Goal: Contribute content: Contribute content

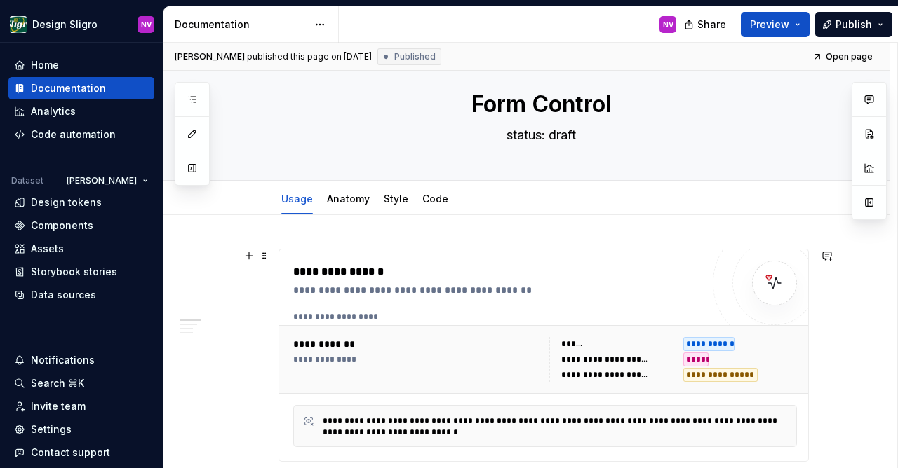
scroll to position [122, 0]
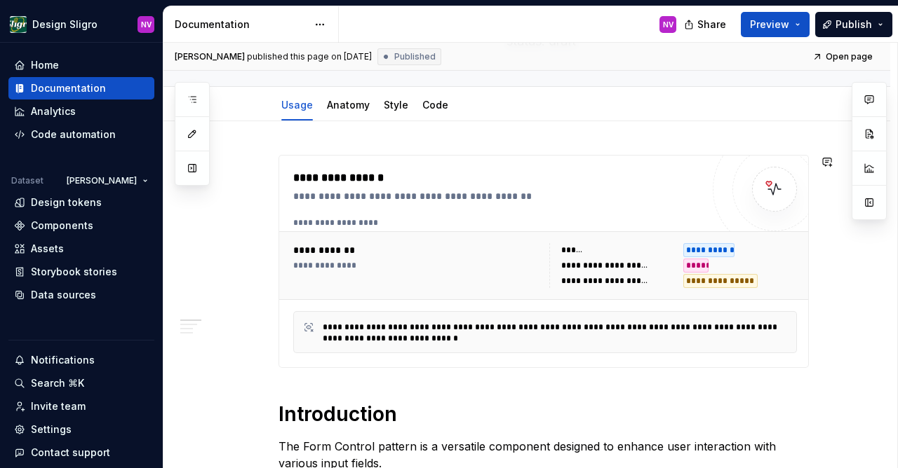
type textarea "*"
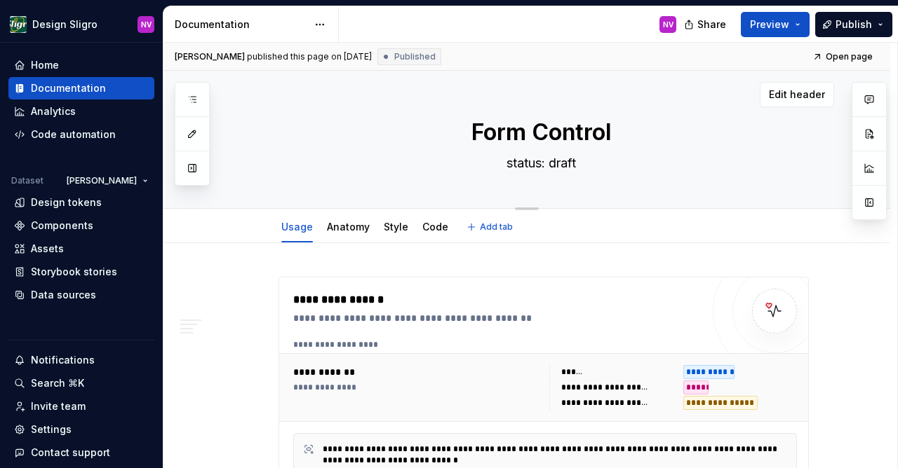
click at [557, 165] on textarea "status: draft" at bounding box center [541, 163] width 530 height 22
type textarea "*"
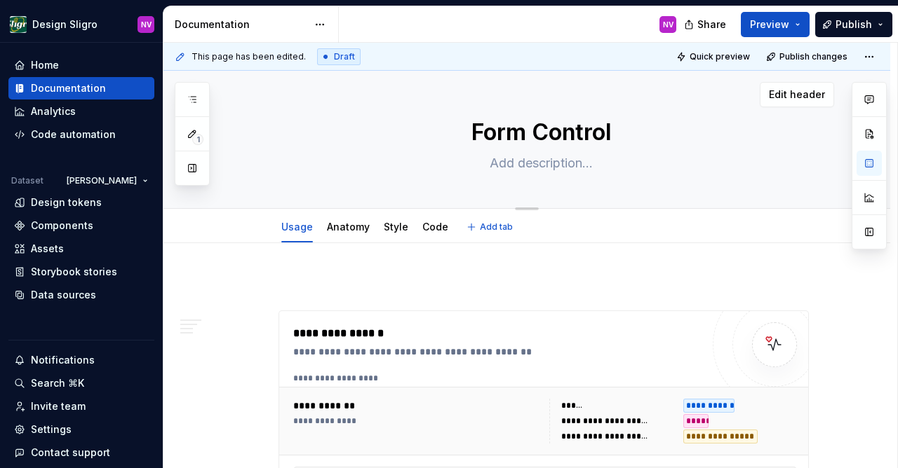
drag, startPoint x: 479, startPoint y: 136, endPoint x: 588, endPoint y: 147, distance: 109.9
click at [582, 147] on textarea "Form Control" at bounding box center [541, 133] width 530 height 34
drag, startPoint x: 644, startPoint y: 141, endPoint x: 475, endPoint y: 139, distance: 169.0
click at [475, 139] on textarea "Form Control" at bounding box center [541, 133] width 530 height 34
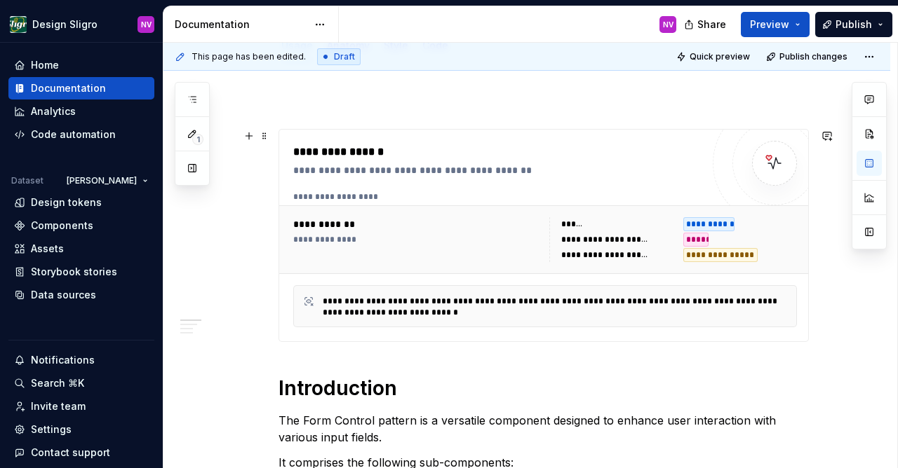
scroll to position [183, 0]
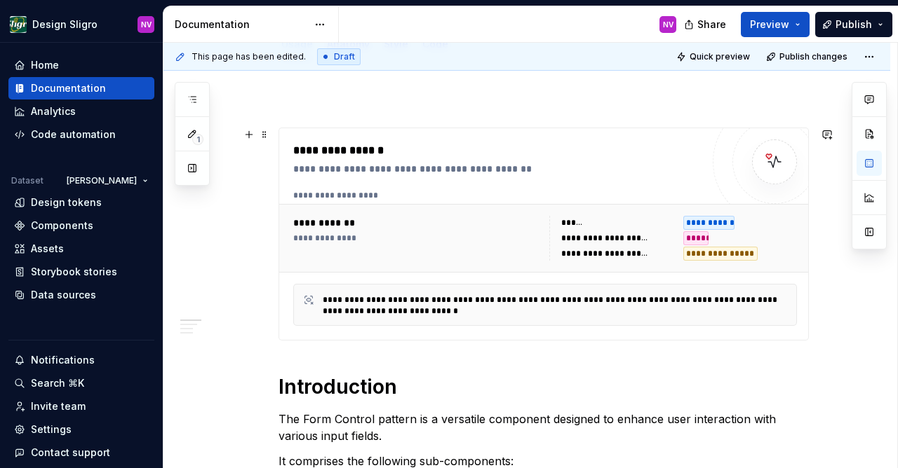
click at [753, 233] on div "*****" at bounding box center [740, 238] width 114 height 14
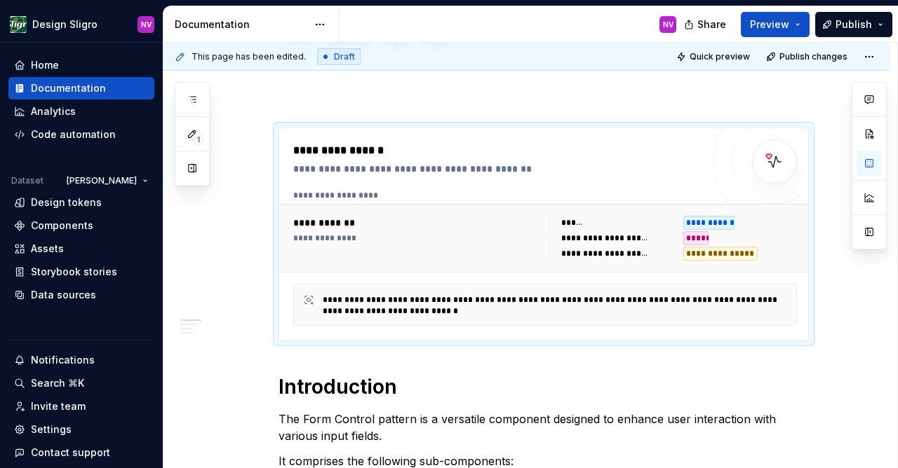
type textarea "*"
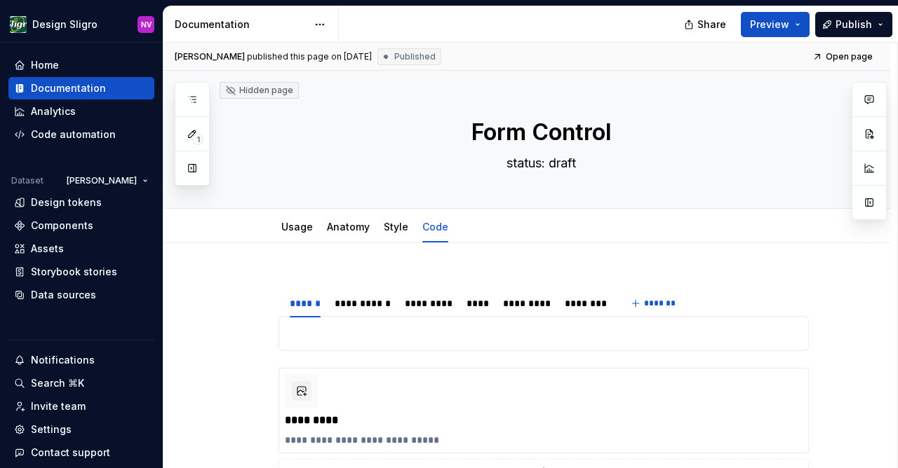
type textarea "*"
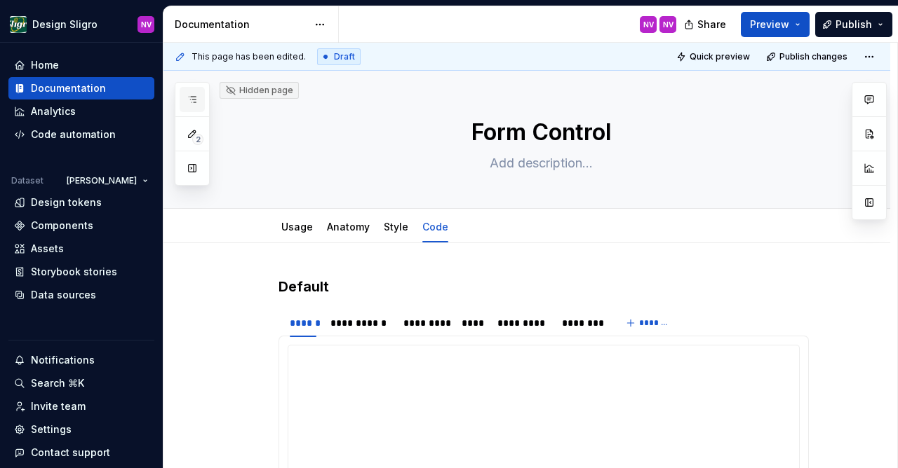
click at [194, 95] on icon "button" at bounding box center [192, 99] width 11 height 11
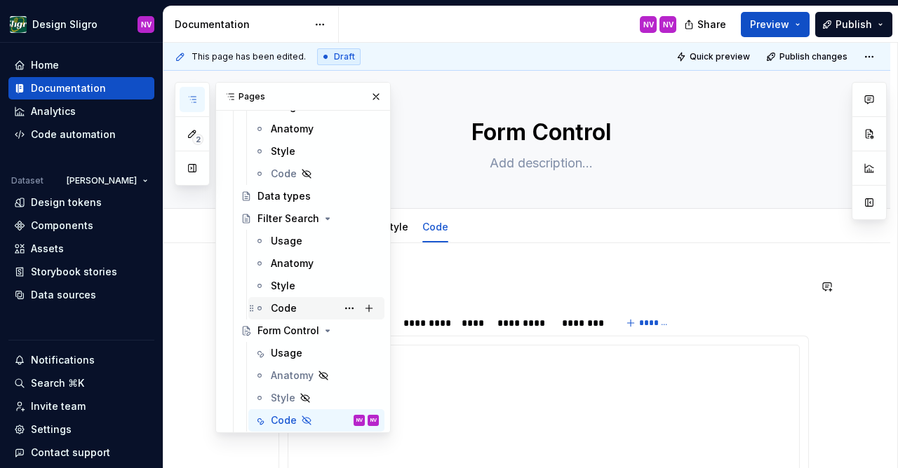
scroll to position [366, 0]
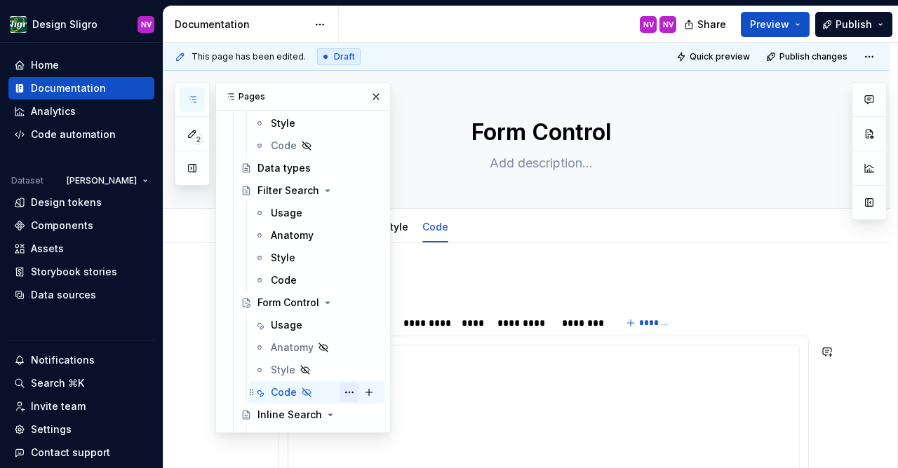
click at [348, 389] on button "Page tree" at bounding box center [349, 393] width 20 height 20
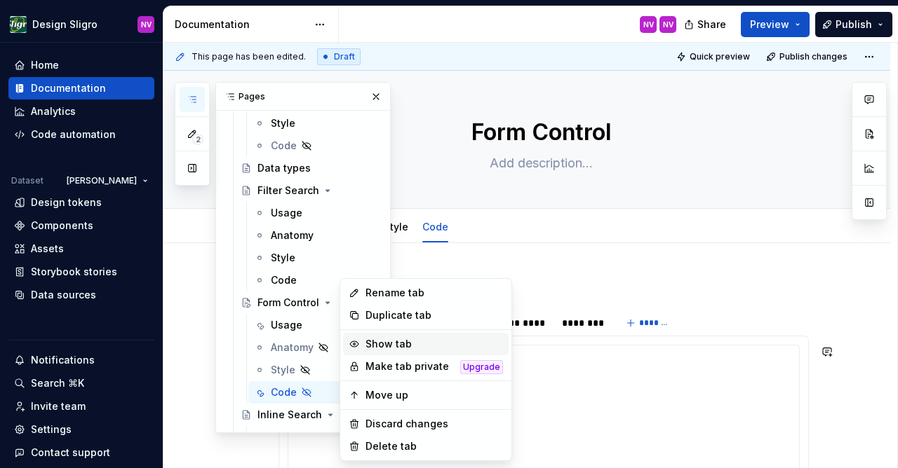
click at [393, 349] on div "Show tab" at bounding box center [433, 344] width 137 height 14
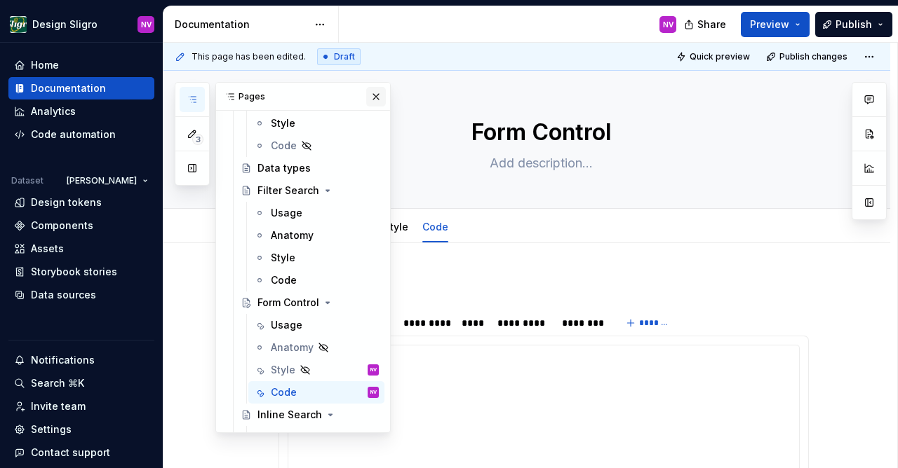
click at [379, 95] on button "button" at bounding box center [376, 97] width 20 height 20
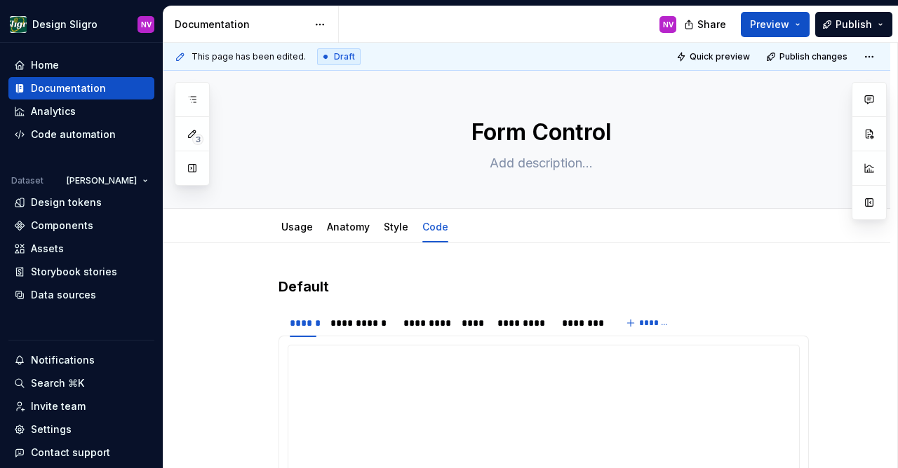
type textarea "*"
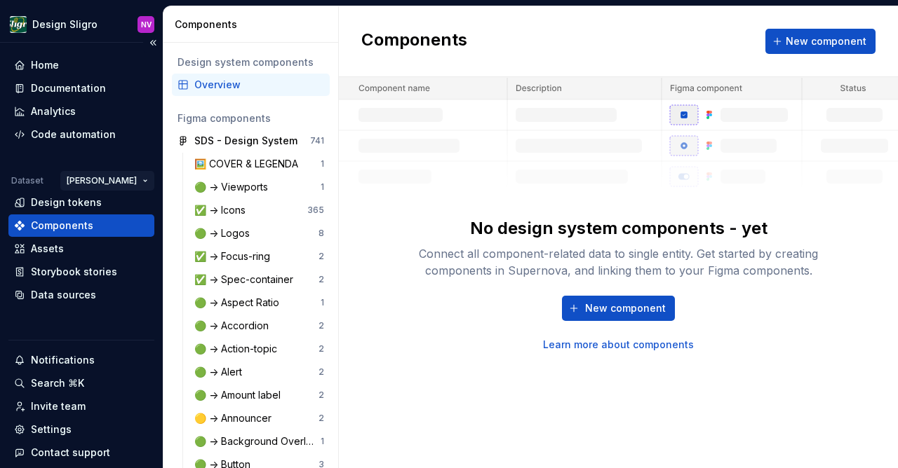
click at [114, 181] on html "Design Sligro NV Home Documentation Analytics Code automation Dataset van Hoeck…" at bounding box center [449, 234] width 898 height 468
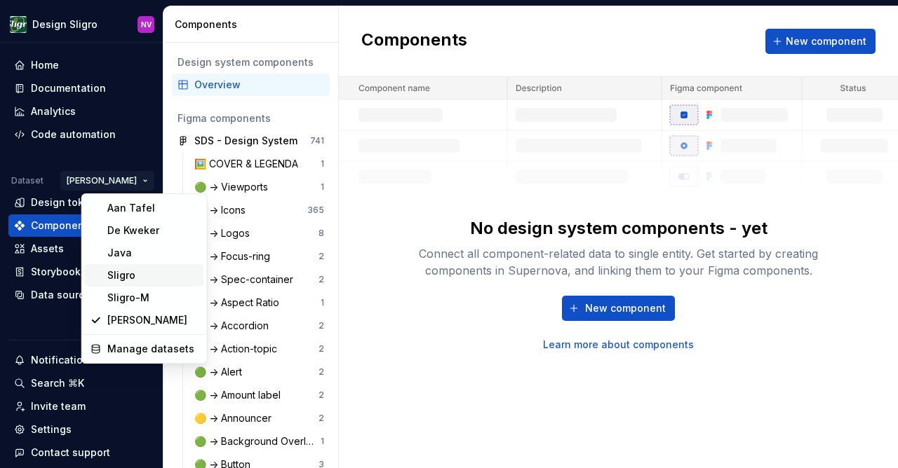
click at [106, 271] on div "Sligro" at bounding box center [144, 275] width 119 height 22
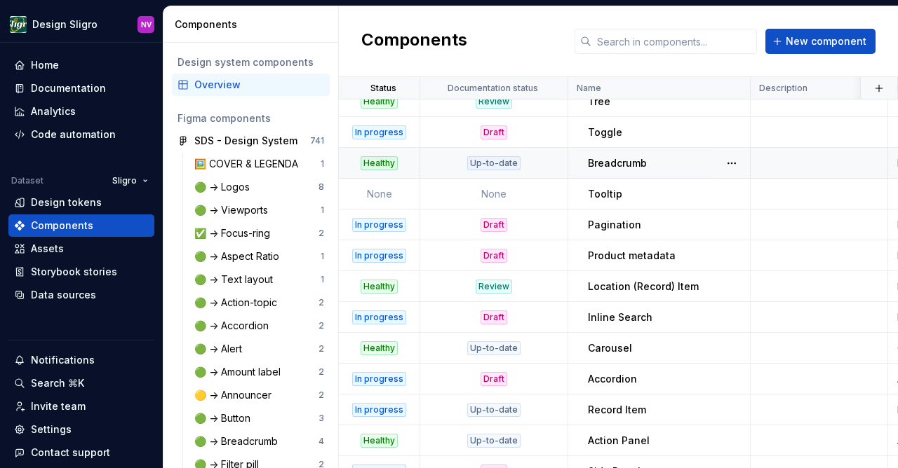
scroll to position [854, 0]
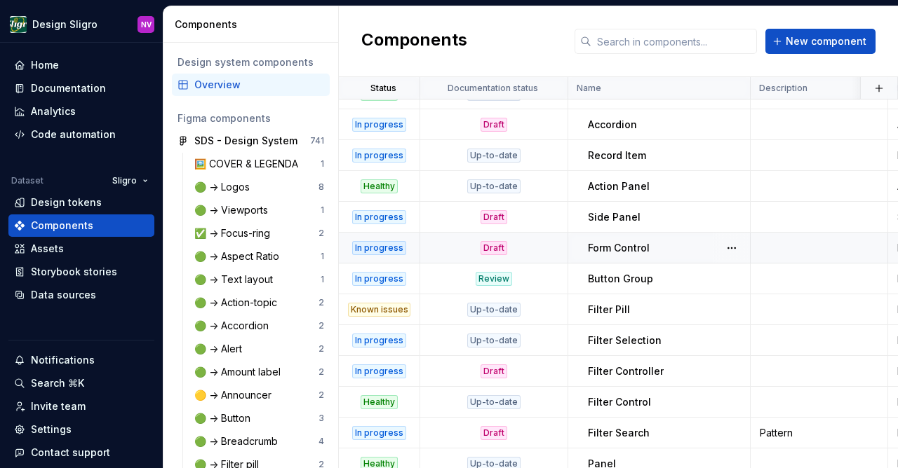
click at [616, 248] on p "Form Control" at bounding box center [619, 248] width 62 height 14
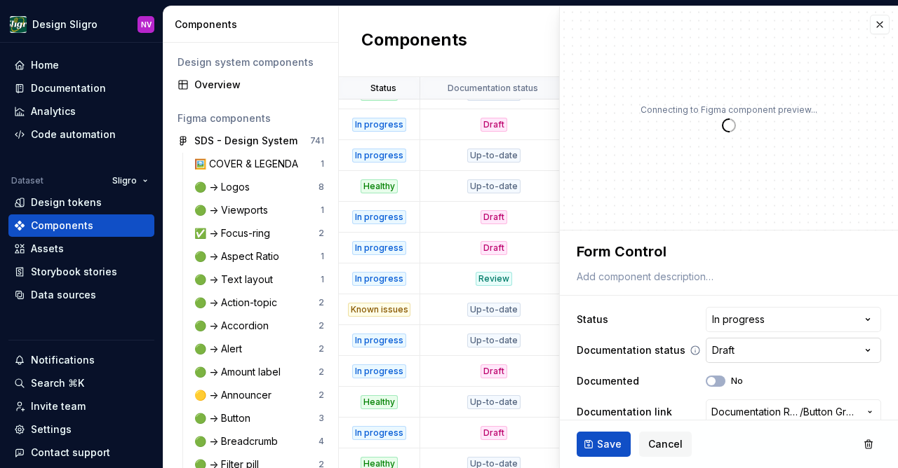
type textarea "*"
click at [762, 346] on html "Design Sligro NV Home Documentation Analytics Code automation Dataset Sligro De…" at bounding box center [449, 234] width 898 height 468
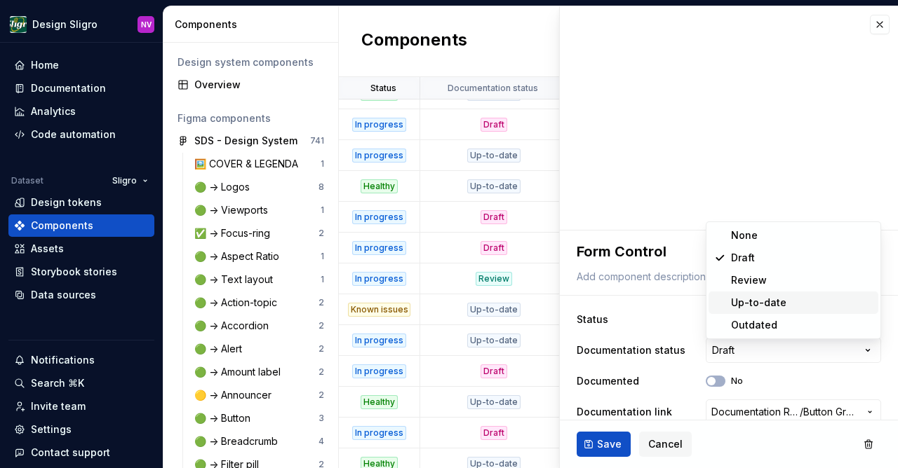
select select "**********"
type textarea "*"
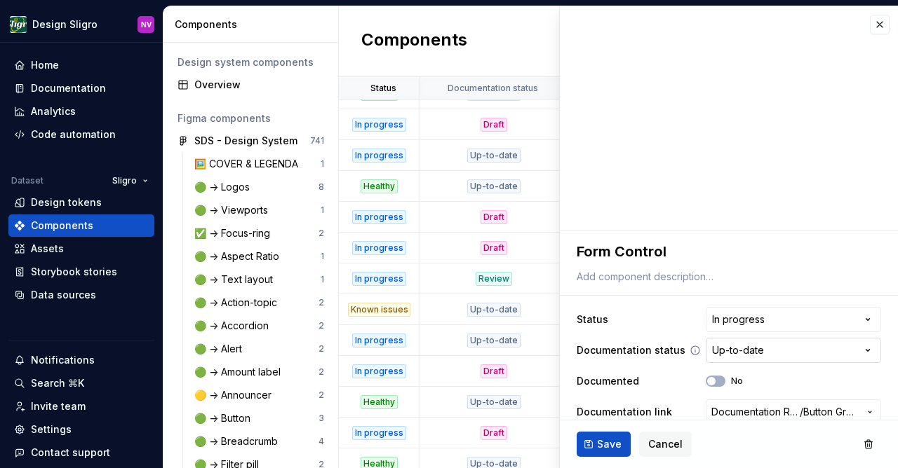
click at [731, 344] on html "Design Sligro NV Home Documentation Analytics Code automation Dataset Sligro De…" at bounding box center [449, 234] width 898 height 468
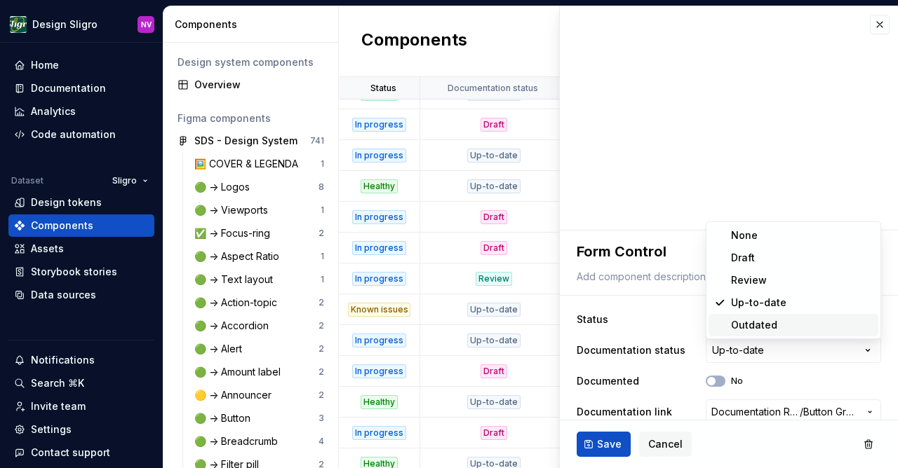
select select "**********"
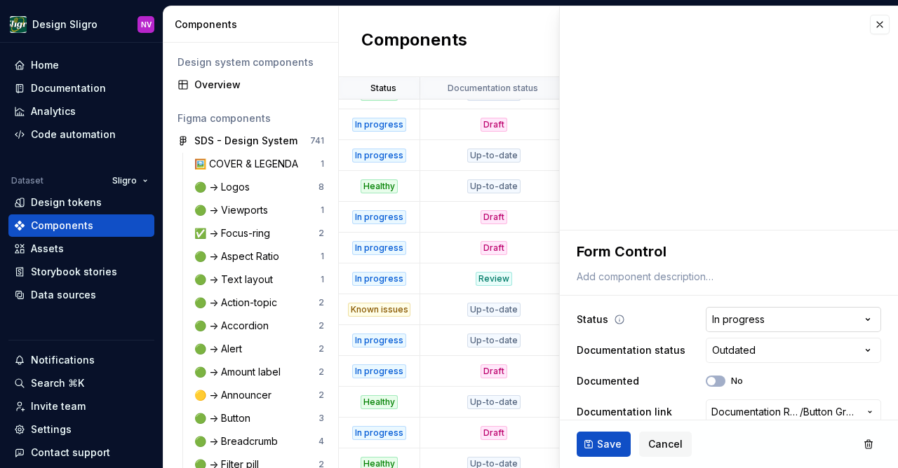
click at [741, 317] on html "Design Sligro NV Home Documentation Analytics Code automation Dataset Sligro De…" at bounding box center [449, 234] width 898 height 468
click at [674, 308] on html "Design Sligro NV Home Documentation Analytics Code automation Dataset Sligro De…" at bounding box center [449, 234] width 898 height 468
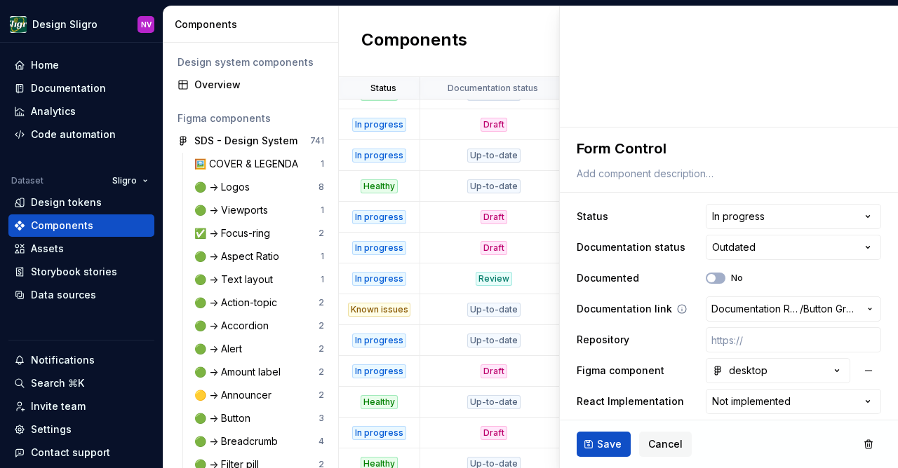
scroll to position [109, 0]
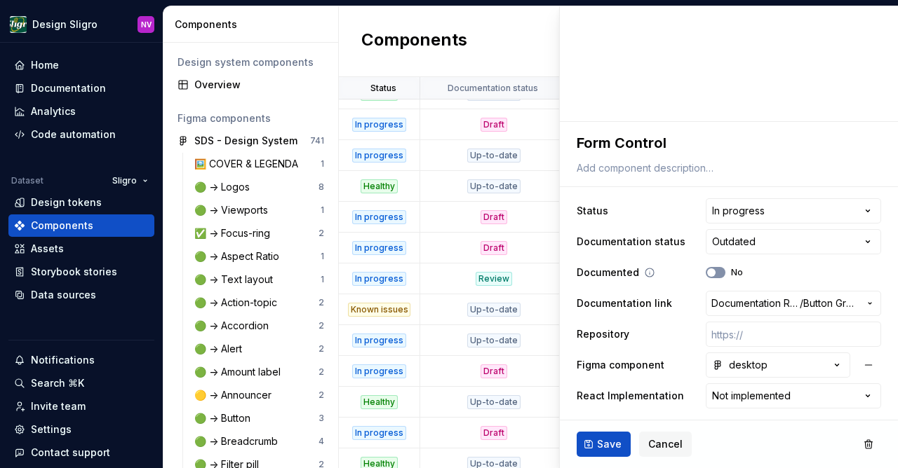
click at [720, 274] on button "No" at bounding box center [716, 272] width 20 height 11
type textarea "*"
click at [739, 397] on html "Design Sligro NV Home Documentation Analytics Code automation Dataset Sligro De…" at bounding box center [449, 234] width 898 height 468
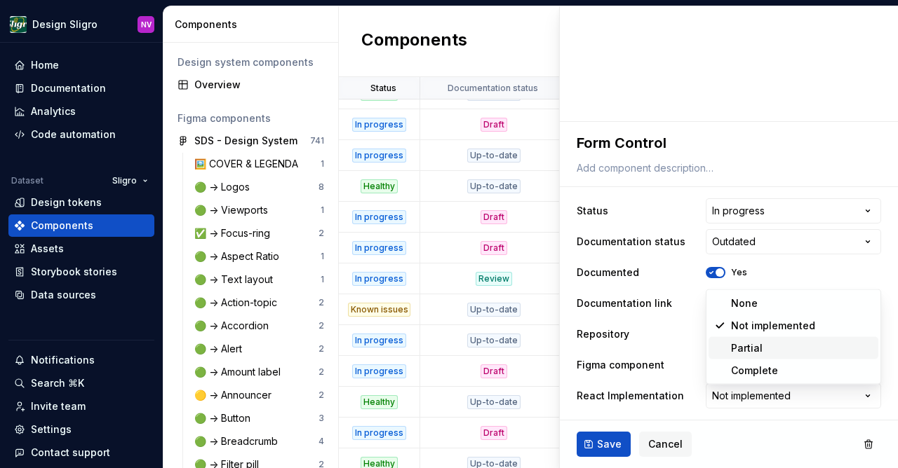
select select "**********"
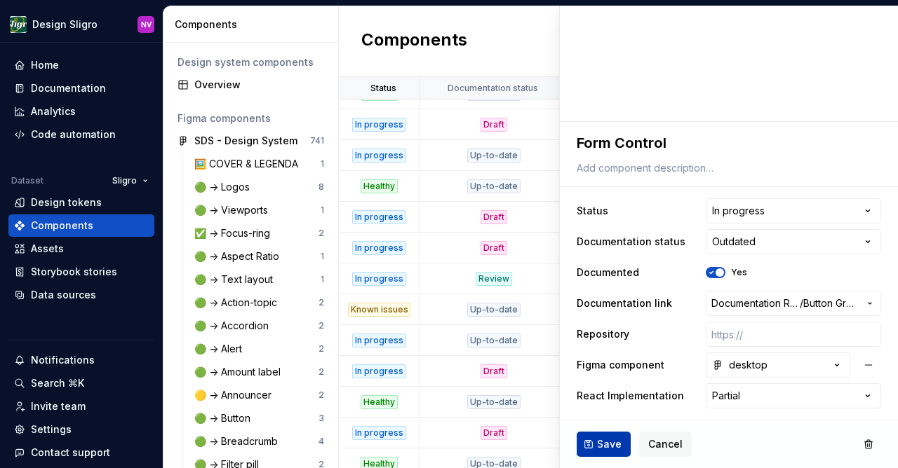
click at [607, 439] on span "Save" at bounding box center [609, 445] width 25 height 14
type textarea "*"
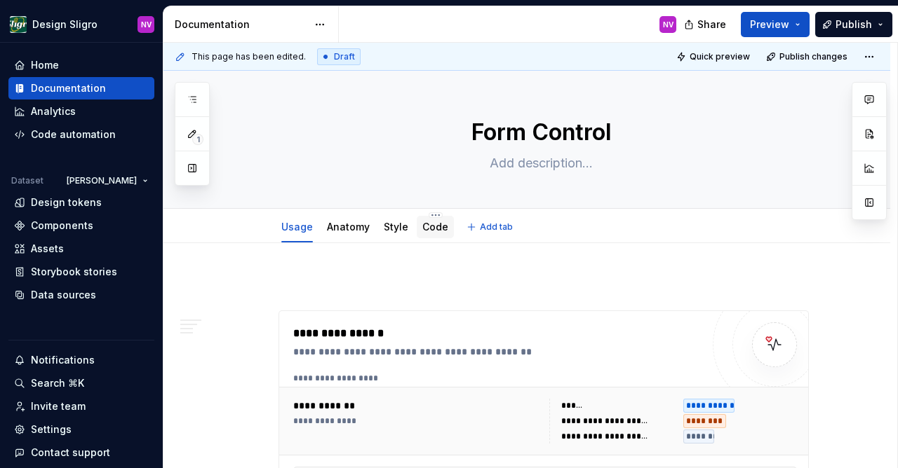
click at [440, 230] on link "Code" at bounding box center [435, 227] width 26 height 12
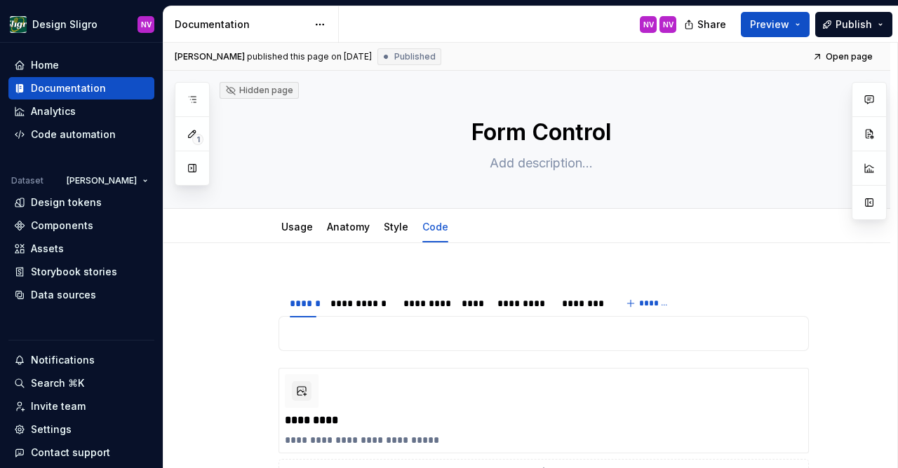
scroll to position [61, 0]
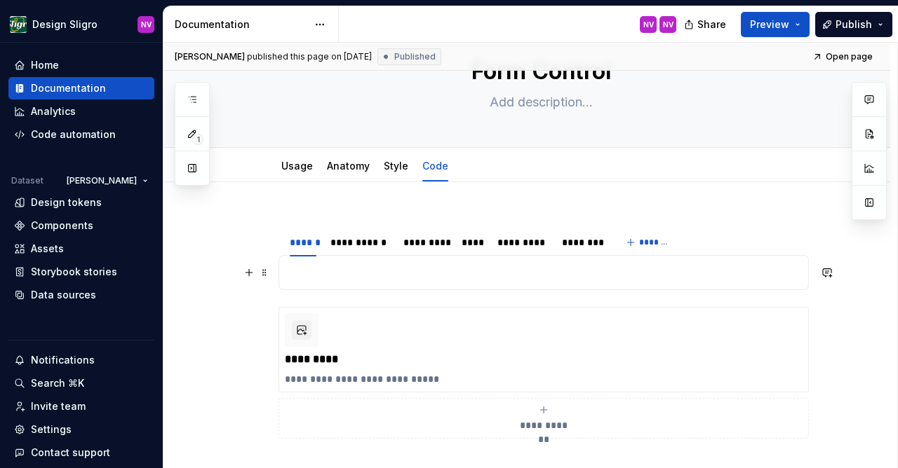
type textarea "*"
click at [337, 271] on p at bounding box center [544, 272] width 512 height 17
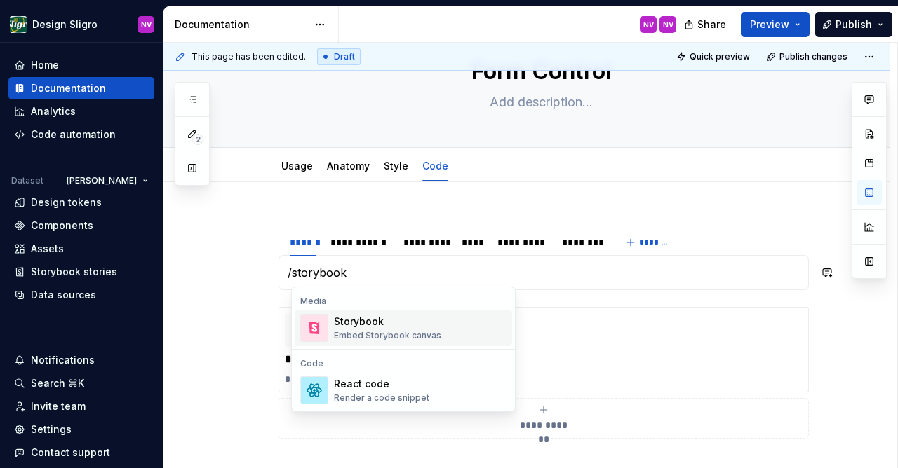
click at [358, 316] on div "Storybook" at bounding box center [387, 322] width 107 height 14
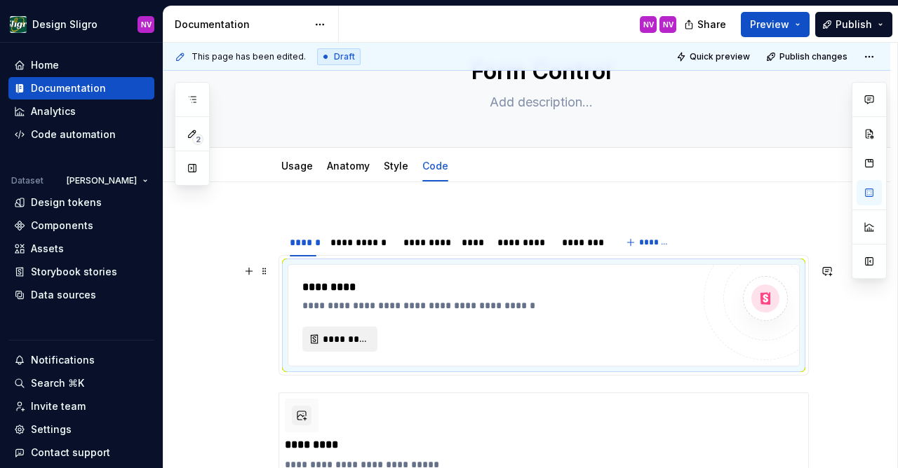
click at [352, 335] on span "*********" at bounding box center [346, 339] width 46 height 14
type textarea "*"
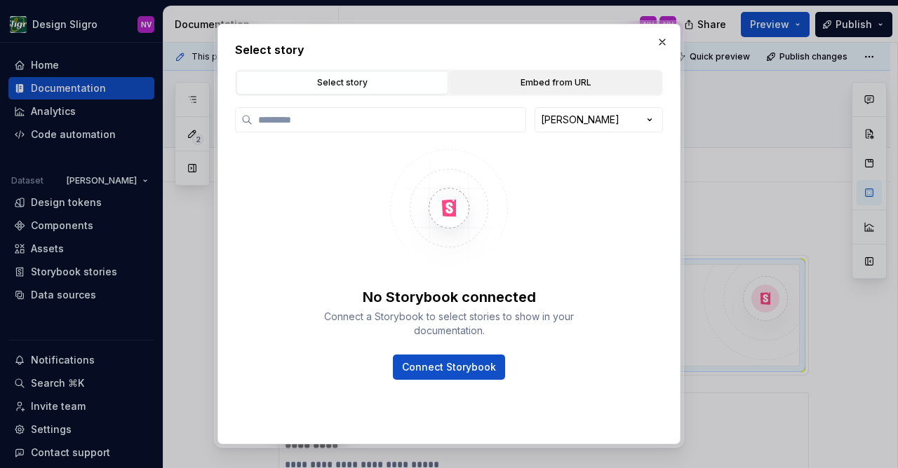
click at [551, 84] on div "Embed from URL" at bounding box center [555, 83] width 202 height 14
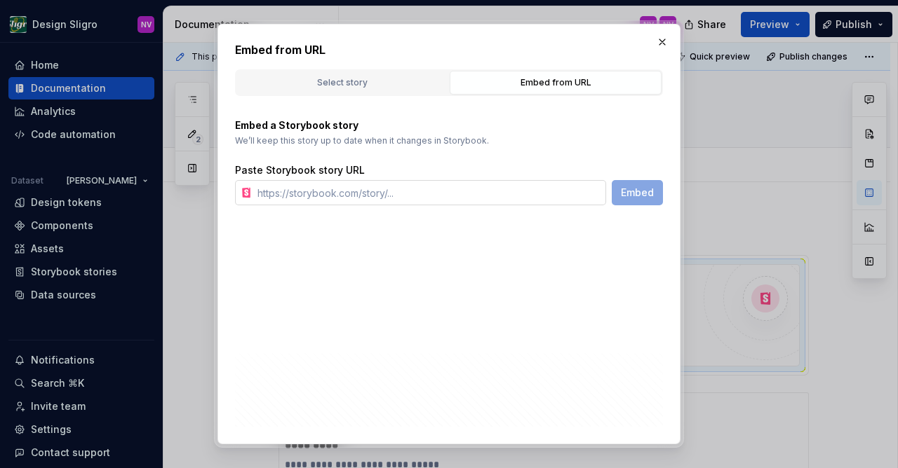
click at [406, 200] on input "text" at bounding box center [429, 192] width 354 height 25
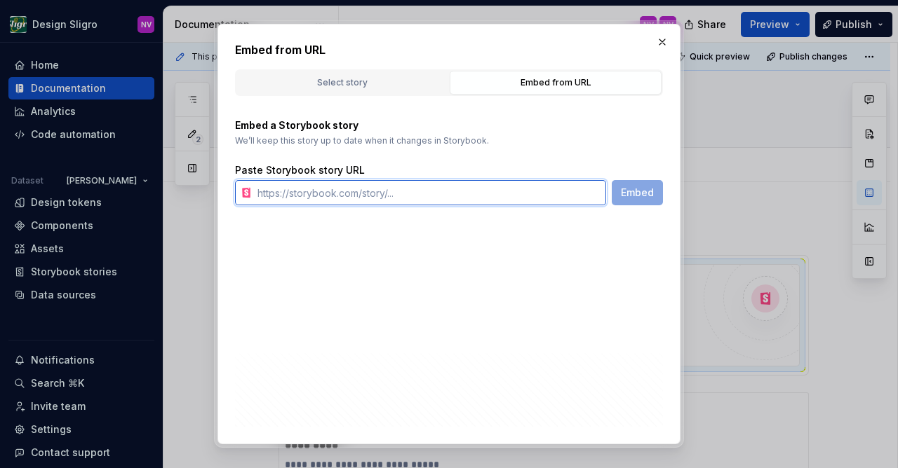
paste input "https://tooling-nlb-public.toolslgrtlrtxuv.net/storybook/?path=/story/ui-form-f…"
type input "https://tooling-nlb-public.toolslgrtlrtxuv.net/storybook/?path=/story/ui-form-f…"
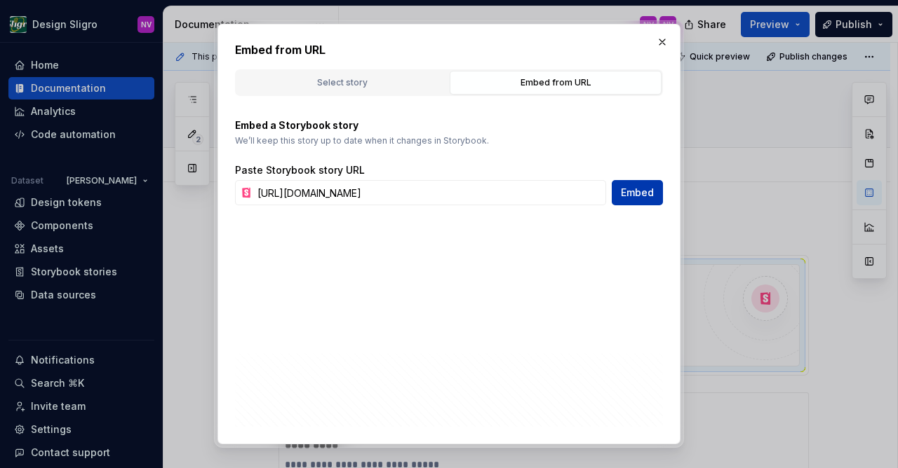
click at [628, 198] on span "Embed" at bounding box center [637, 193] width 33 height 14
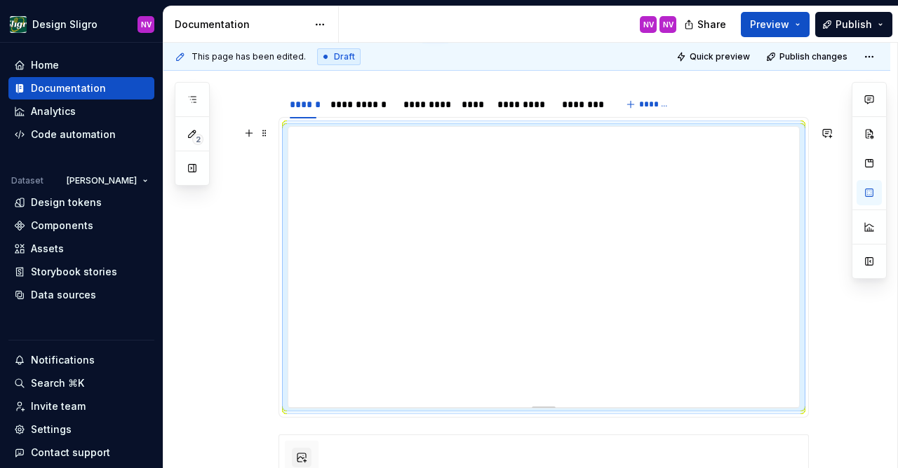
scroll to position [202, 0]
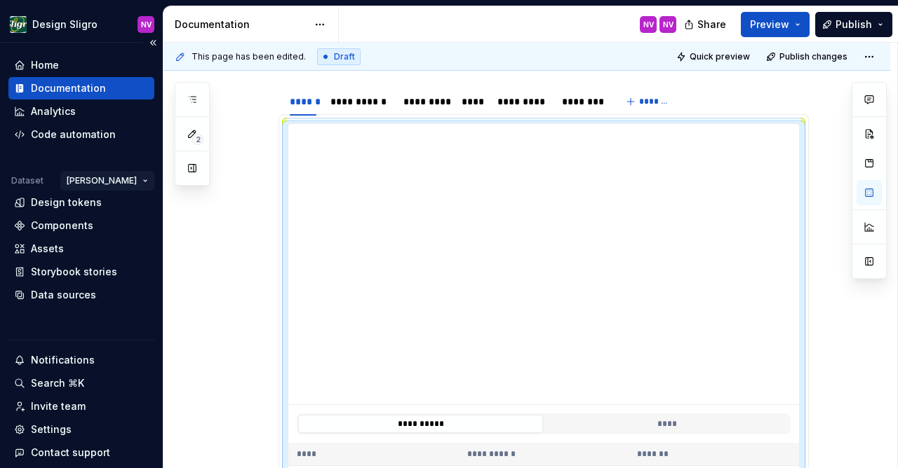
click at [121, 187] on html "Design Sligro NV Home Documentation Analytics Code automation Dataset van Hoeck…" at bounding box center [449, 234] width 898 height 468
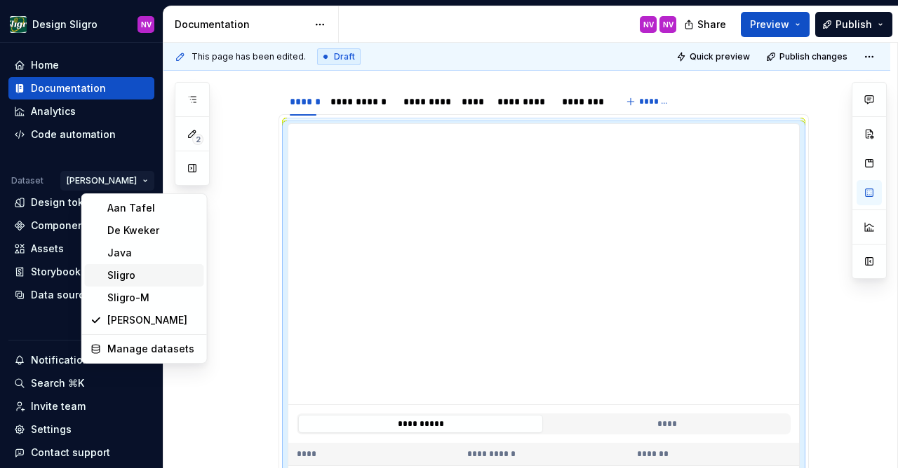
click at [126, 276] on div "Sligro" at bounding box center [152, 276] width 91 height 14
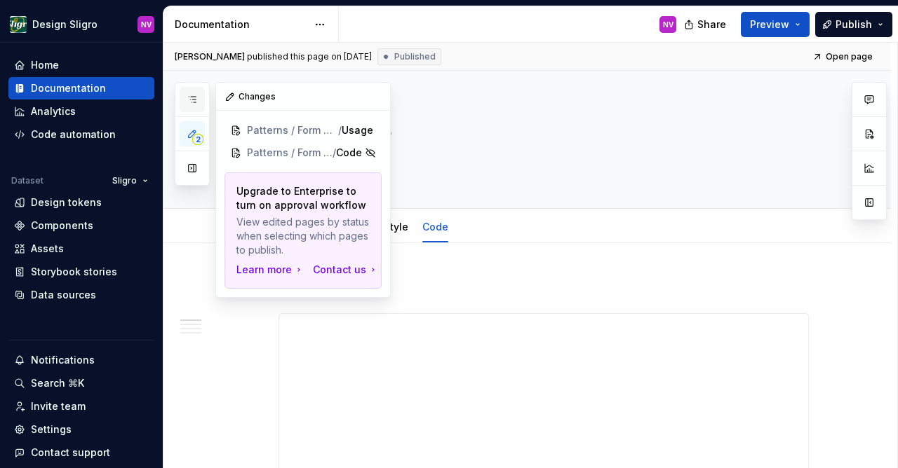
click at [196, 104] on icon "button" at bounding box center [192, 99] width 11 height 11
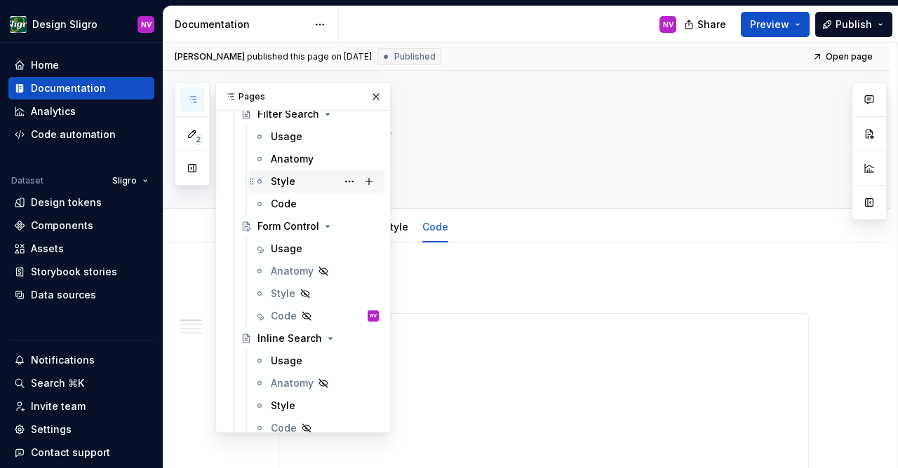
scroll to position [488, 0]
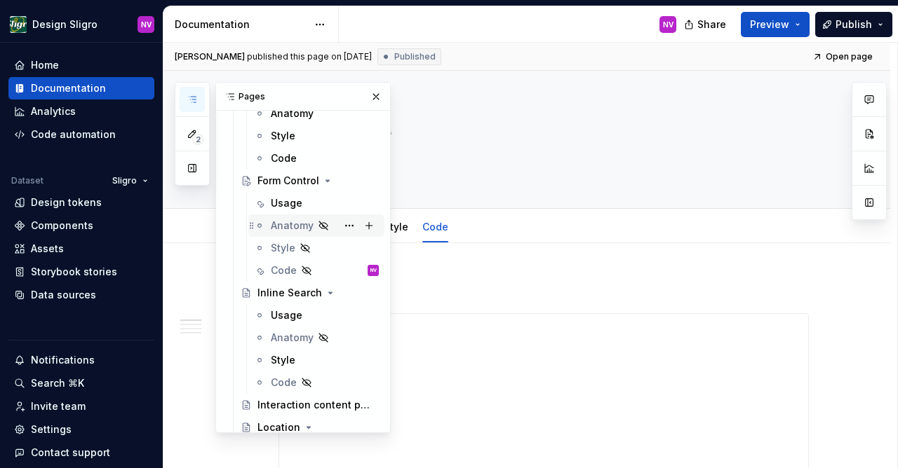
click at [289, 210] on div "Usage" at bounding box center [287, 203] width 32 height 14
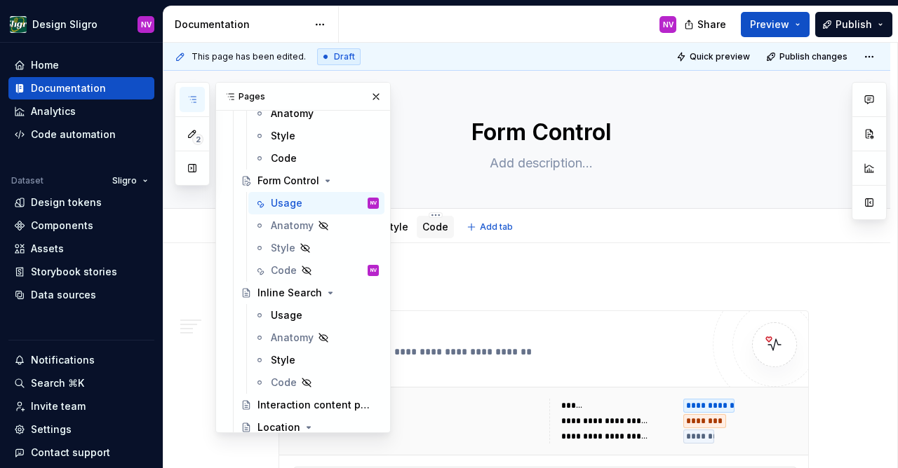
click at [431, 229] on link "Code" at bounding box center [435, 227] width 26 height 12
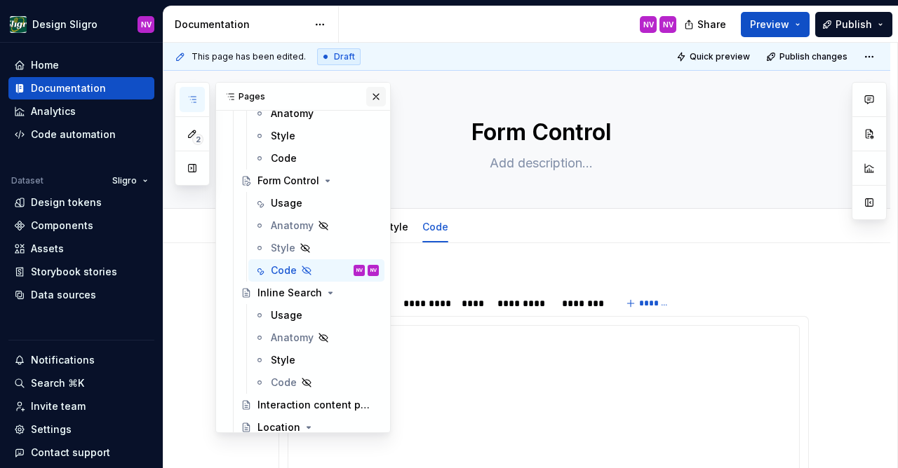
click at [373, 97] on button "button" at bounding box center [376, 97] width 20 height 20
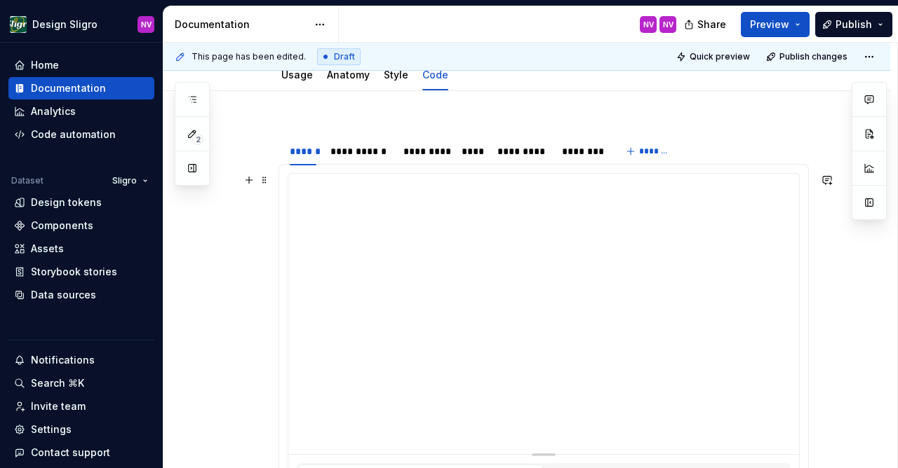
scroll to position [122, 0]
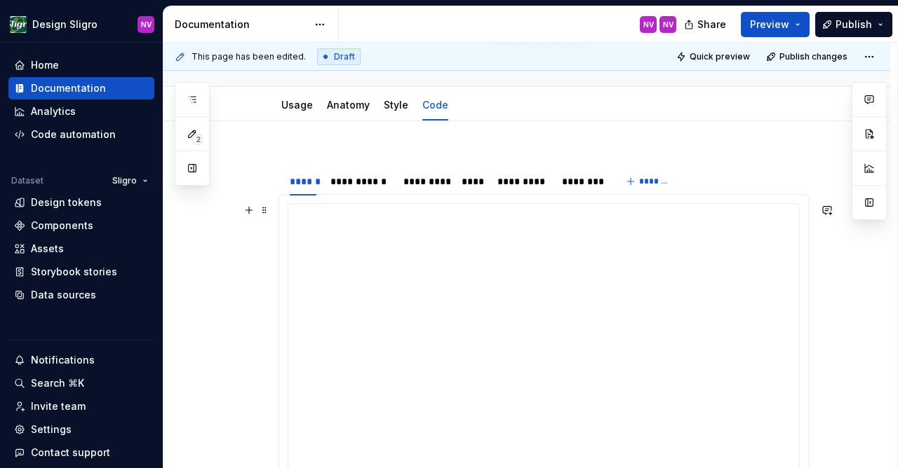
click at [386, 254] on div at bounding box center [543, 344] width 511 height 281
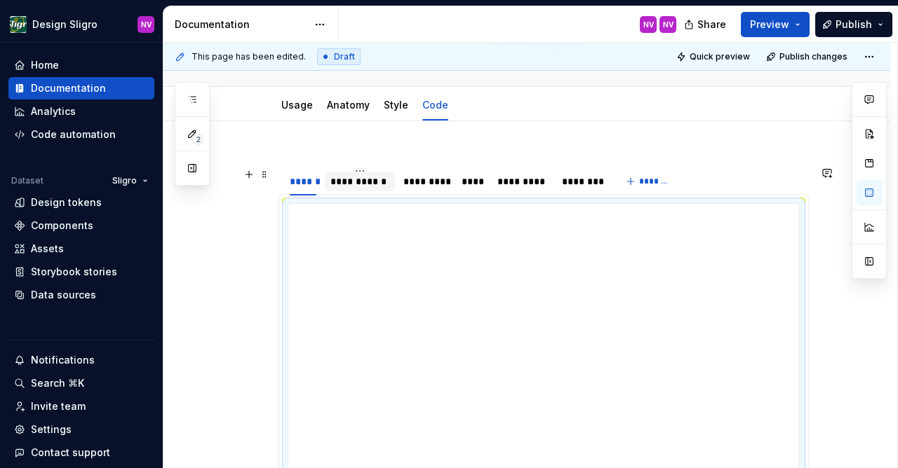
click at [361, 176] on div "**********" at bounding box center [359, 182] width 59 height 14
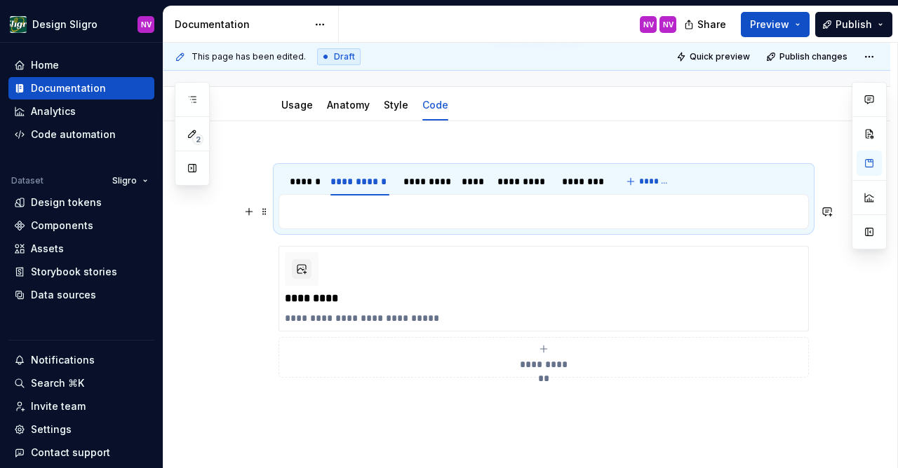
click at [388, 215] on p at bounding box center [544, 211] width 512 height 17
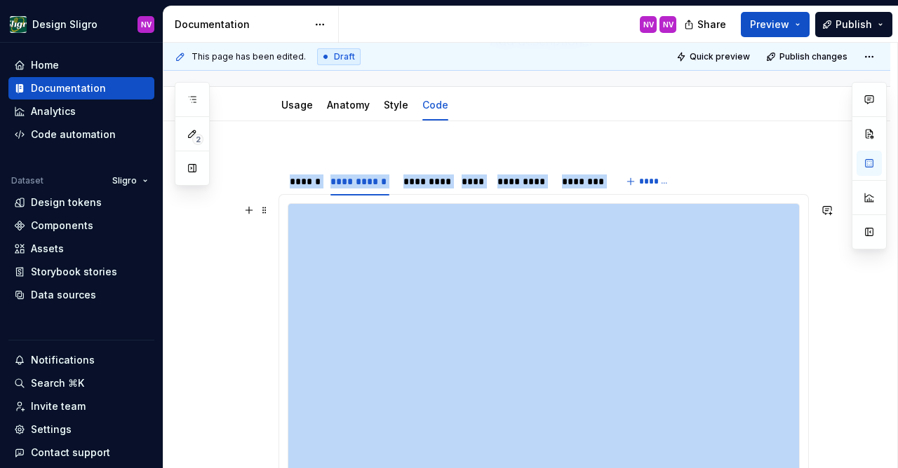
click at [539, 259] on div at bounding box center [543, 344] width 511 height 281
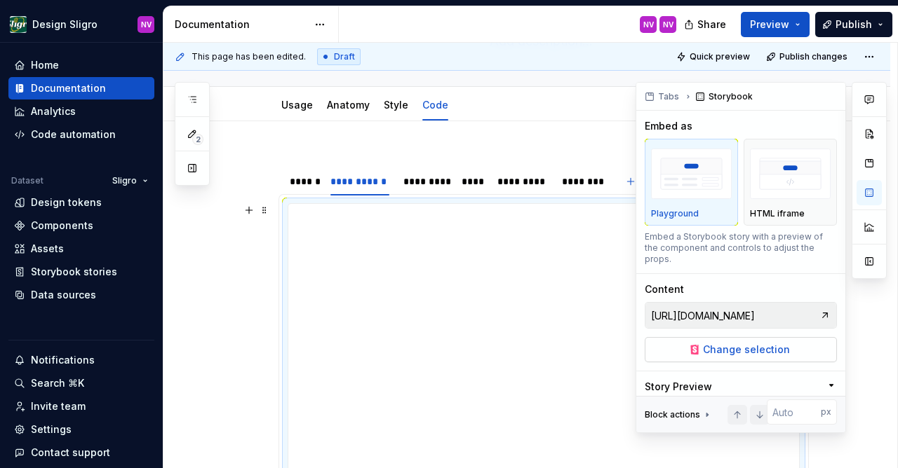
click at [729, 343] on span "Change selection" at bounding box center [746, 350] width 87 height 14
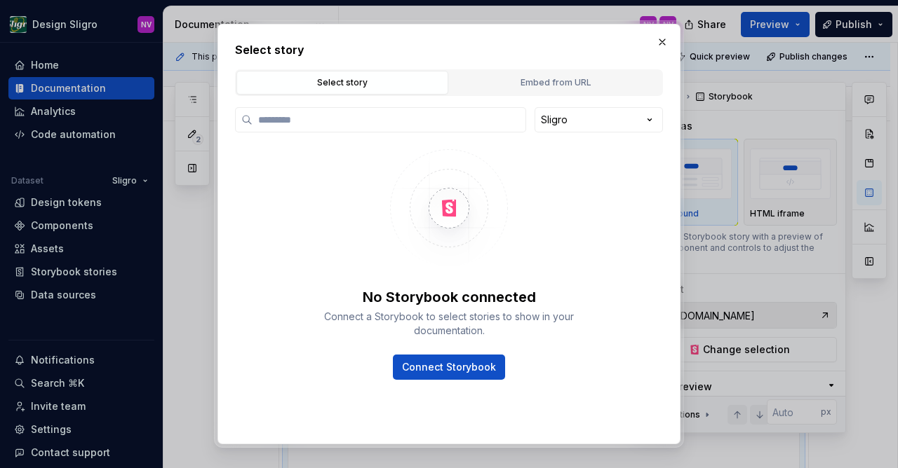
type textarea "*"
click at [548, 84] on div "Embed from URL" at bounding box center [555, 83] width 202 height 14
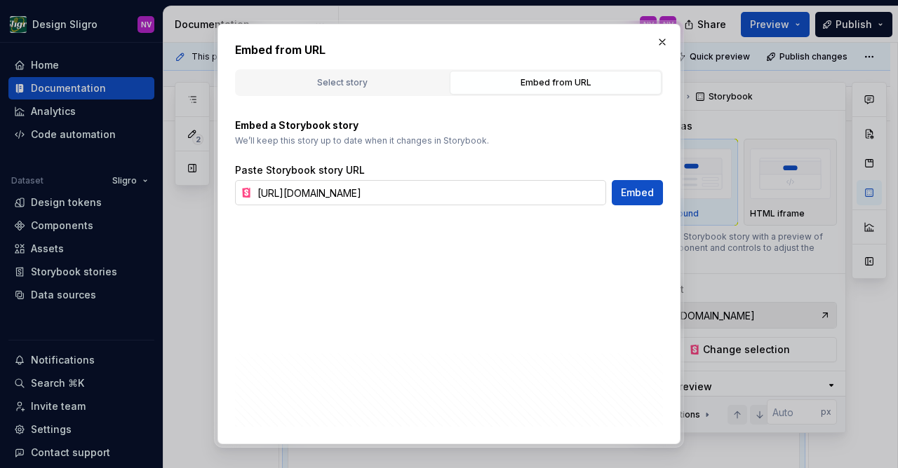
click at [460, 195] on input "https://tooling-nlb-public.toolslgrtlrtxuv.net/storybook/?path=/story/ui-form-f…" at bounding box center [429, 192] width 354 height 25
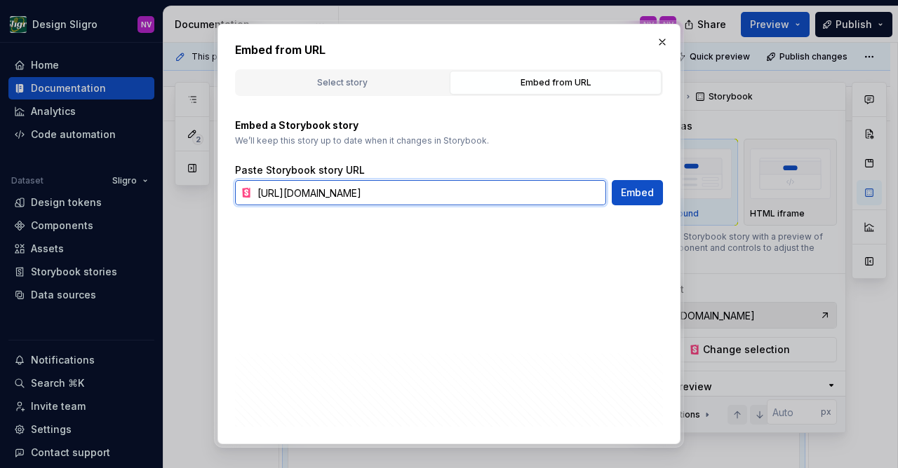
paste input "&globals=formula:vanhoeckel"
type input "https://tooling-nlb-public.toolslgrtlrtxuv.net/storybook/?path=/story/ui-form-f…"
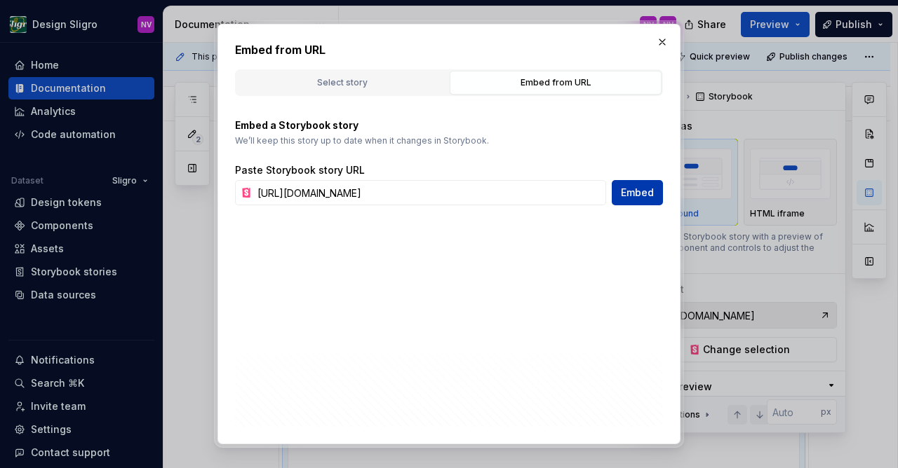
click at [646, 187] on span "Embed" at bounding box center [637, 193] width 33 height 14
type textarea "*"
type input "https://tooling-nlb-public.toolslgrtlrtxuv.net/storybook/?path=/story/ui-form-f…"
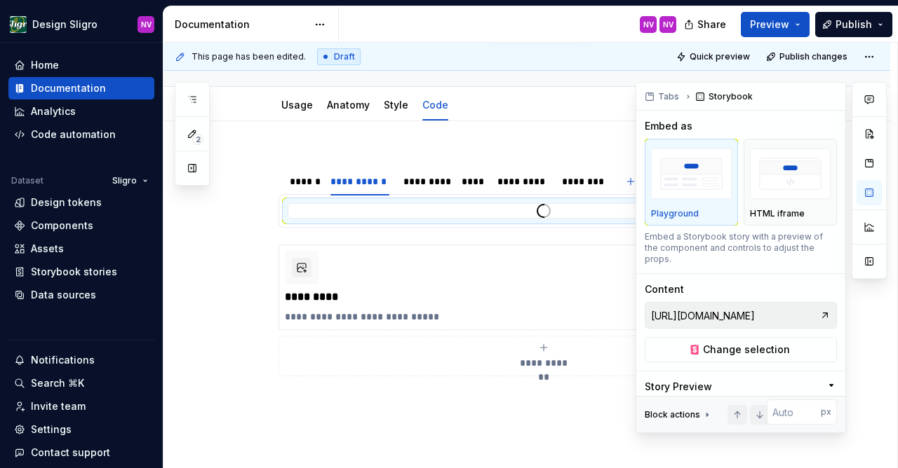
scroll to position [122, 0]
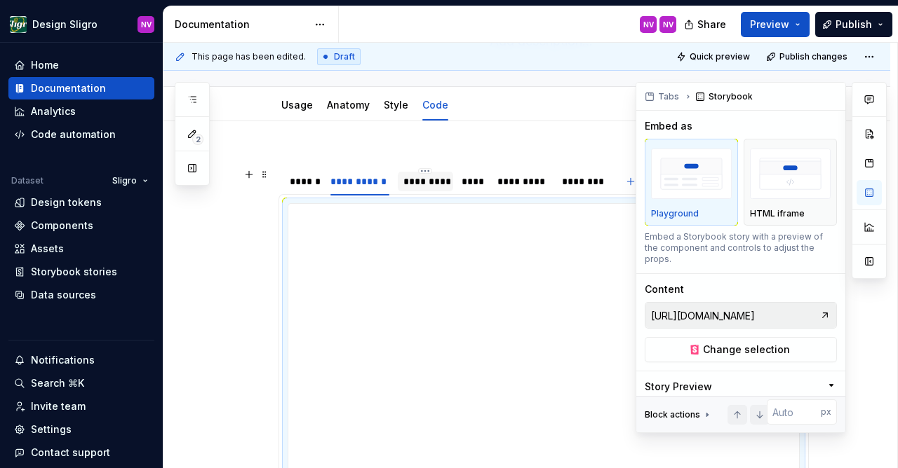
click at [423, 183] on div "*********" at bounding box center [425, 182] width 44 height 14
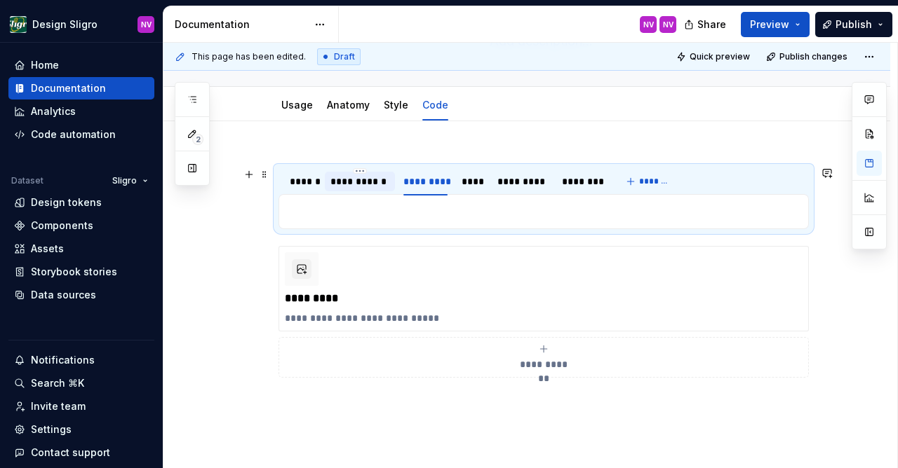
click at [360, 186] on div "**********" at bounding box center [359, 182] width 59 height 14
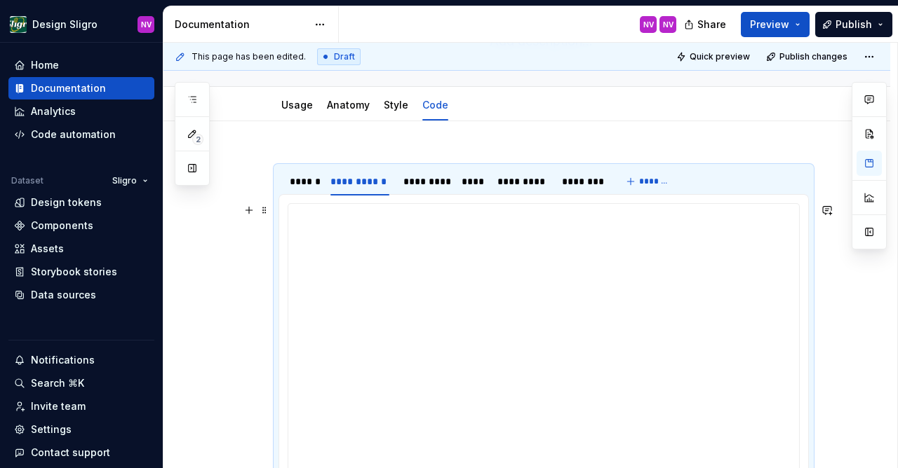
type textarea "*"
click at [370, 238] on div at bounding box center [543, 344] width 511 height 281
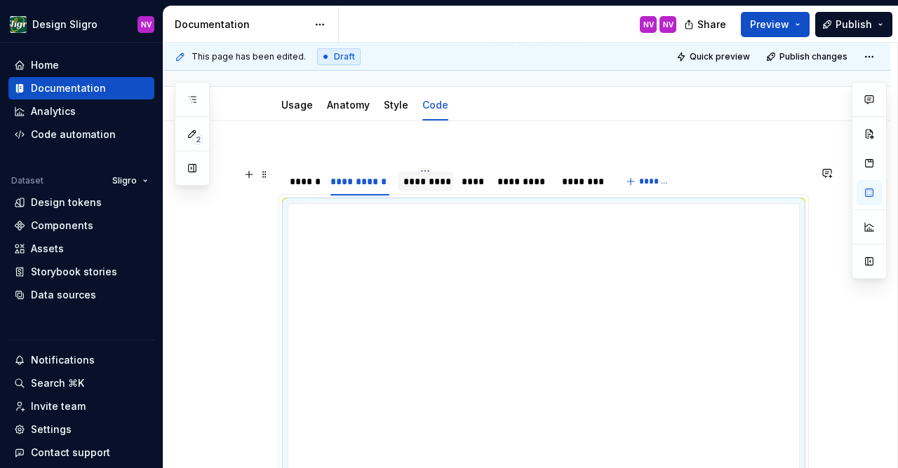
click at [419, 184] on div "*********" at bounding box center [425, 182] width 44 height 14
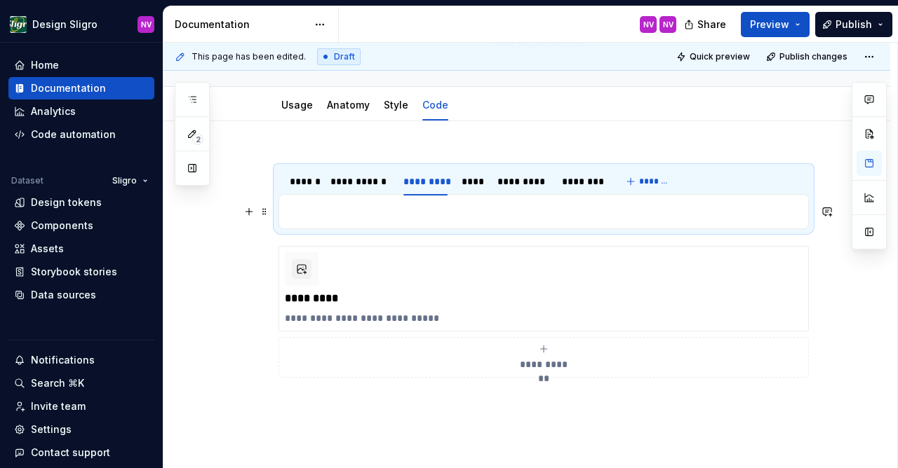
click at [369, 216] on p at bounding box center [544, 211] width 512 height 17
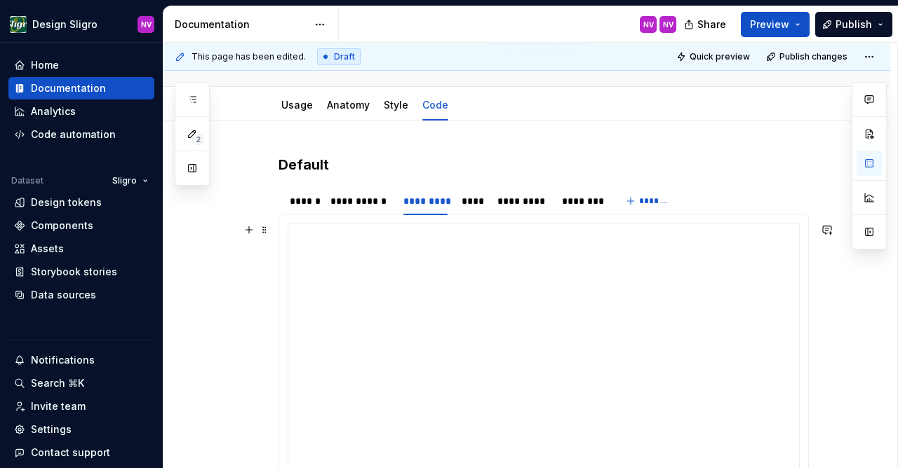
click at [478, 339] on div at bounding box center [543, 364] width 511 height 281
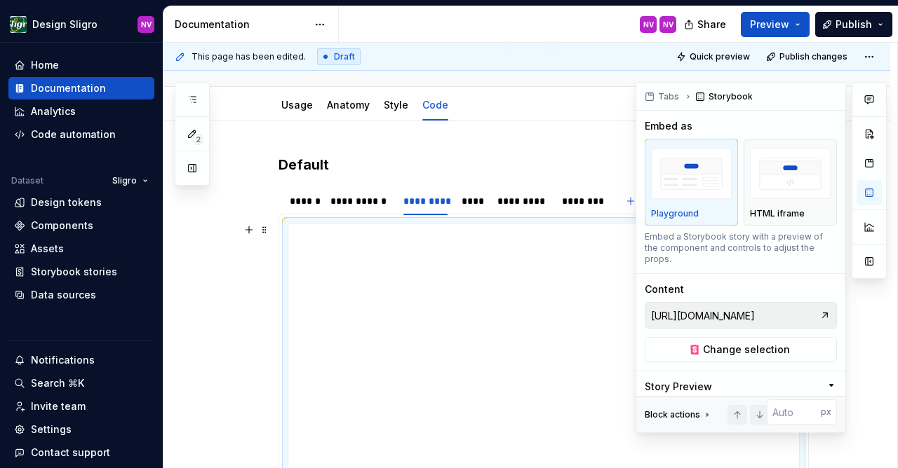
click at [738, 303] on input "https://tooling-nlb-public.toolslgrtlrtxuv.net/storybook/?path=/story/ui-form-f…" at bounding box center [732, 315] width 174 height 25
click at [731, 343] on span "Change selection" at bounding box center [746, 350] width 87 height 14
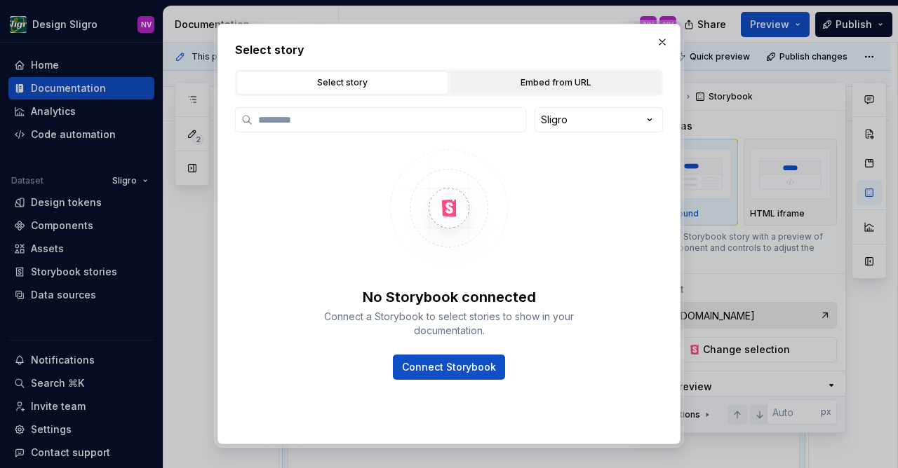
click at [544, 79] on div "Embed from URL" at bounding box center [555, 83] width 202 height 14
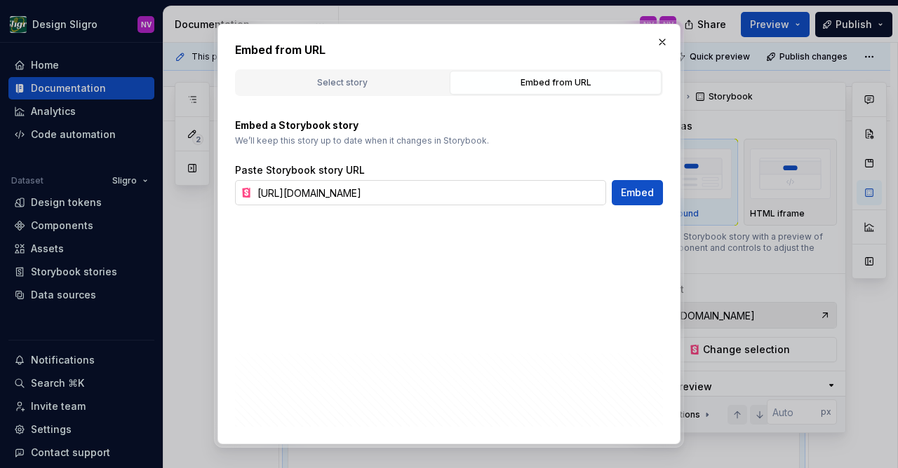
click at [433, 190] on input "https://tooling-nlb-public.toolslgrtlrtxuv.net/storybook/?path=/story/ui-form-f…" at bounding box center [429, 192] width 354 height 25
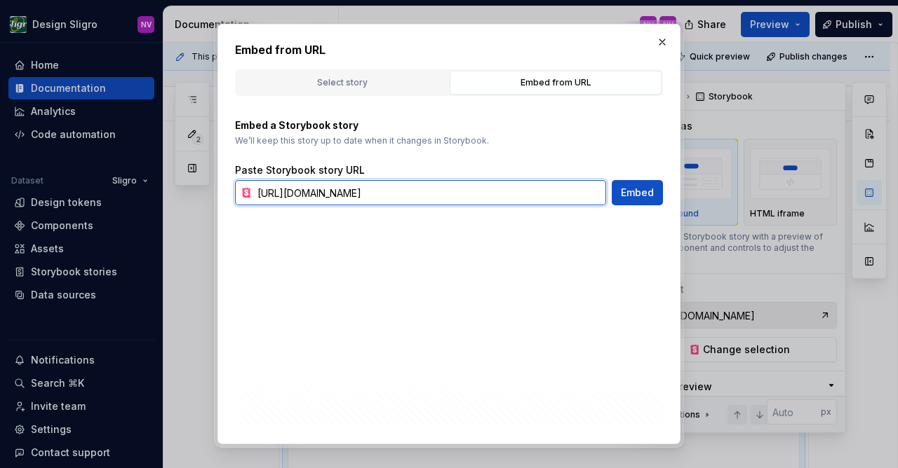
scroll to position [0, 245]
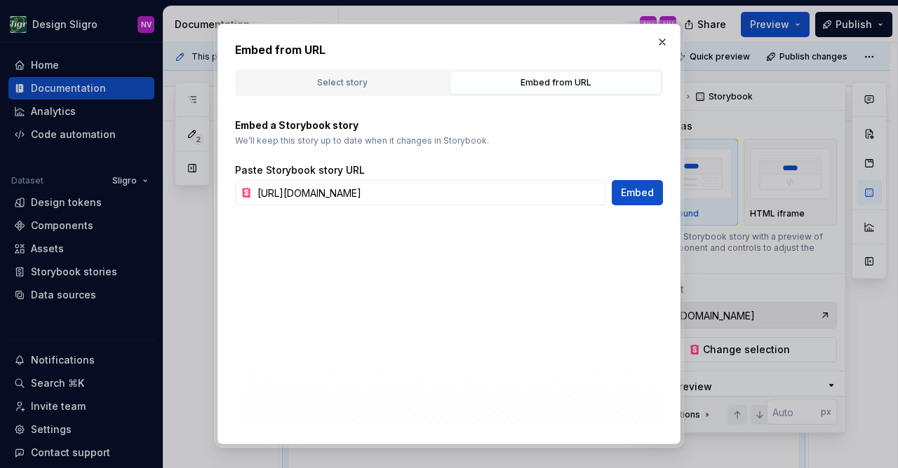
click at [637, 191] on span "Embed" at bounding box center [637, 193] width 33 height 14
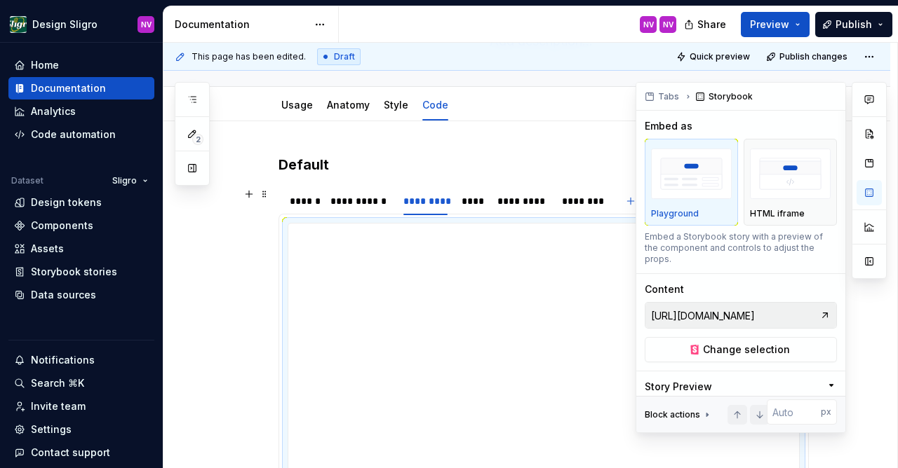
scroll to position [122, 0]
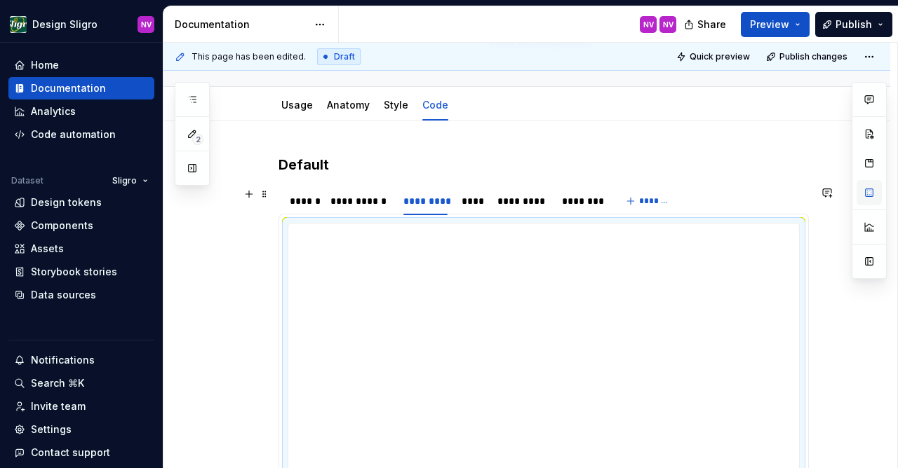
click at [868, 195] on button "button" at bounding box center [868, 192] width 25 height 25
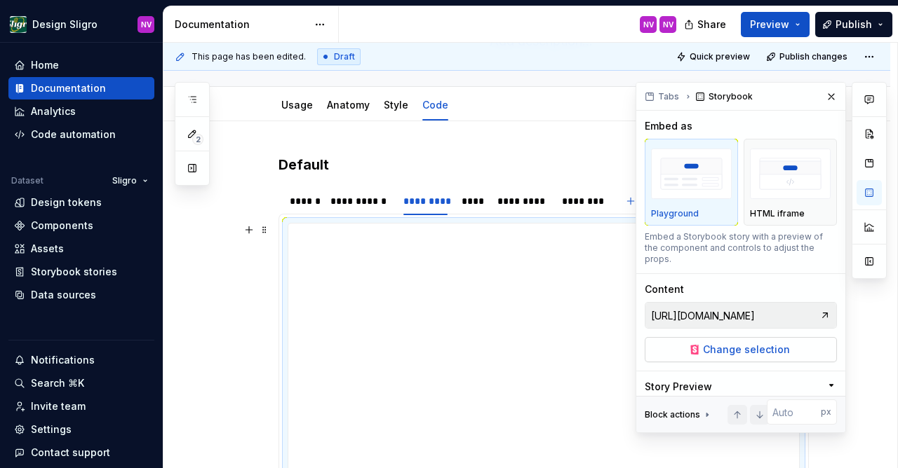
click at [712, 343] on span "Change selection" at bounding box center [746, 350] width 87 height 14
type textarea "*"
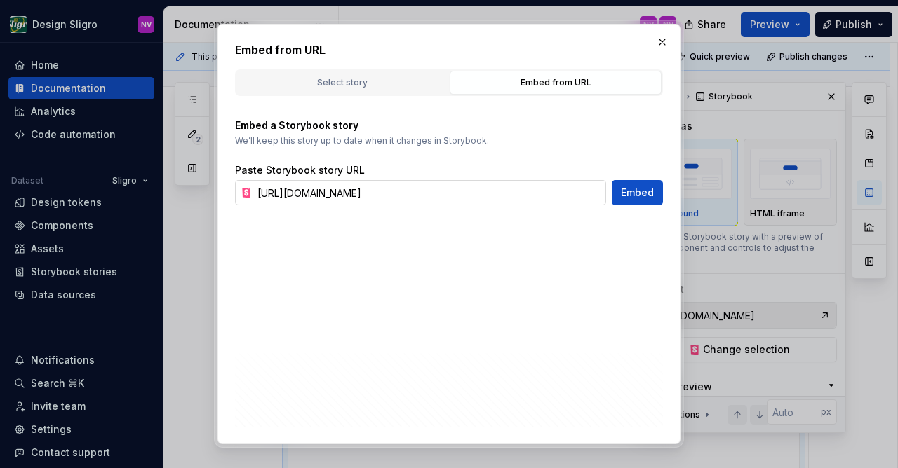
click at [457, 196] on input "https://tooling-nlb-public.toolslgrtlrtxuv.net/storybook/?path=/story/ui-form-f…" at bounding box center [429, 192] width 354 height 25
type input "https://tooling-nlb-public.toolslgrtlrtxuv.net/storybook/?path=/story/ui-form-f…"
click at [635, 196] on span "Embed" at bounding box center [637, 193] width 33 height 14
type textarea "*"
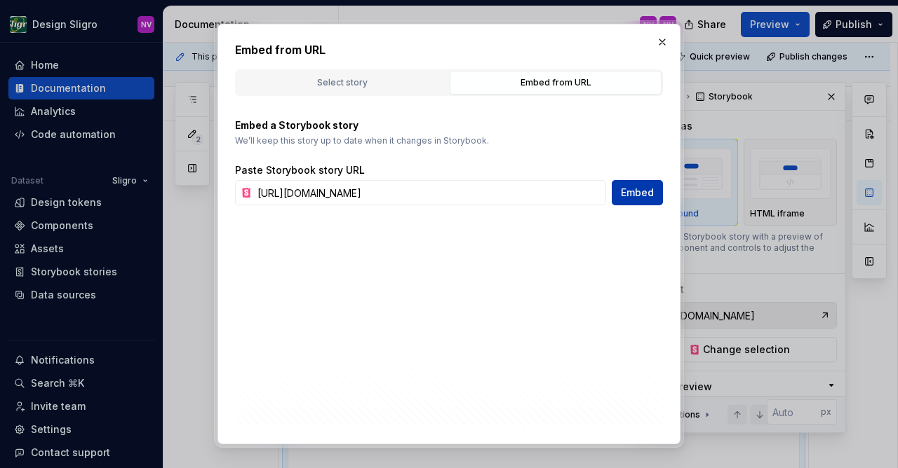
type input "https://tooling-nlb-public.toolslgrtlrtxuv.net/storybook/?path=/story/ui-form-f…"
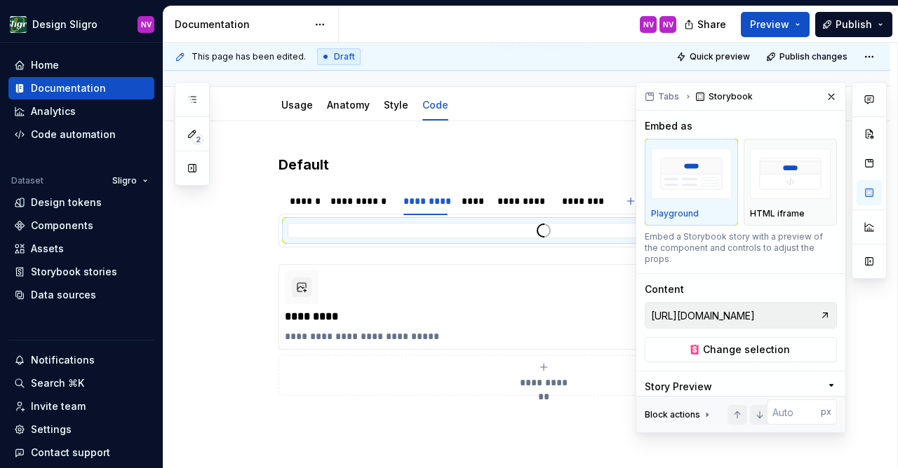
scroll to position [122, 0]
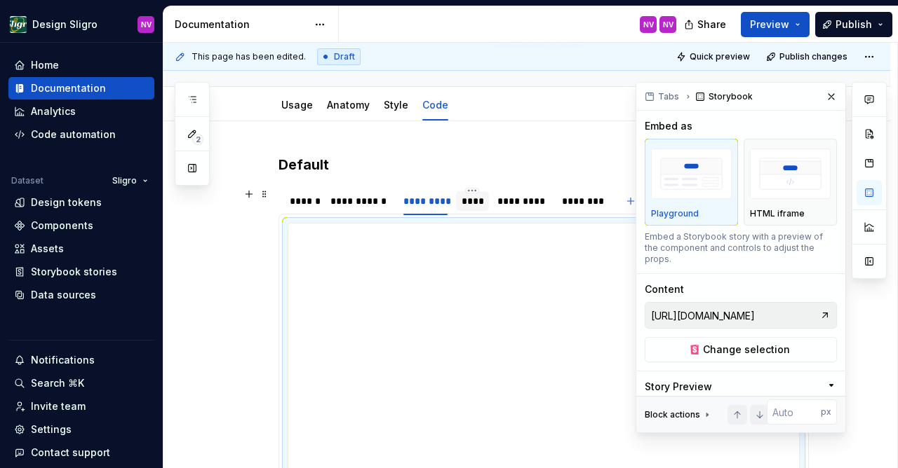
click at [480, 201] on div "****" at bounding box center [472, 201] width 22 height 14
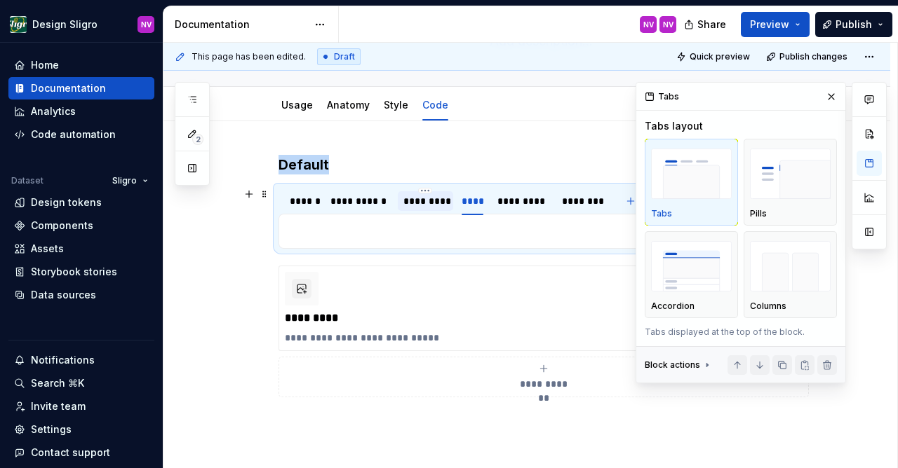
click at [428, 203] on div "*********" at bounding box center [425, 201] width 44 height 14
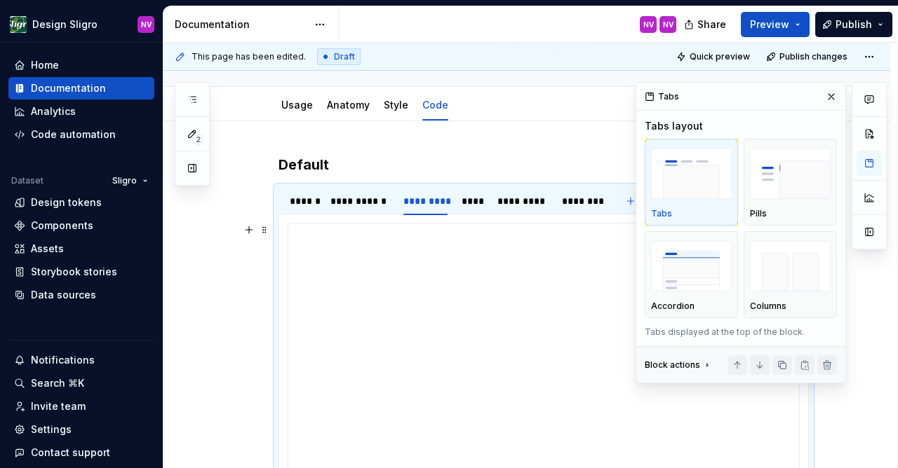
click at [405, 236] on div at bounding box center [543, 364] width 511 height 281
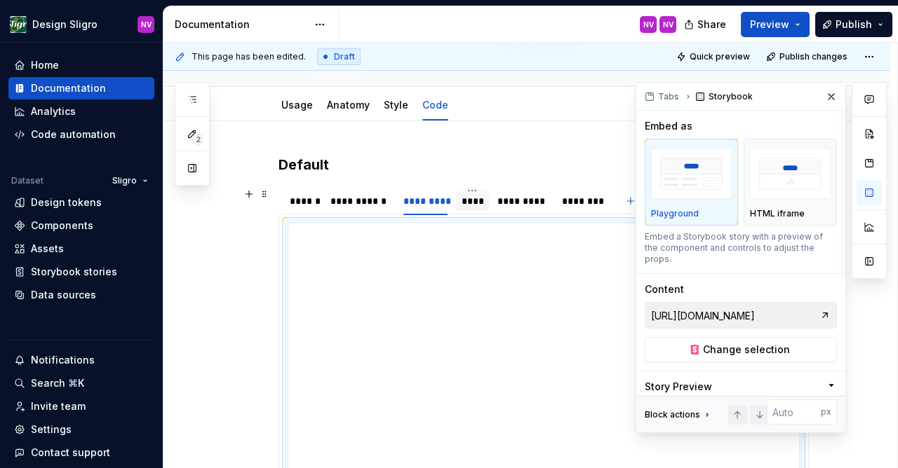
click at [475, 207] on div "****" at bounding box center [472, 201] width 22 height 14
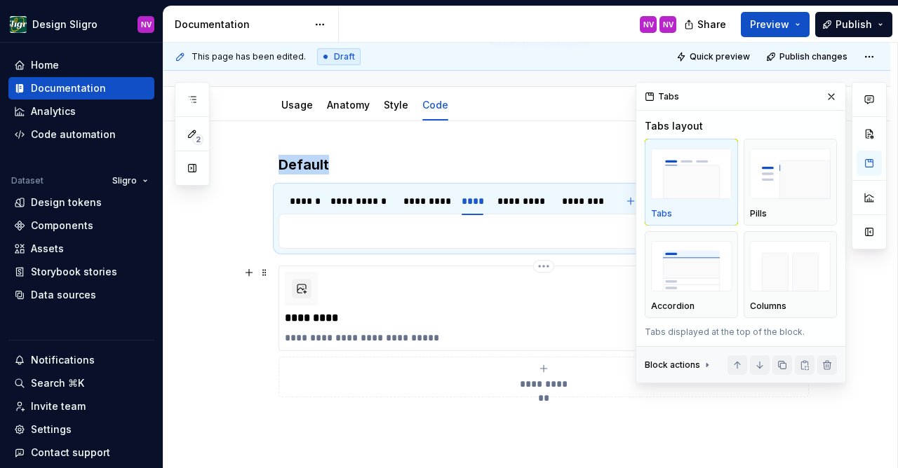
click at [424, 242] on div "**********" at bounding box center [543, 231] width 530 height 35
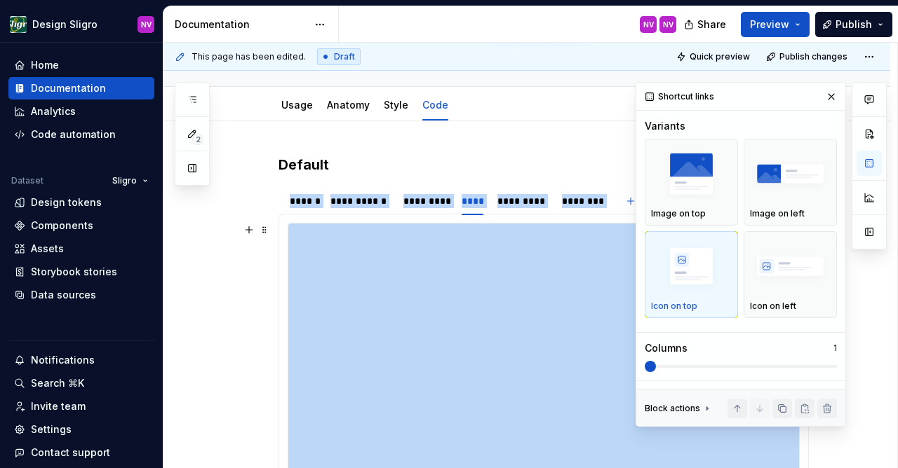
click at [471, 296] on div at bounding box center [543, 364] width 511 height 281
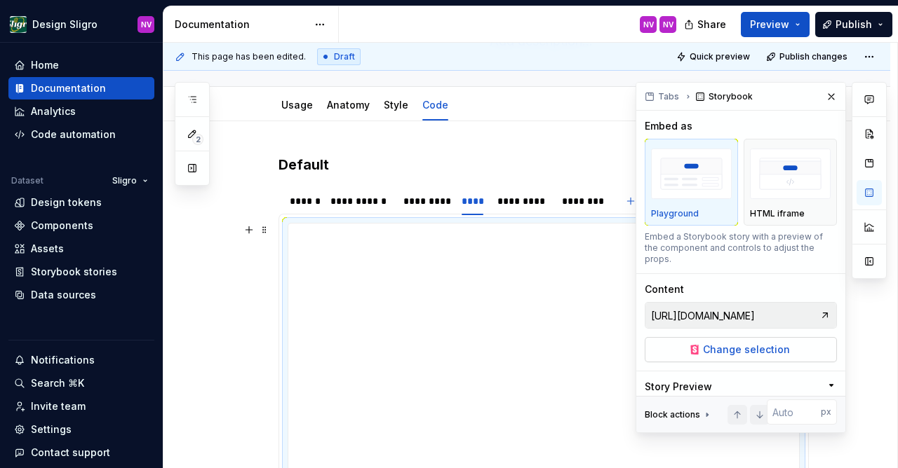
click at [774, 343] on span "Change selection" at bounding box center [746, 350] width 87 height 14
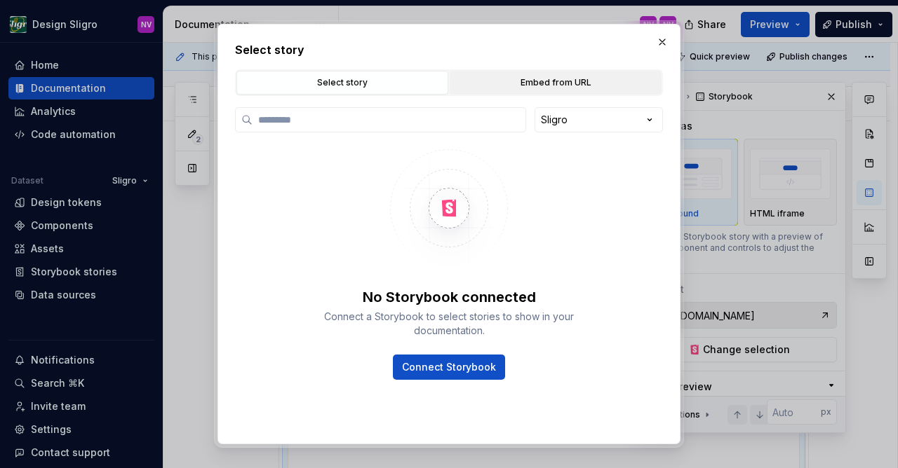
click at [527, 82] on div "Embed from URL" at bounding box center [555, 83] width 202 height 14
type textarea "*"
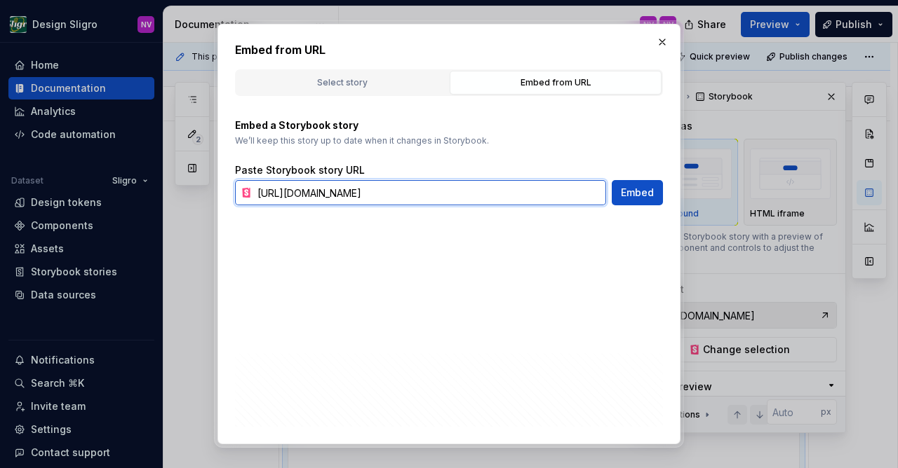
click at [410, 199] on input "https://tooling-nlb-public.toolslgrtlrtxuv.net/storybook/?path=/story/ui-form-f…" at bounding box center [429, 192] width 354 height 25
paste input "java"
type input "https://tooling-nlb-public.toolslgrtlrtxuv.net/storybook/?path=/story/ui-form-f…"
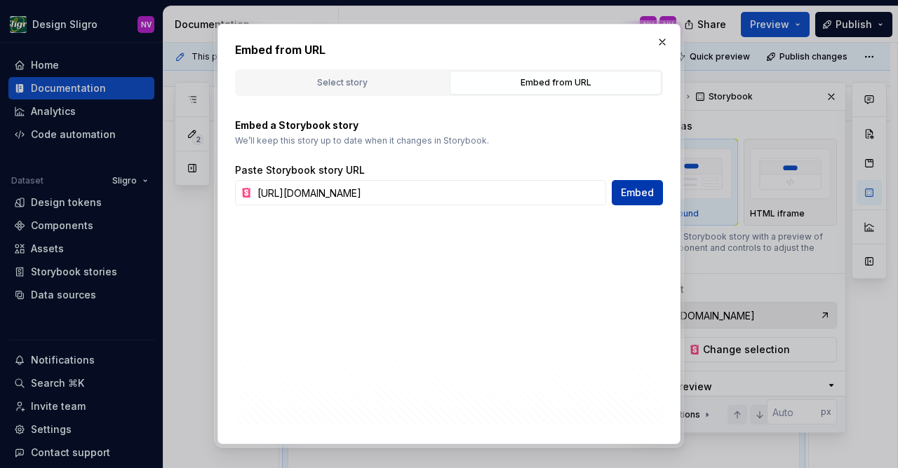
click at [643, 192] on span "Embed" at bounding box center [637, 193] width 33 height 14
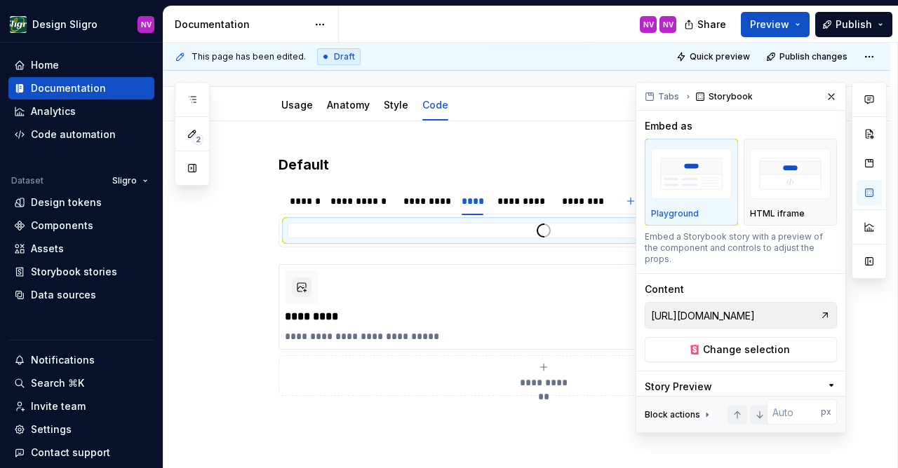
type textarea "*"
type input "https://tooling-nlb-public.toolslgrtlrtxuv.net/storybook/?path=/story/ui-form-f…"
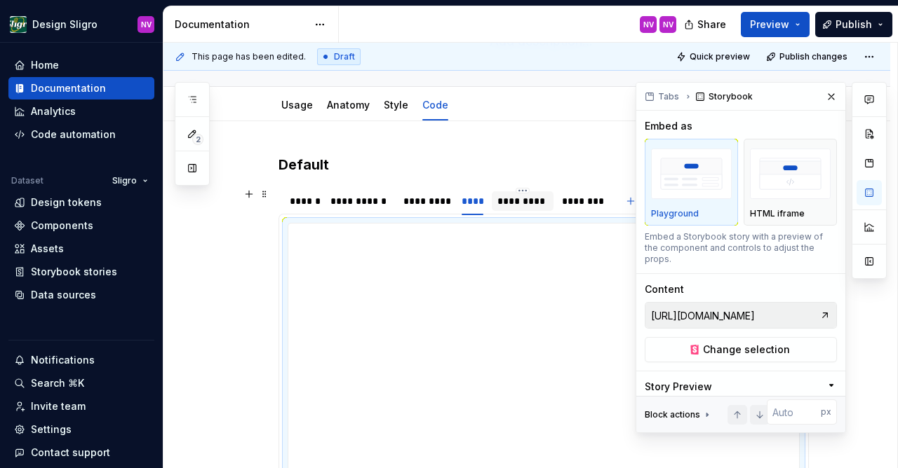
click at [530, 205] on div "*********" at bounding box center [522, 201] width 50 height 14
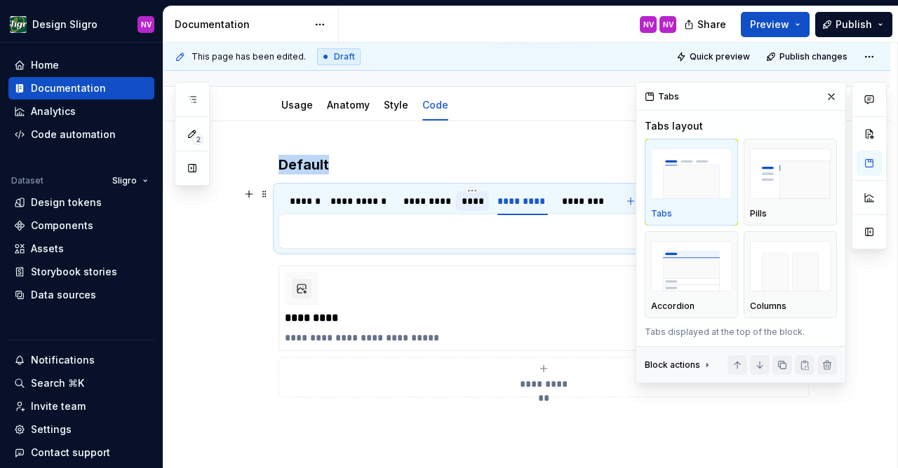
click at [477, 201] on div "****" at bounding box center [472, 201] width 22 height 14
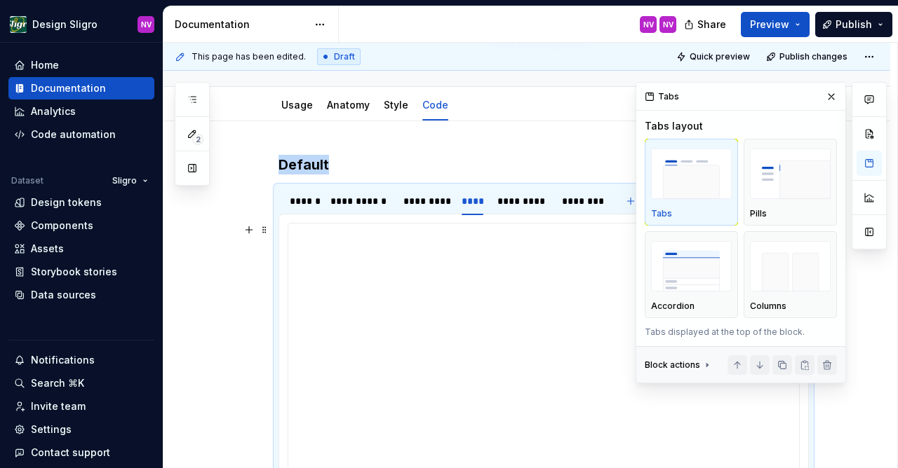
click at [427, 259] on div at bounding box center [543, 364] width 511 height 281
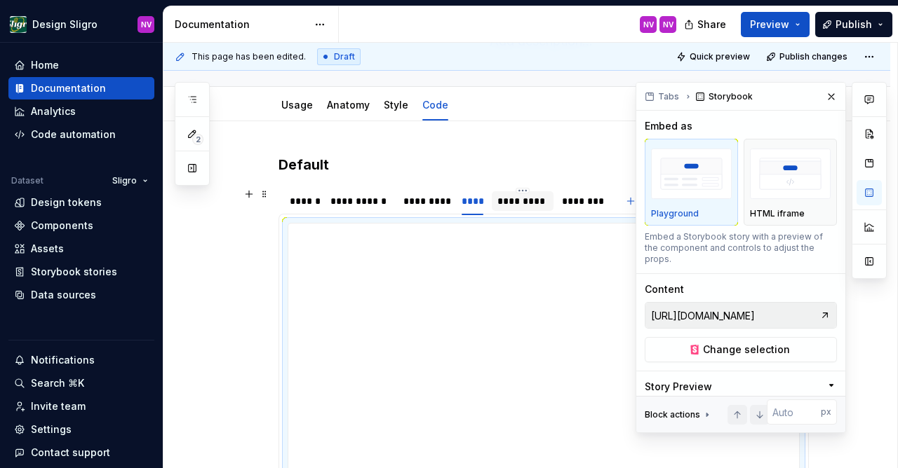
click at [525, 204] on div "*********" at bounding box center [522, 201] width 50 height 14
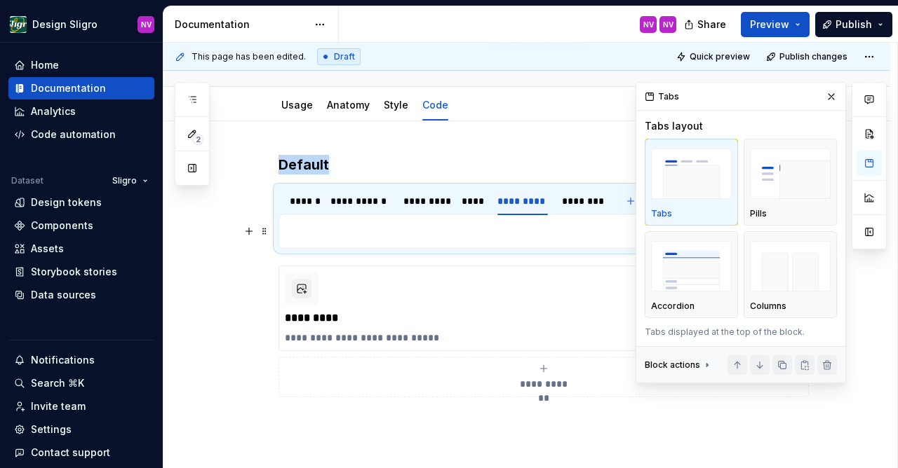
click at [449, 238] on p at bounding box center [544, 231] width 512 height 17
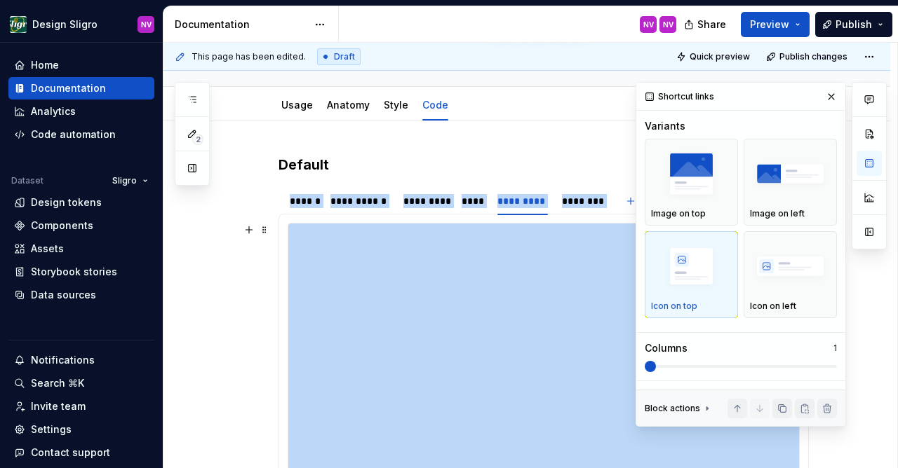
click at [423, 256] on div at bounding box center [543, 364] width 511 height 281
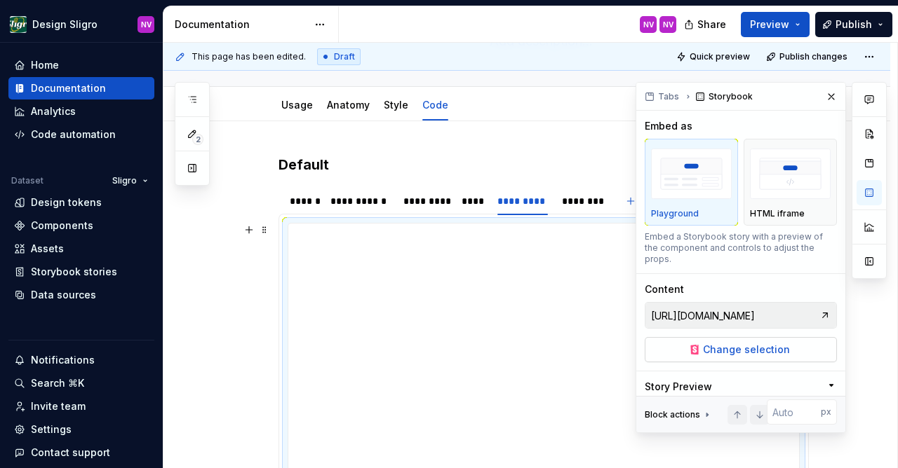
click at [701, 337] on button "Change selection" at bounding box center [740, 349] width 192 height 25
type textarea "*"
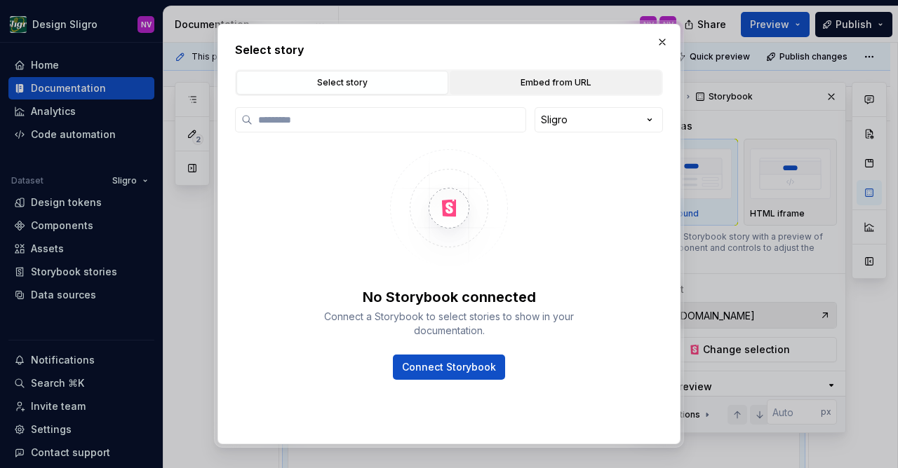
click at [560, 90] on button "Embed from URL" at bounding box center [556, 83] width 212 height 24
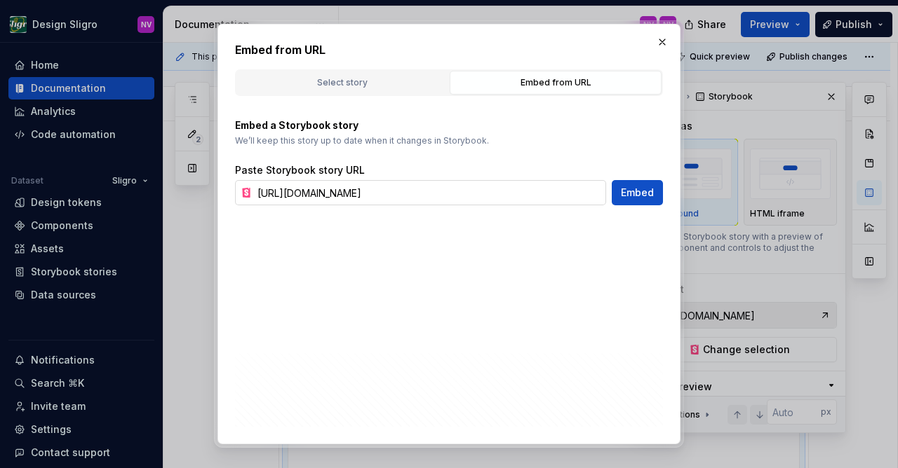
click at [441, 190] on input "https://tooling-nlb-public.toolslgrtlrtxuv.net/storybook/?path=/story/ui-form-f…" at bounding box center [429, 192] width 354 height 25
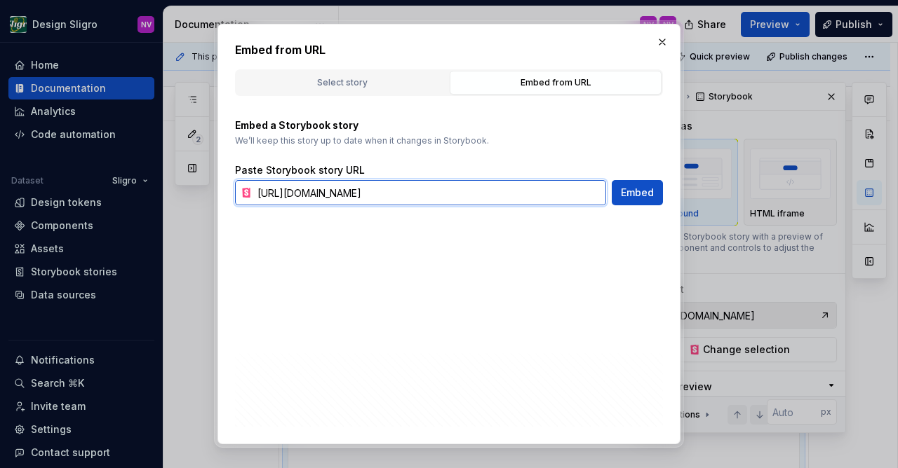
paste input "dekweker"
type input "https://tooling-nlb-public.toolslgrtlrtxuv.net/storybook/?path=/story/ui-form-f…"
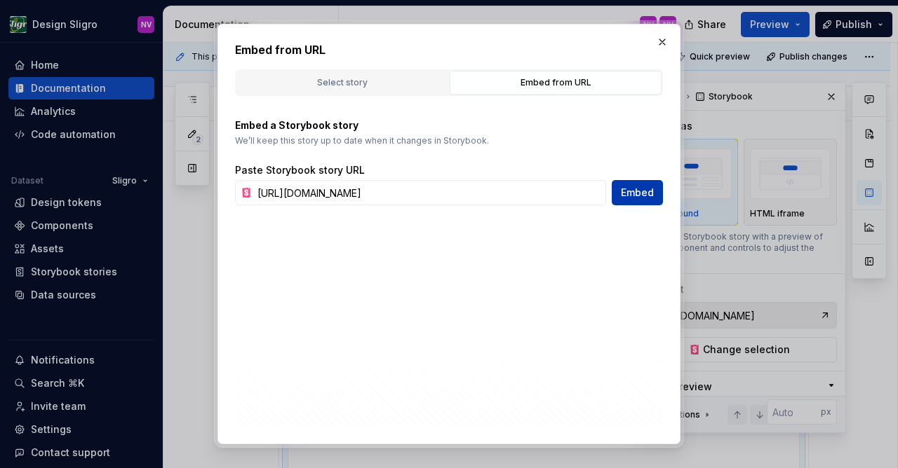
click at [617, 198] on button "Embed" at bounding box center [637, 192] width 51 height 25
type textarea "*"
type input "https://tooling-nlb-public.toolslgrtlrtxuv.net/storybook/?path=/story/ui-form-f…"
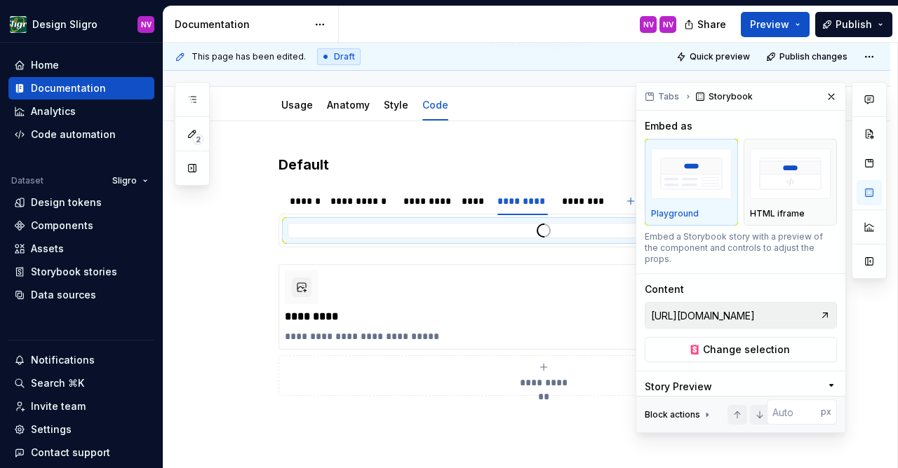
scroll to position [122, 0]
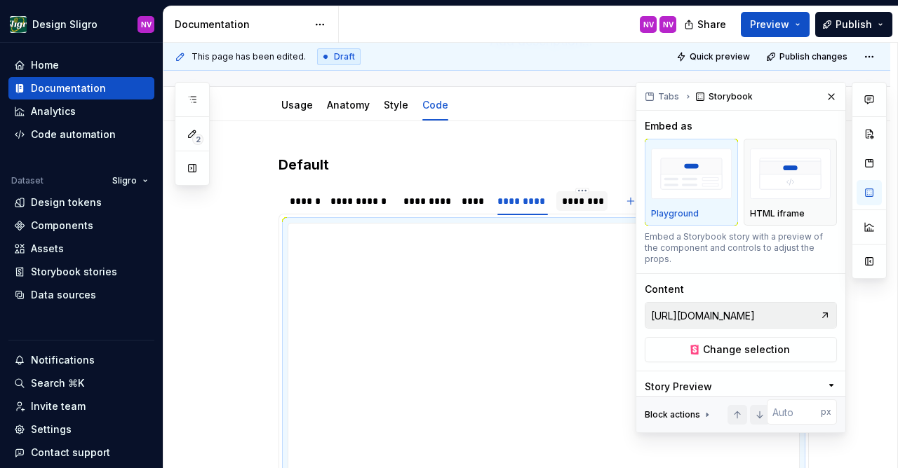
click at [566, 207] on div "********" at bounding box center [582, 201] width 41 height 14
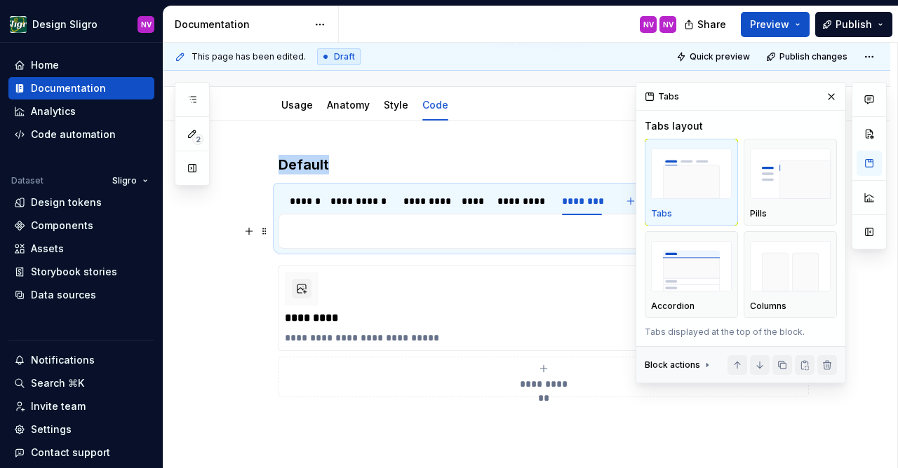
click at [449, 238] on p at bounding box center [544, 231] width 512 height 17
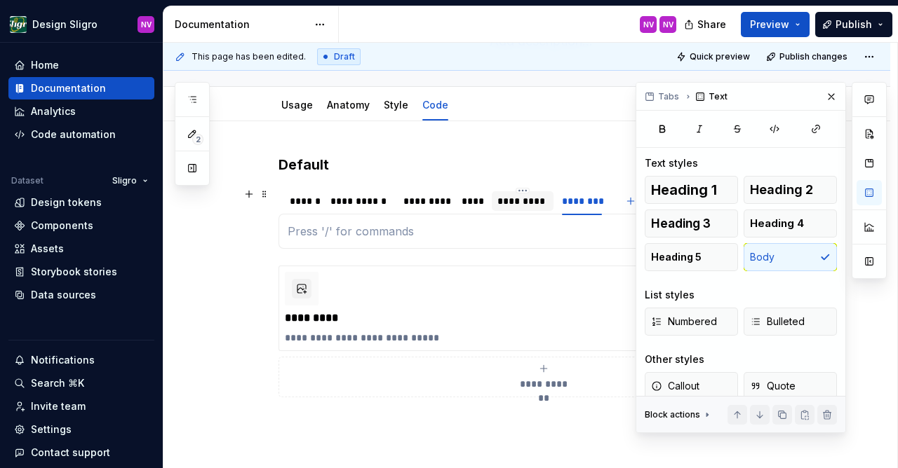
click at [530, 197] on div "*********" at bounding box center [522, 201] width 50 height 14
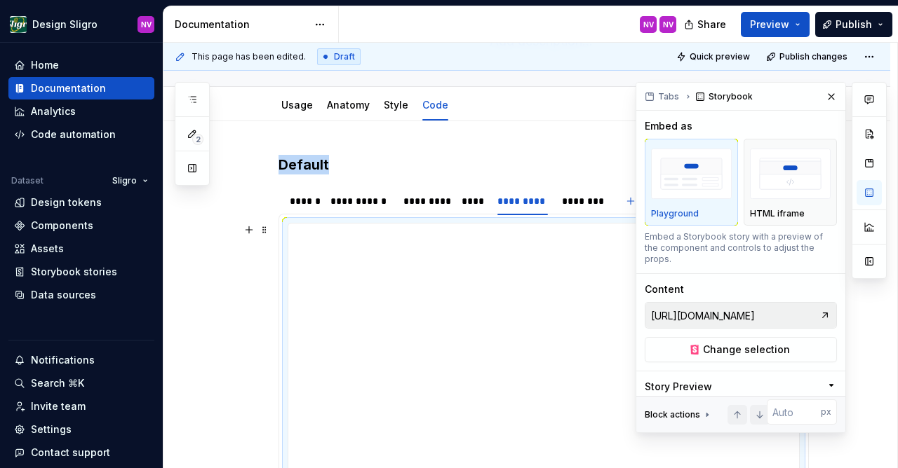
click at [497, 262] on div at bounding box center [543, 364] width 511 height 281
click at [581, 205] on div "********" at bounding box center [582, 201] width 41 height 14
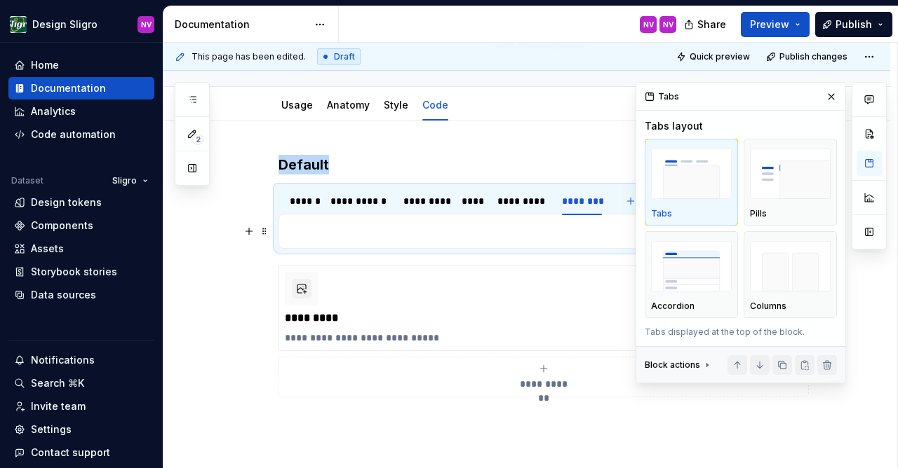
click at [470, 235] on p at bounding box center [544, 231] width 512 height 17
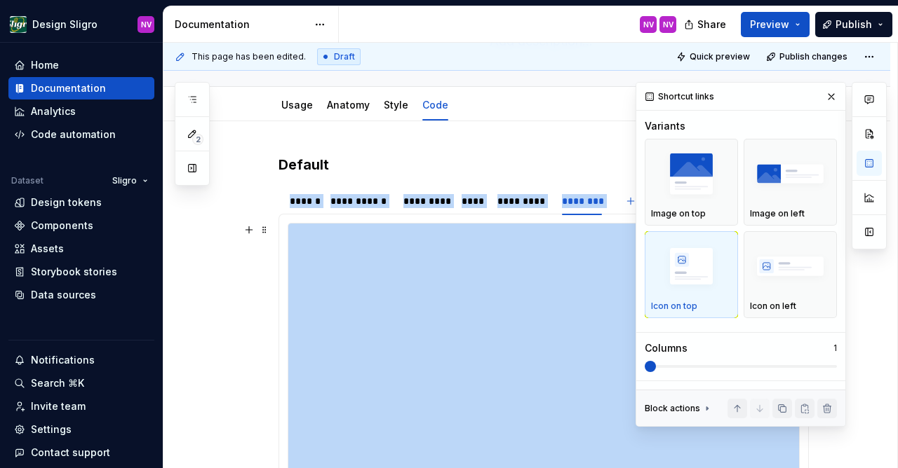
click at [529, 289] on div at bounding box center [543, 364] width 511 height 281
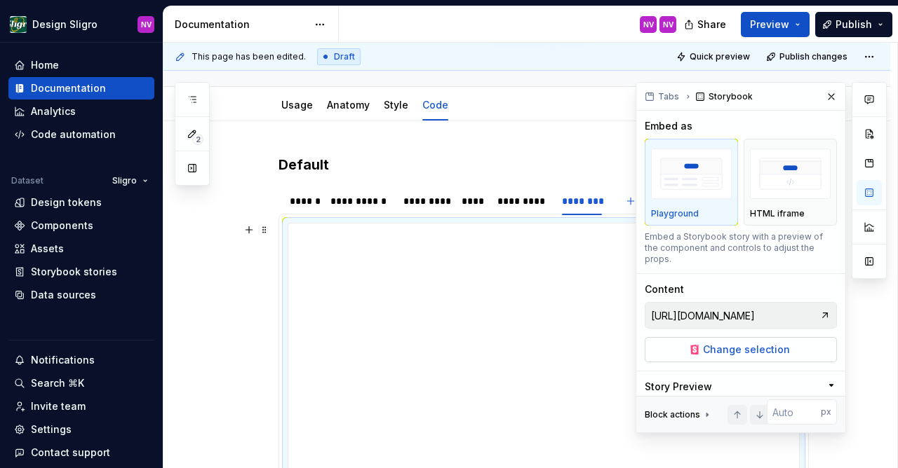
click at [746, 343] on span "Change selection" at bounding box center [746, 350] width 87 height 14
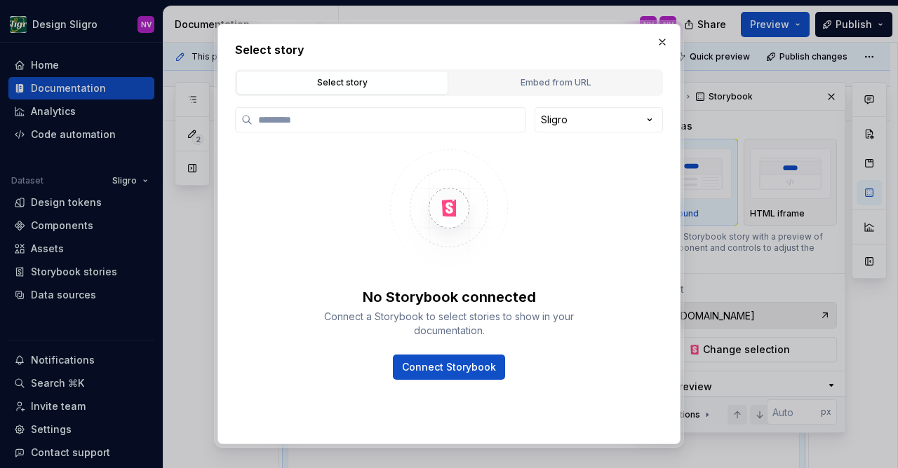
type textarea "*"
click at [540, 81] on div "Embed from URL" at bounding box center [555, 83] width 202 height 14
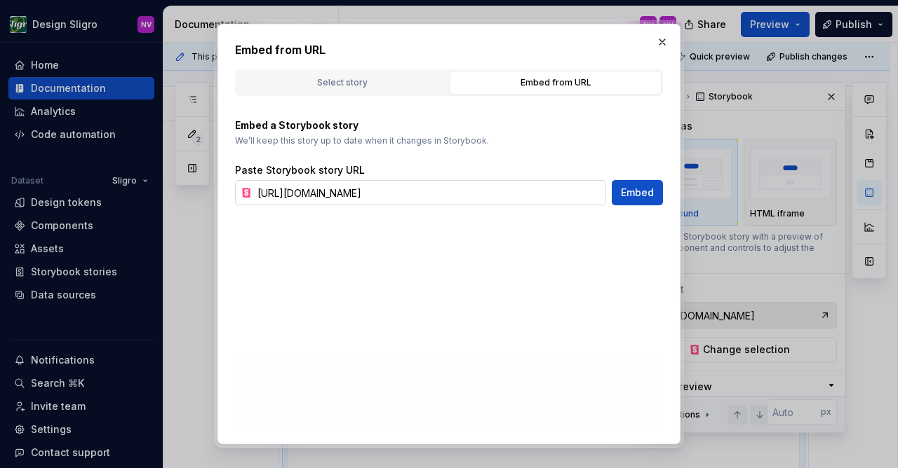
click at [466, 195] on input "https://tooling-nlb-public.toolslgrtlrtxuv.net/storybook/?path=/story/ui-form-f…" at bounding box center [429, 192] width 354 height 25
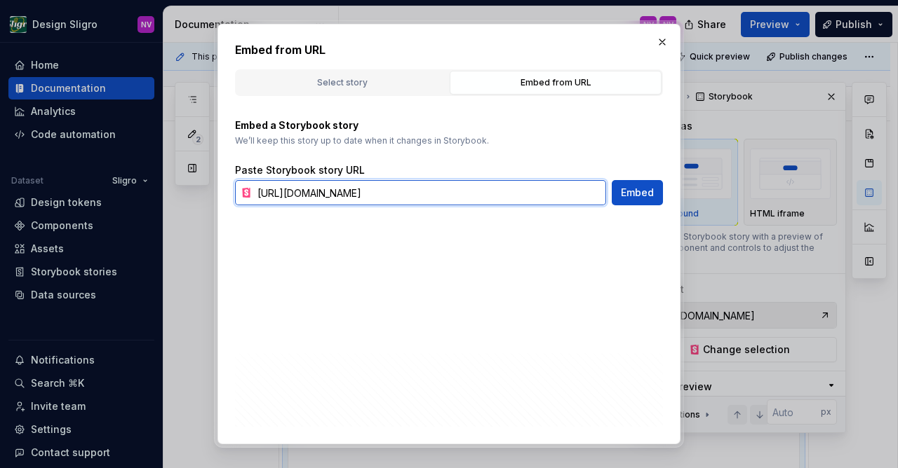
paste input "sligro-m"
type input "https://tooling-nlb-public.toolslgrtlrtxuv.net/storybook/?path=/story/ui-form-f…"
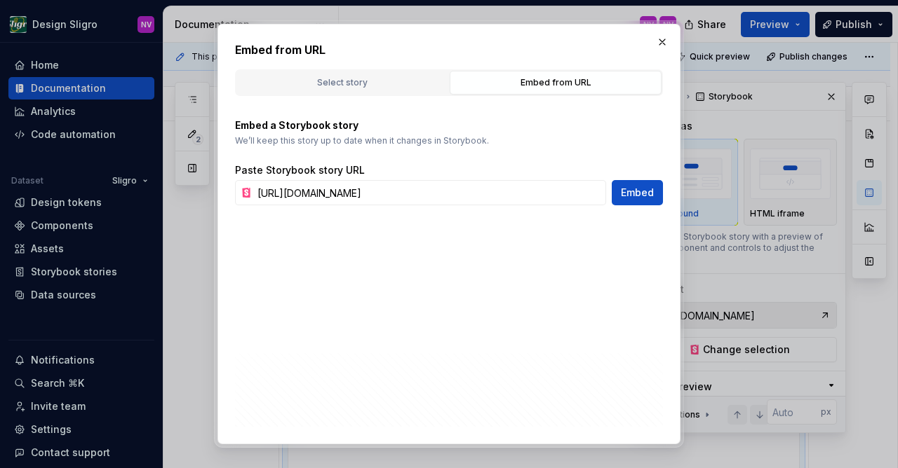
click at [628, 199] on span "Embed" at bounding box center [637, 193] width 33 height 14
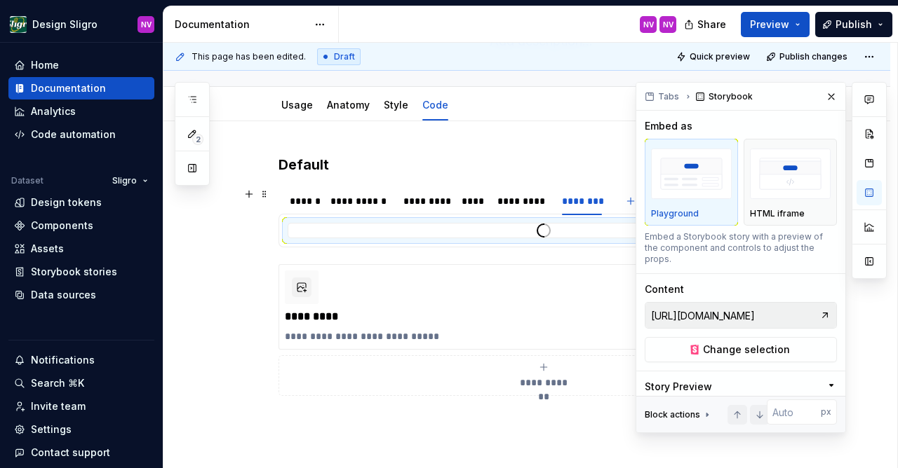
type textarea "*"
type input "https://tooling-nlb-public.toolslgrtlrtxuv.net/storybook/?path=/story/ui-form-f…"
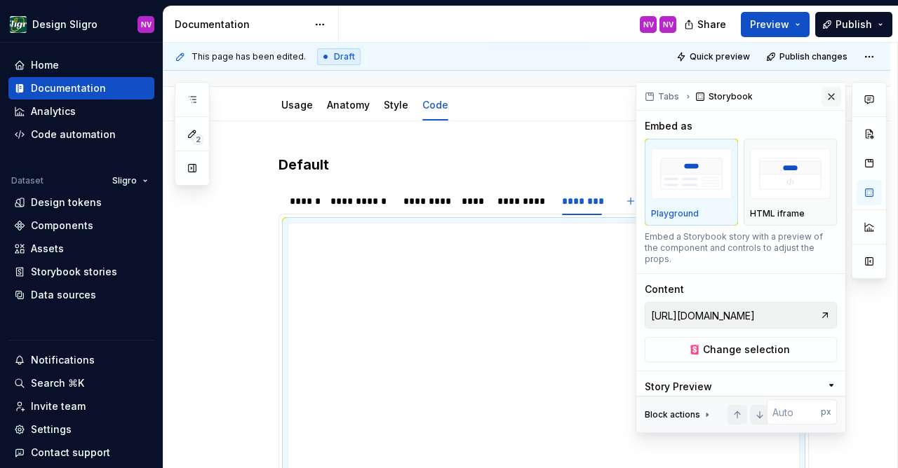
click at [830, 97] on button "button" at bounding box center [831, 97] width 20 height 20
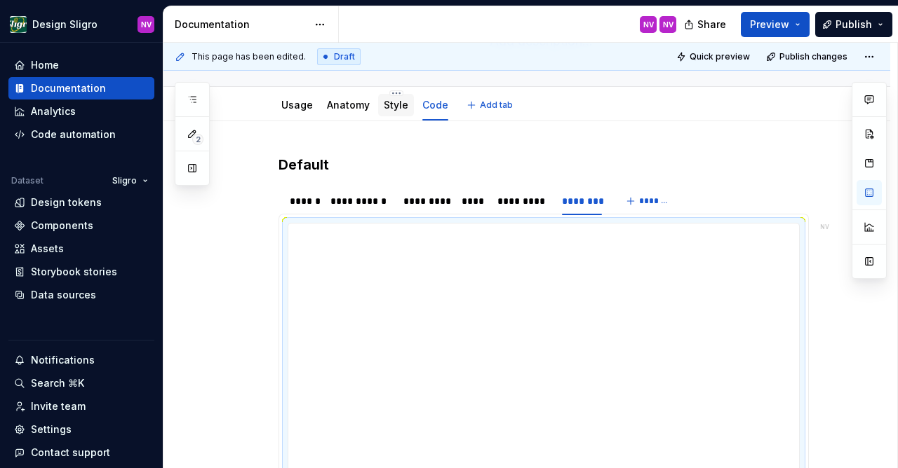
click at [403, 112] on div "Style" at bounding box center [396, 105] width 25 height 14
click at [402, 111] on link "Style" at bounding box center [396, 105] width 25 height 12
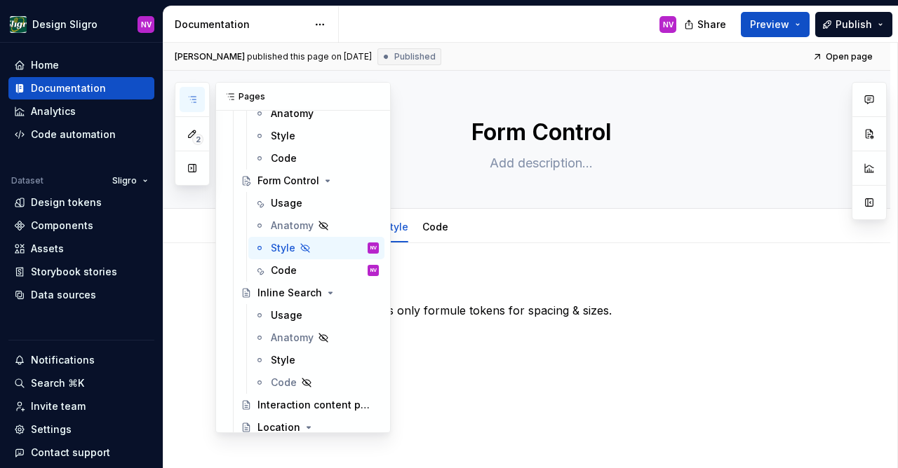
scroll to position [488, 0]
click at [189, 103] on icon "button" at bounding box center [192, 99] width 11 height 11
click at [278, 353] on div "Style" at bounding box center [325, 361] width 108 height 20
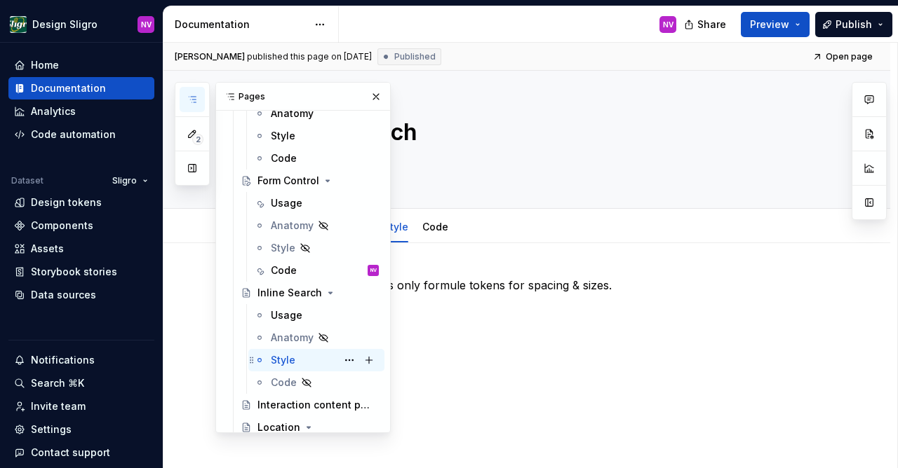
click at [281, 360] on div "Style" at bounding box center [283, 360] width 25 height 14
click at [285, 361] on div "Style" at bounding box center [283, 360] width 25 height 14
click at [536, 338] on div "This component uses only formule tokens for spacing & sizes." at bounding box center [543, 312] width 530 height 70
click at [377, 97] on button "button" at bounding box center [376, 97] width 20 height 20
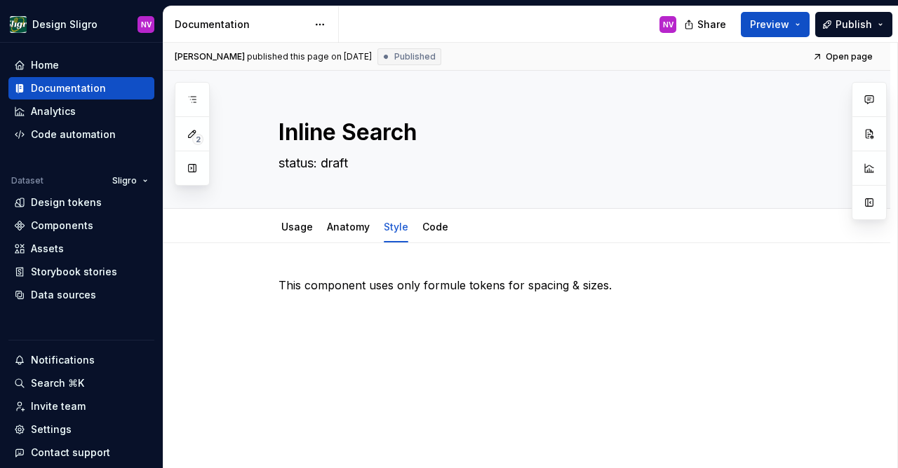
scroll to position [488, 0]
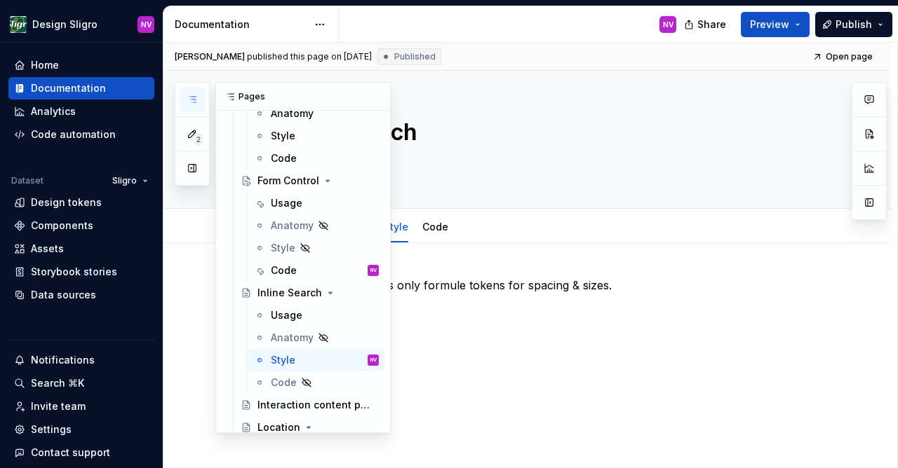
click at [196, 102] on icon "button" at bounding box center [192, 99] width 11 height 11
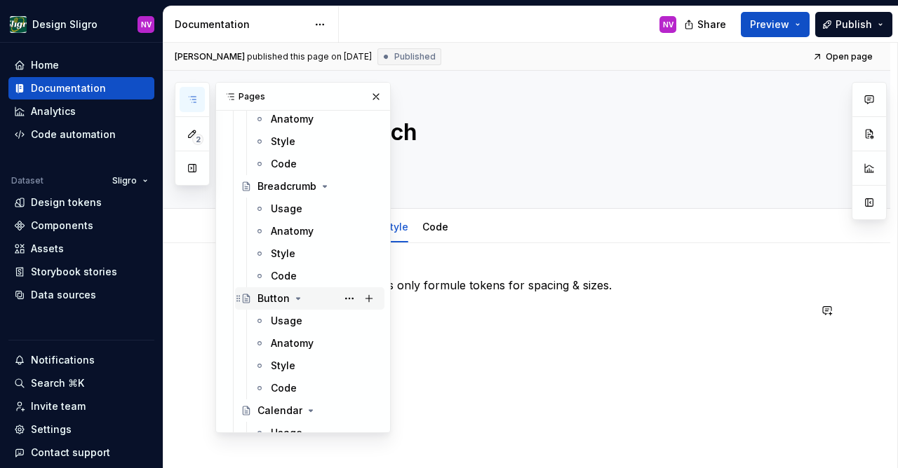
scroll to position [1159, 0]
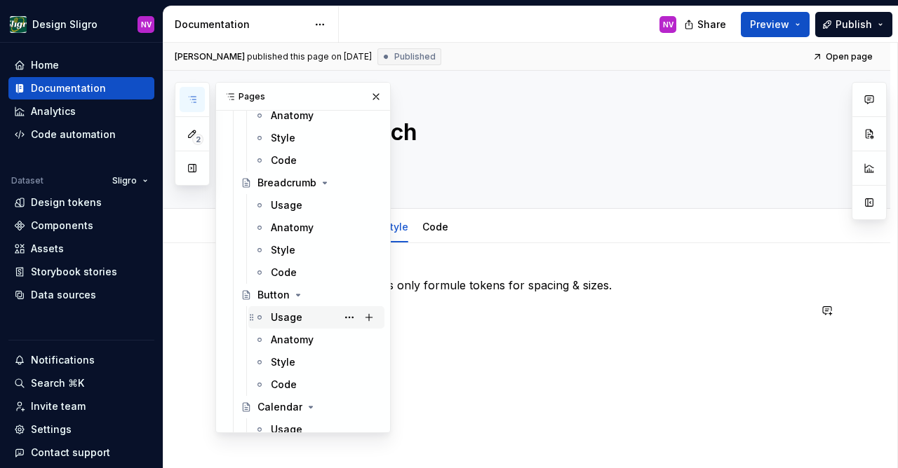
click at [280, 312] on div "Usage" at bounding box center [287, 318] width 32 height 14
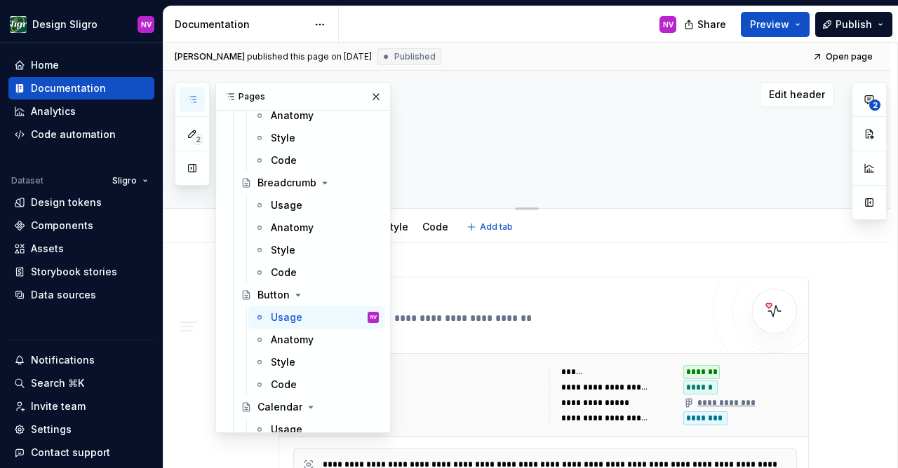
click at [599, 175] on div "Button status: review" at bounding box center [543, 139] width 530 height 137
click at [288, 354] on div "Style" at bounding box center [325, 363] width 108 height 20
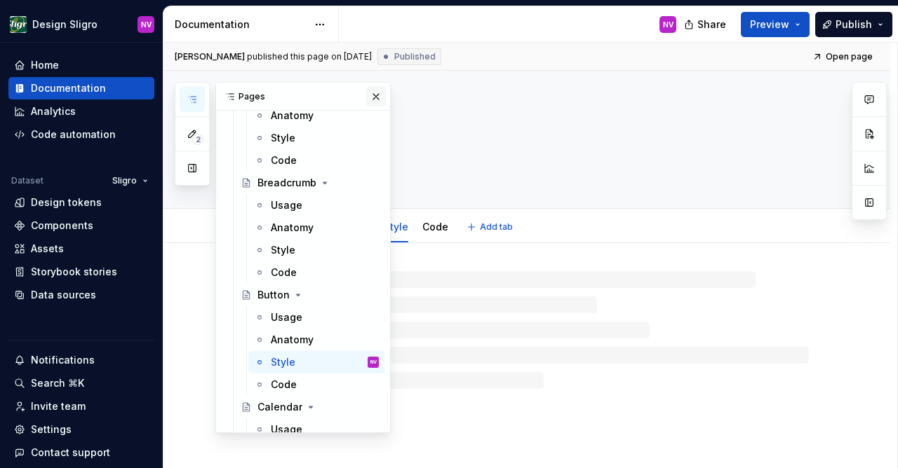
click at [377, 99] on button "button" at bounding box center [376, 97] width 20 height 20
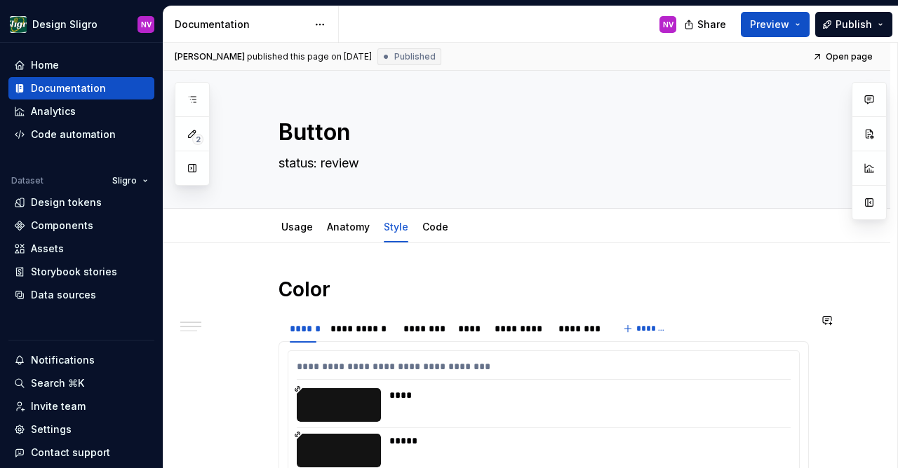
scroll to position [61, 0]
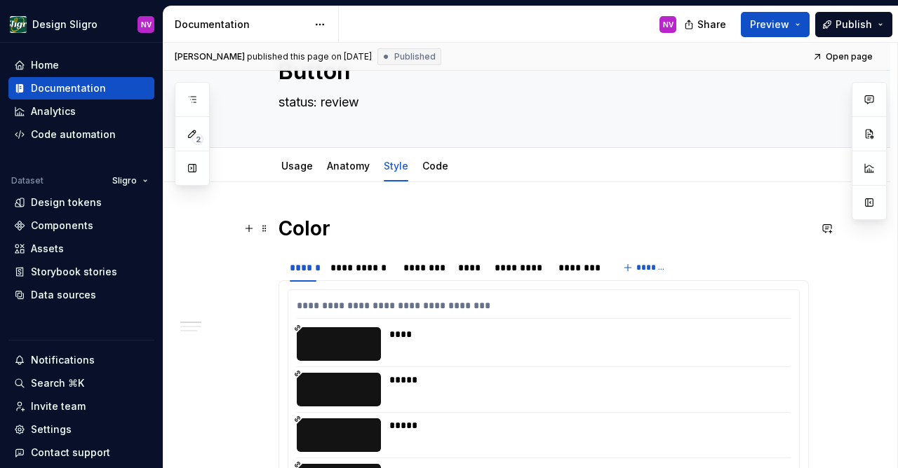
click at [302, 234] on h1 "Color" at bounding box center [543, 228] width 530 height 25
click at [422, 273] on div "********" at bounding box center [423, 268] width 41 height 14
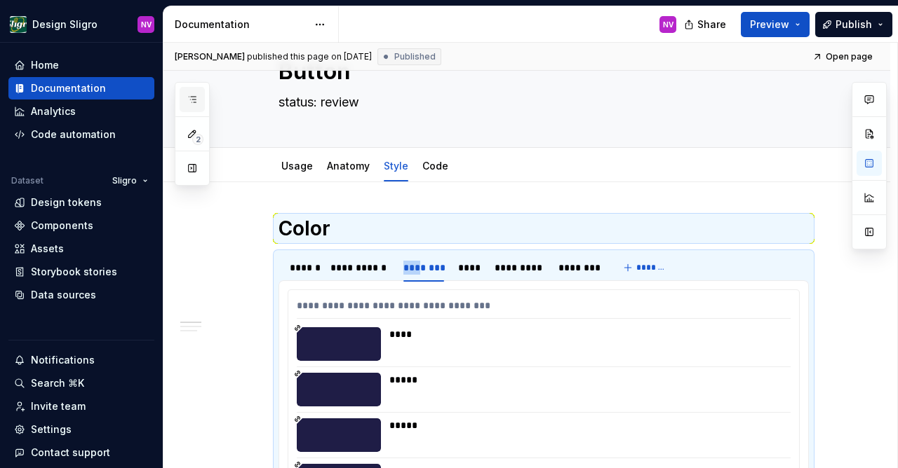
scroll to position [488, 0]
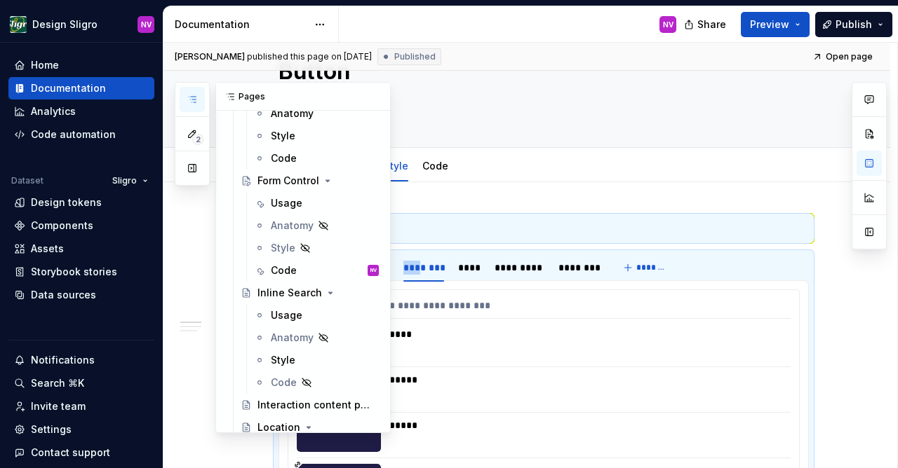
click at [198, 95] on button "button" at bounding box center [192, 99] width 25 height 25
click at [285, 247] on div "Style" at bounding box center [283, 248] width 25 height 14
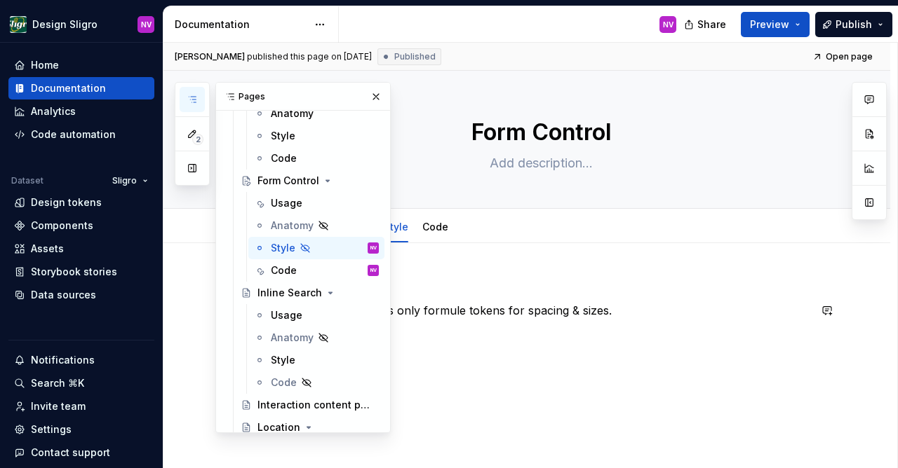
click at [450, 308] on p "This component uses only formule tokens for spacing & sizes." at bounding box center [543, 310] width 530 height 17
click at [374, 100] on button "button" at bounding box center [376, 97] width 20 height 20
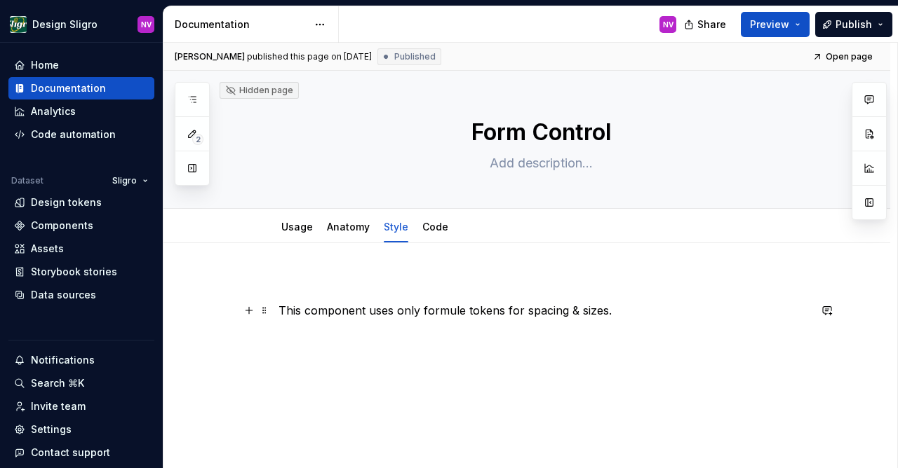
click at [339, 311] on p "This component uses only formule tokens for spacing & sizes." at bounding box center [543, 310] width 530 height 17
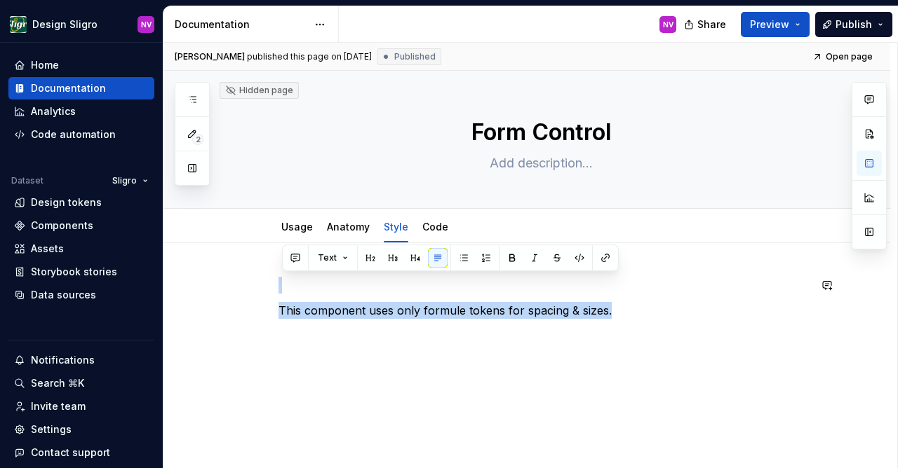
drag, startPoint x: 615, startPoint y: 310, endPoint x: 284, endPoint y: 274, distance: 333.0
click at [284, 274] on div "This component uses only formule tokens for spacing & sizes." at bounding box center [526, 372] width 727 height 258
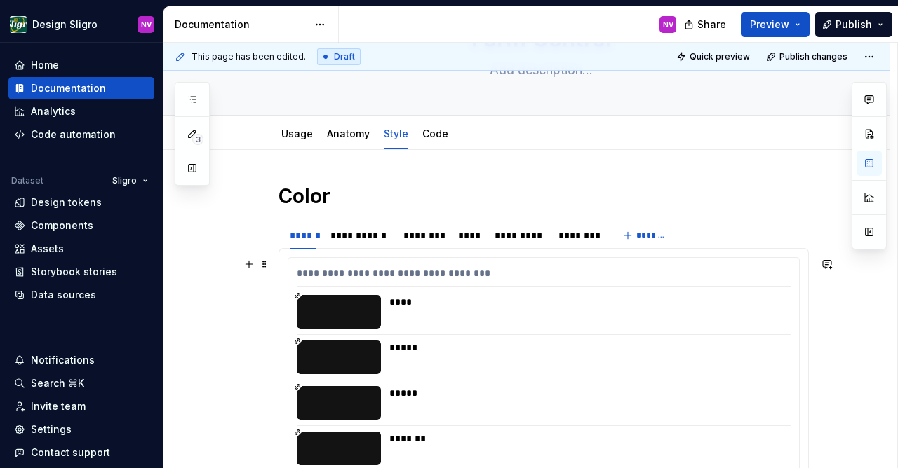
scroll to position [122, 0]
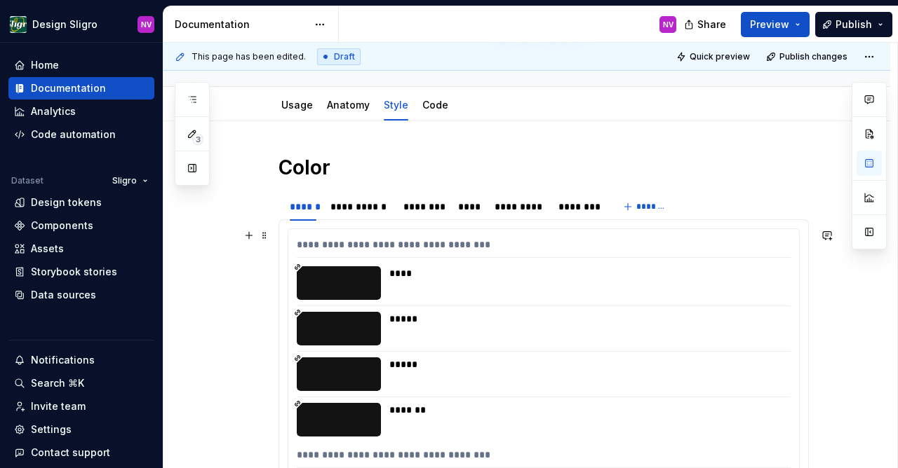
click at [458, 332] on div "*****" at bounding box center [585, 329] width 393 height 34
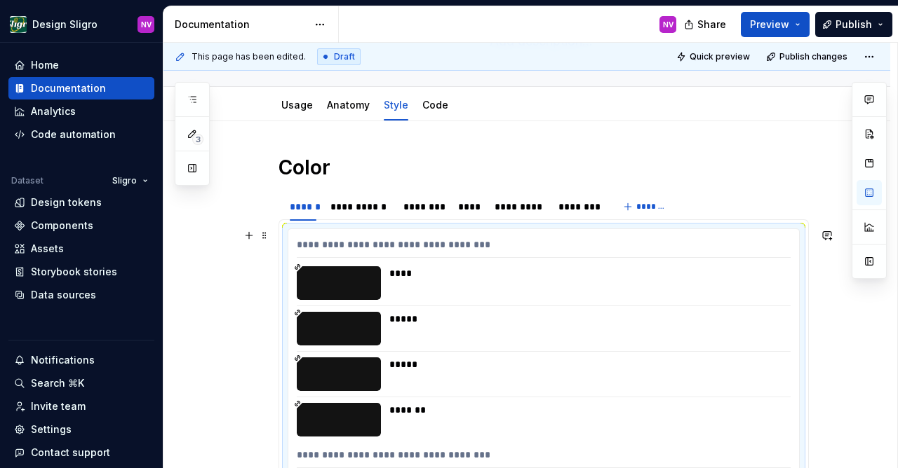
click at [543, 324] on div "*****" at bounding box center [585, 319] width 393 height 14
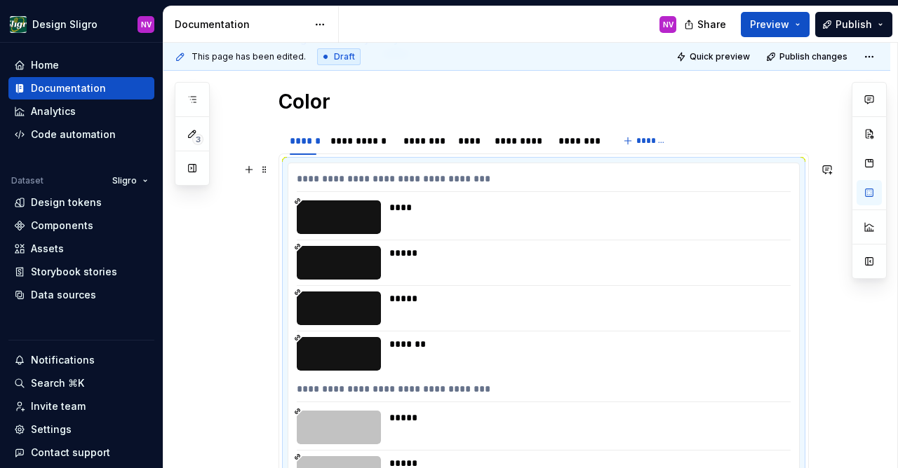
scroll to position [183, 0]
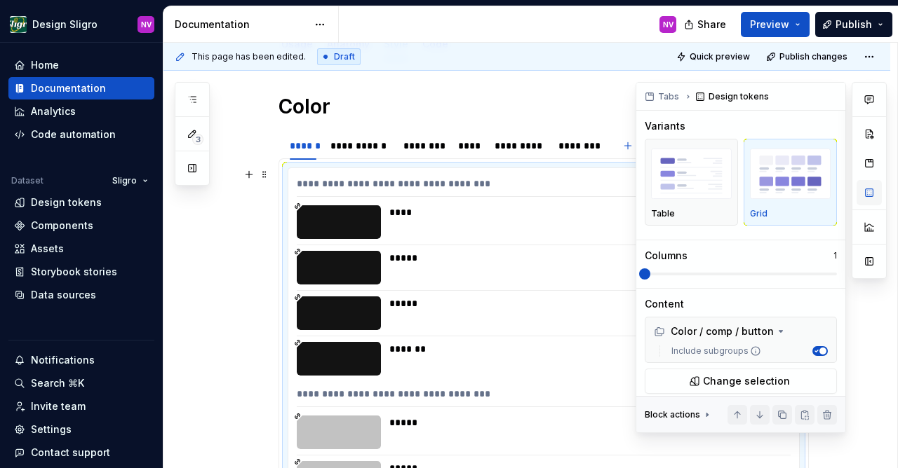
type textarea "*"
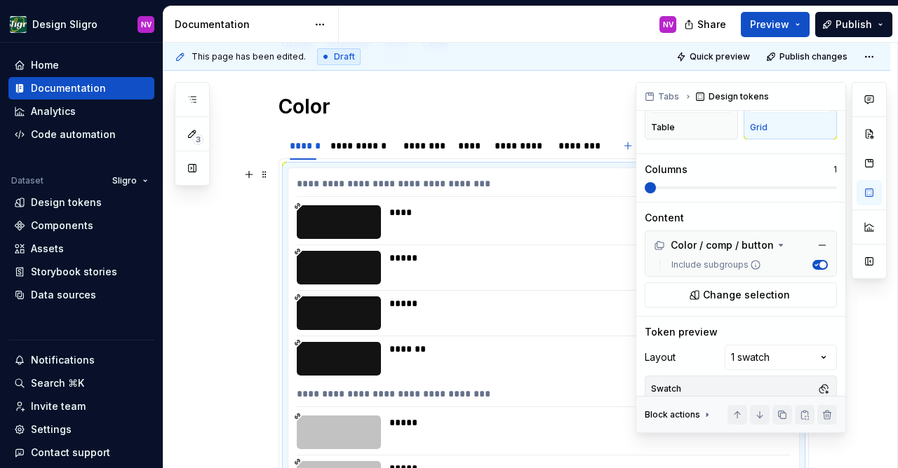
scroll to position [122, 0]
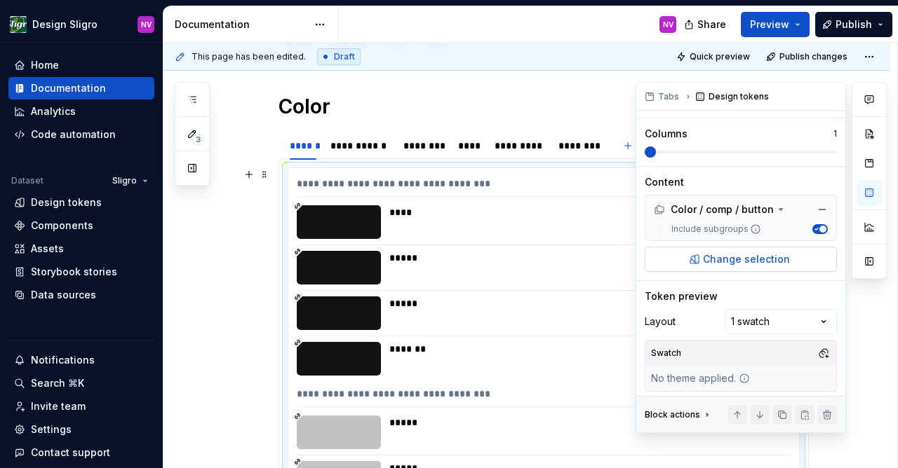
click at [756, 258] on span "Change selection" at bounding box center [746, 259] width 87 height 14
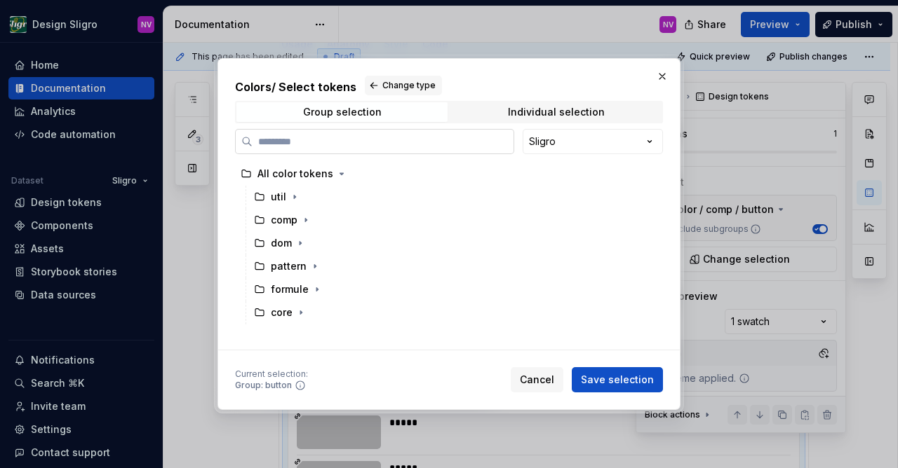
click at [376, 144] on input "search" at bounding box center [382, 142] width 261 height 14
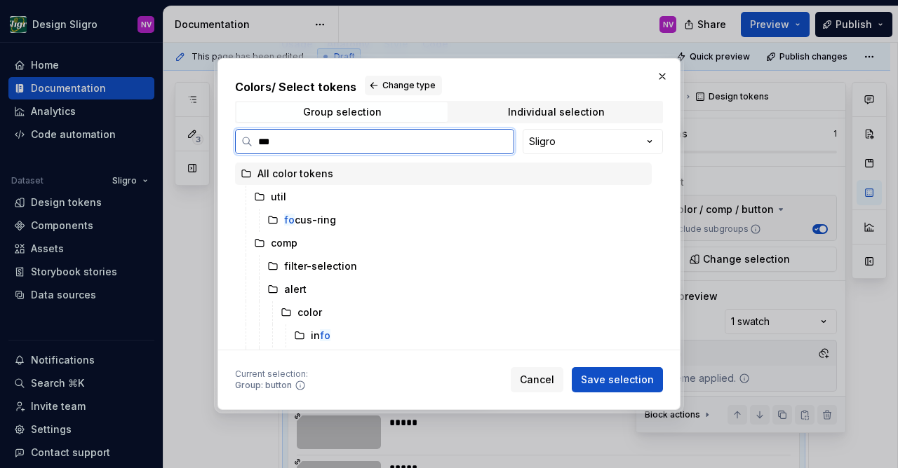
type input "****"
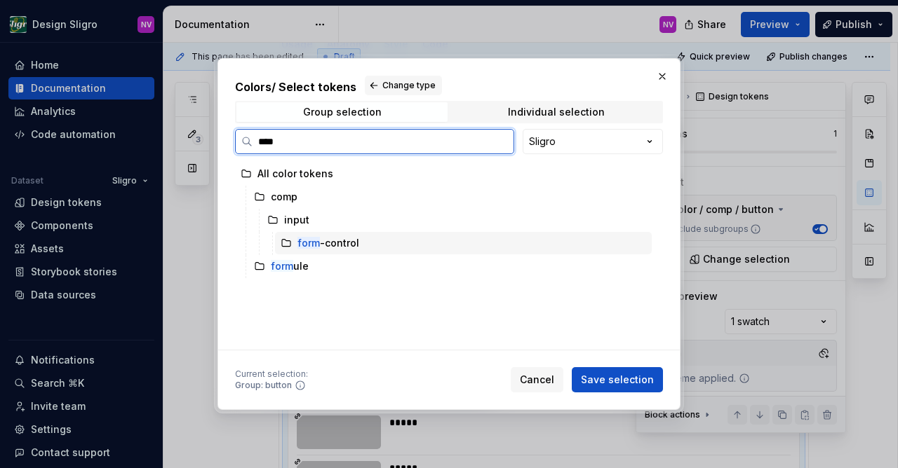
click at [329, 241] on div "form -control" at bounding box center [328, 243] width 62 height 14
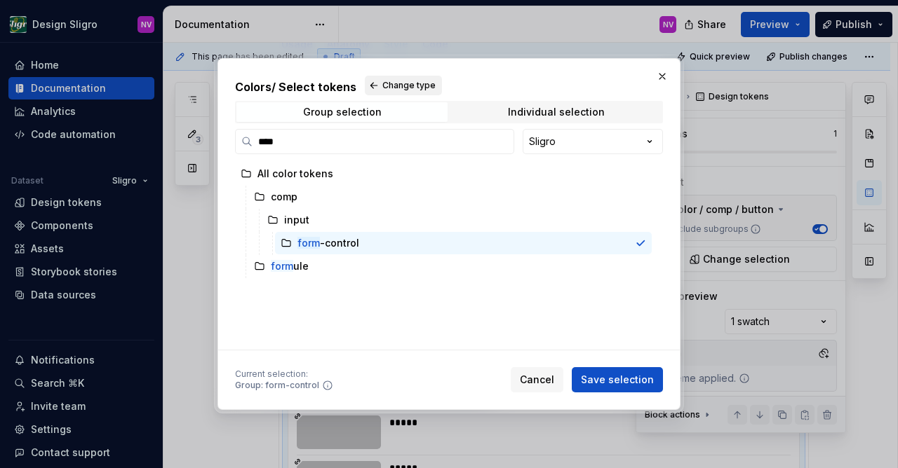
click at [399, 88] on span "Change type" at bounding box center [408, 85] width 53 height 11
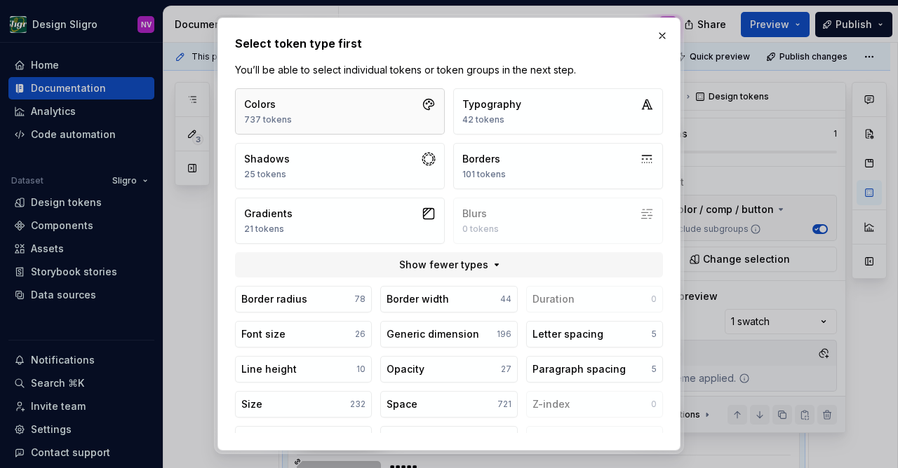
click at [327, 102] on button "Colors 737 tokens" at bounding box center [340, 111] width 210 height 46
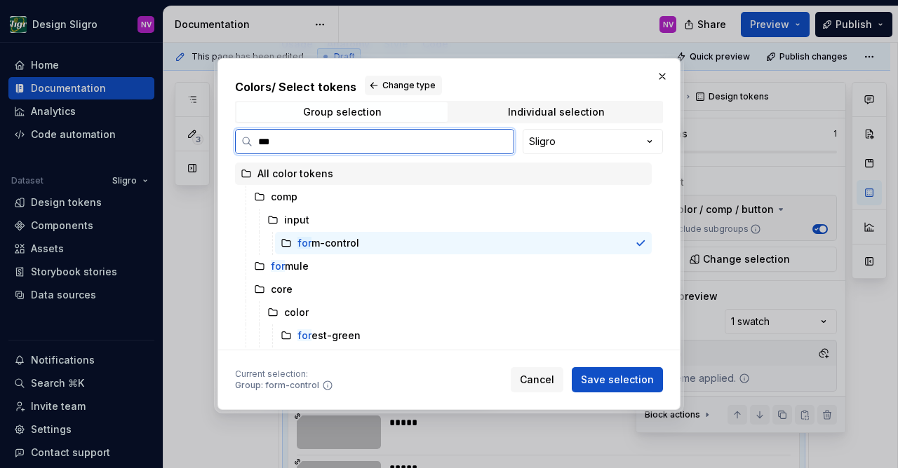
type input "****"
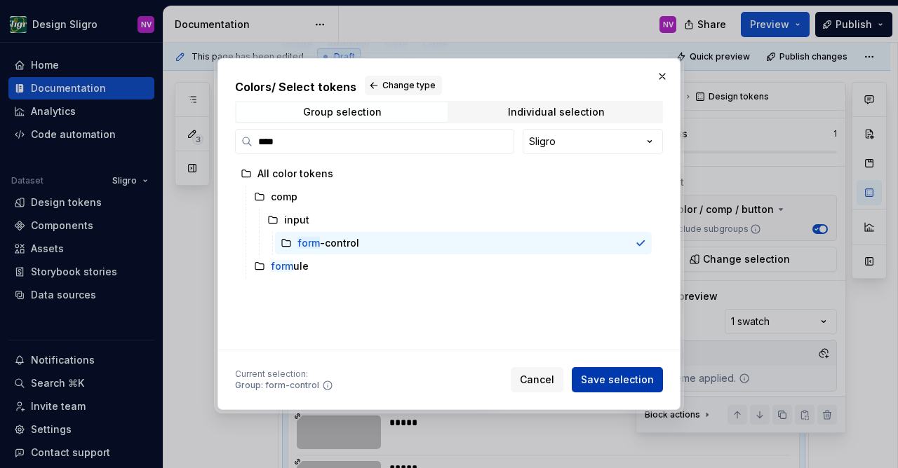
click at [618, 376] on span "Save selection" at bounding box center [617, 380] width 73 height 14
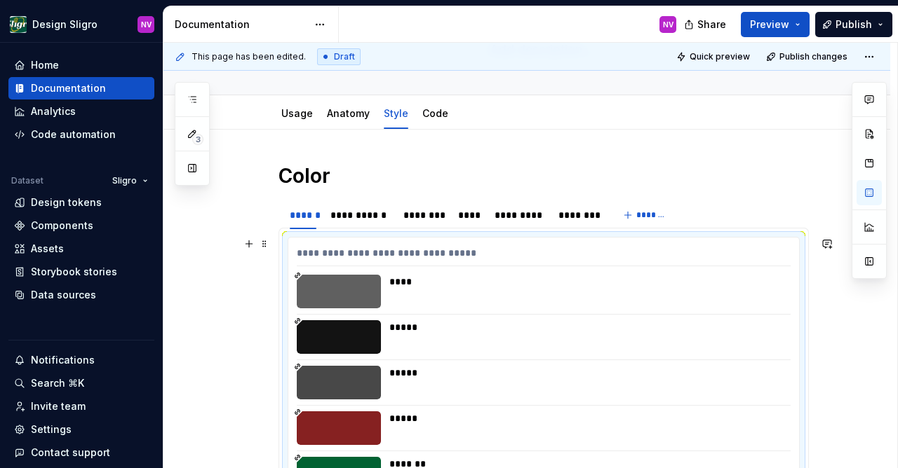
scroll to position [64, 0]
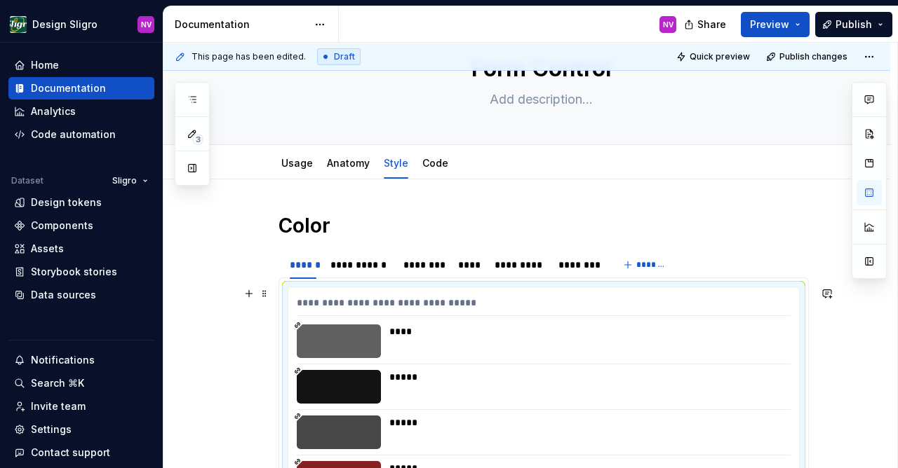
click at [431, 334] on div "****" at bounding box center [585, 332] width 393 height 14
click at [374, 271] on div "**********" at bounding box center [359, 265] width 59 height 14
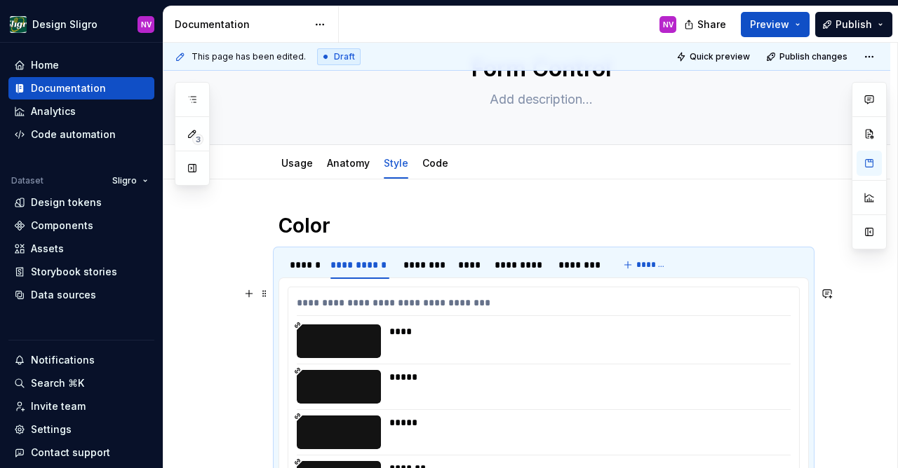
click at [429, 316] on div "**********" at bounding box center [544, 306] width 494 height 20
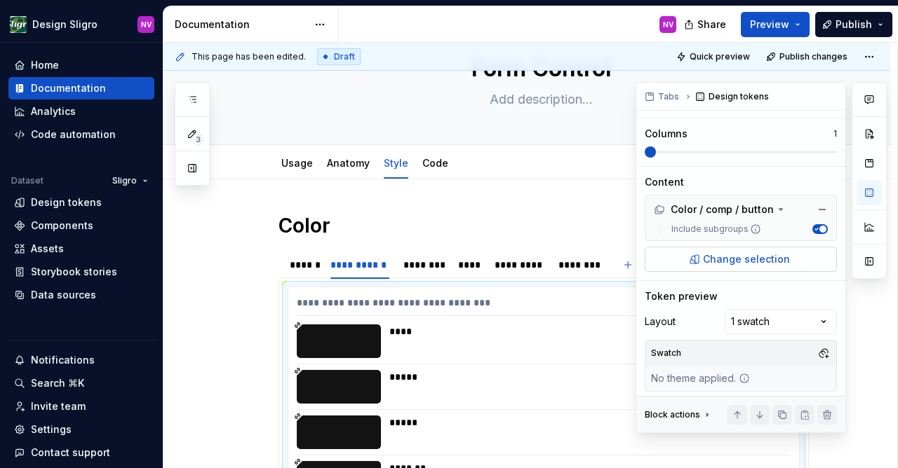
click at [720, 266] on span "Change selection" at bounding box center [746, 259] width 87 height 14
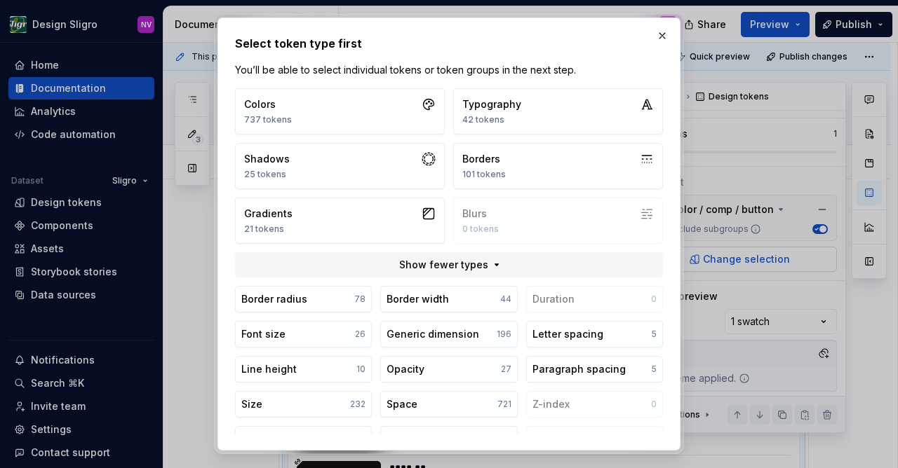
type textarea "*"
click at [385, 112] on button "Colors 737 tokens" at bounding box center [340, 111] width 210 height 46
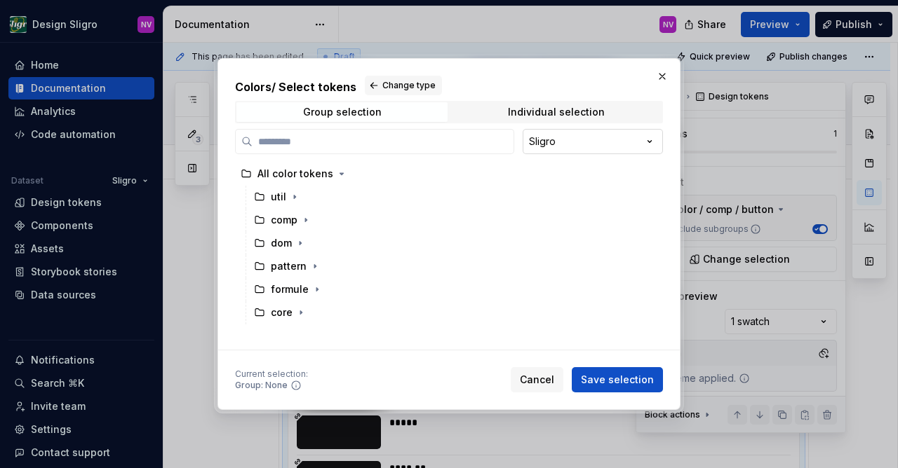
click at [539, 142] on div "Colors / Select tokens Change type Group selection Individual selection Sligro …" at bounding box center [449, 234] width 898 height 468
click at [340, 148] on input "search" at bounding box center [382, 142] width 261 height 14
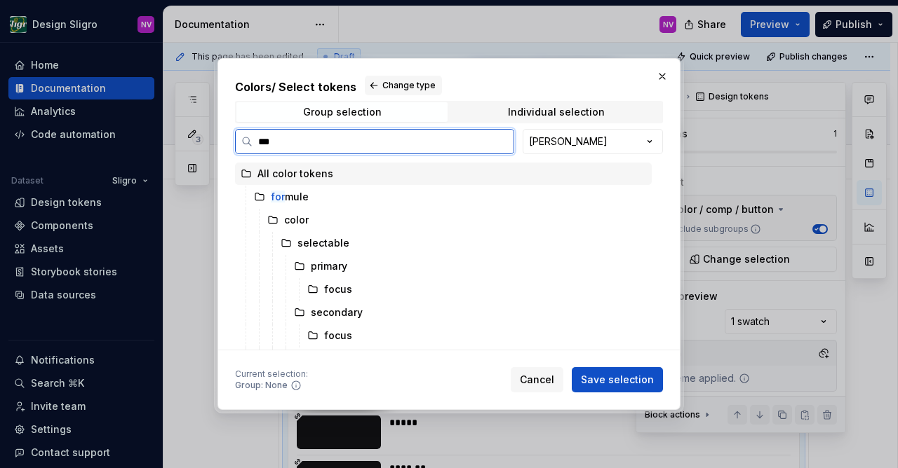
type input "****"
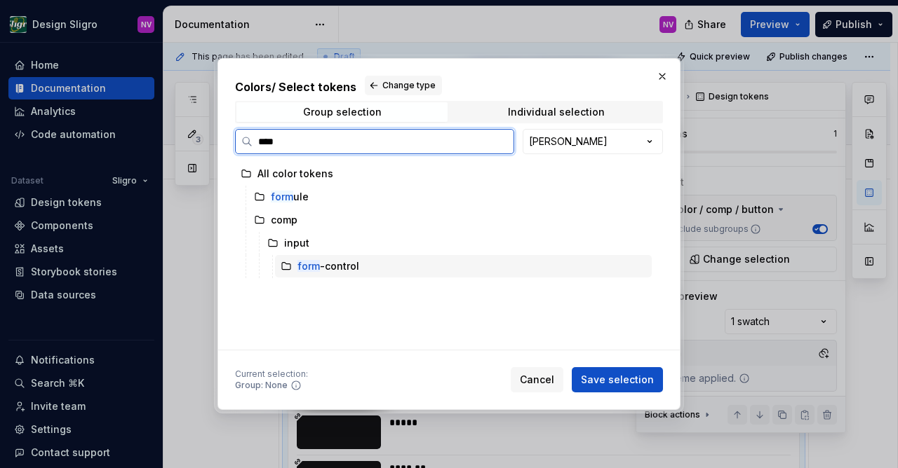
click at [354, 266] on div "form -control" at bounding box center [328, 266] width 62 height 14
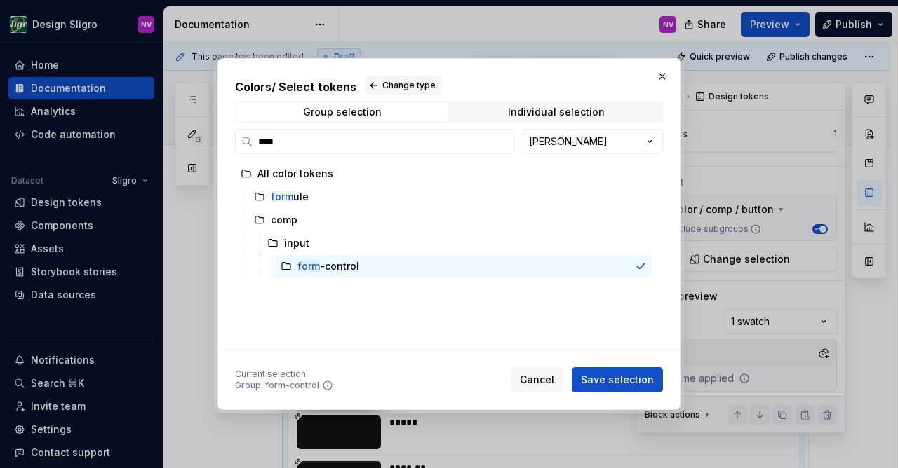
click at [588, 371] on button "Save selection" at bounding box center [617, 379] width 91 height 25
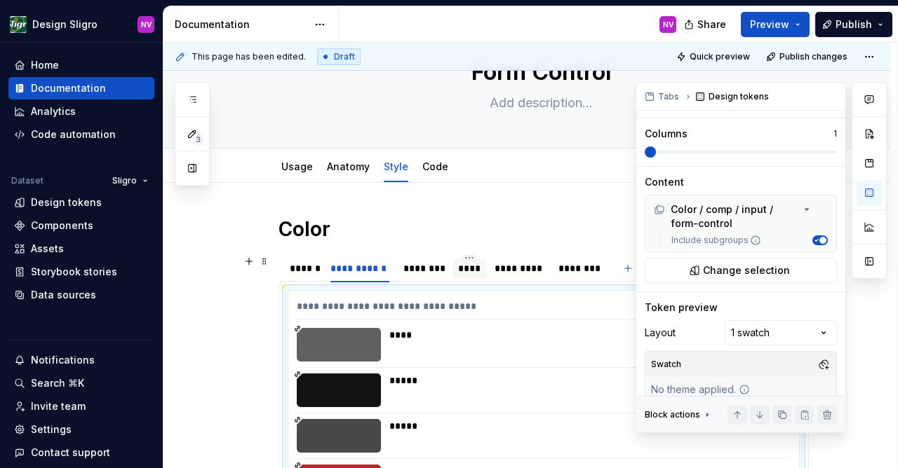
scroll to position [61, 0]
click at [431, 264] on div "********" at bounding box center [423, 268] width 41 height 14
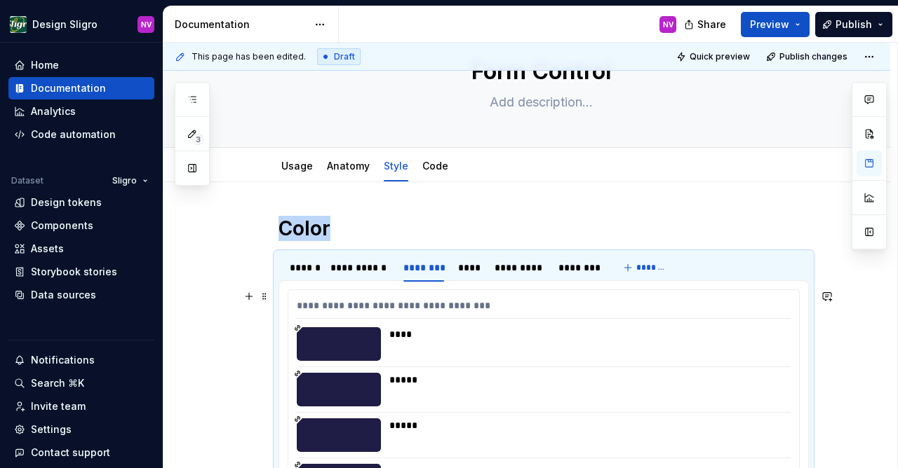
click at [450, 347] on div "****" at bounding box center [585, 345] width 393 height 34
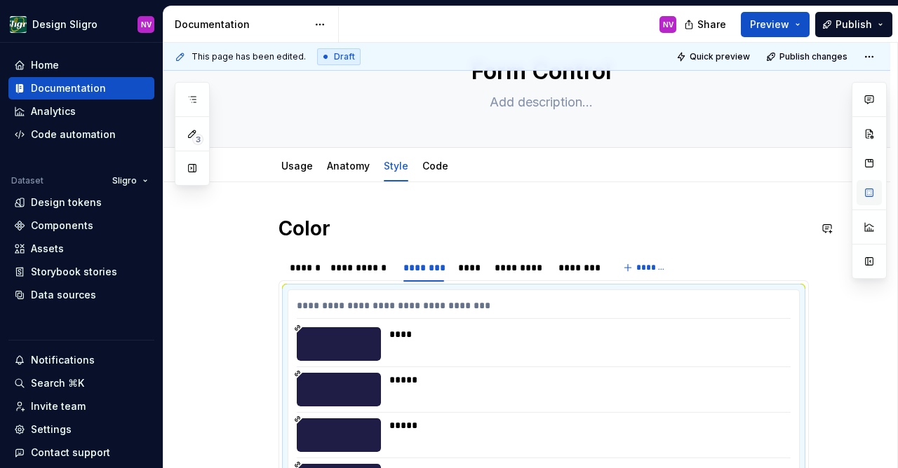
type textarea "*"
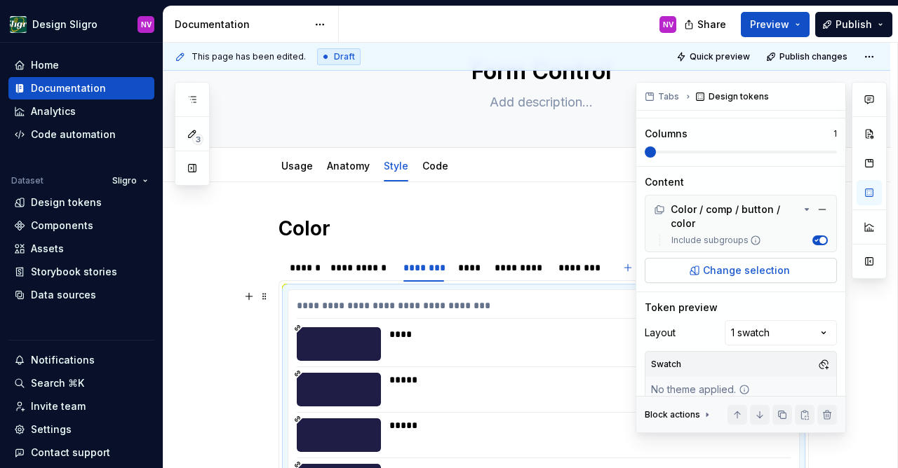
click at [713, 278] on span "Change selection" at bounding box center [746, 271] width 87 height 14
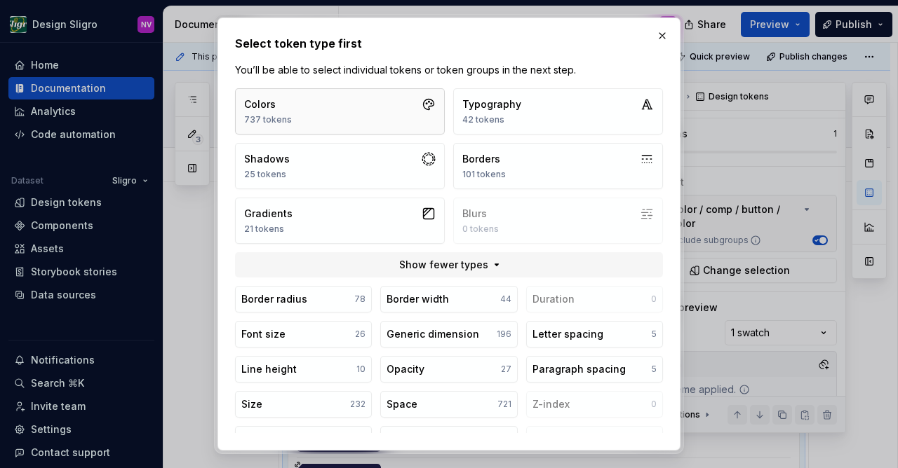
click at [313, 95] on button "Colors 737 tokens" at bounding box center [340, 111] width 210 height 46
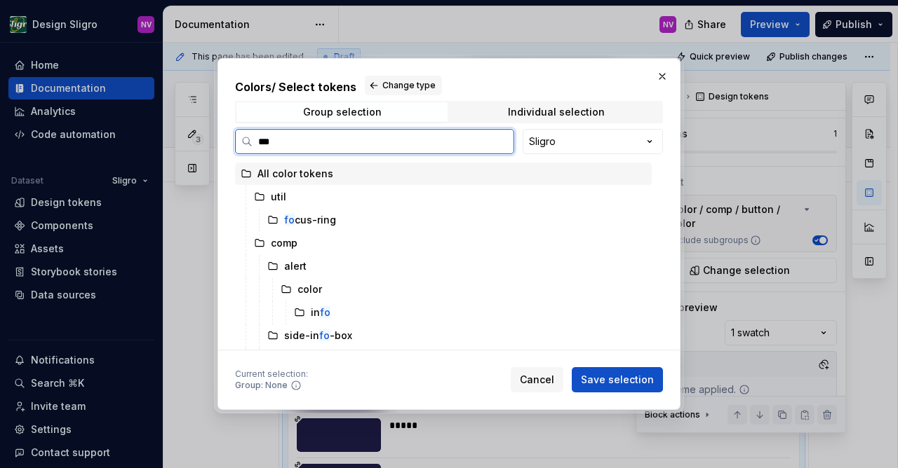
type input "****"
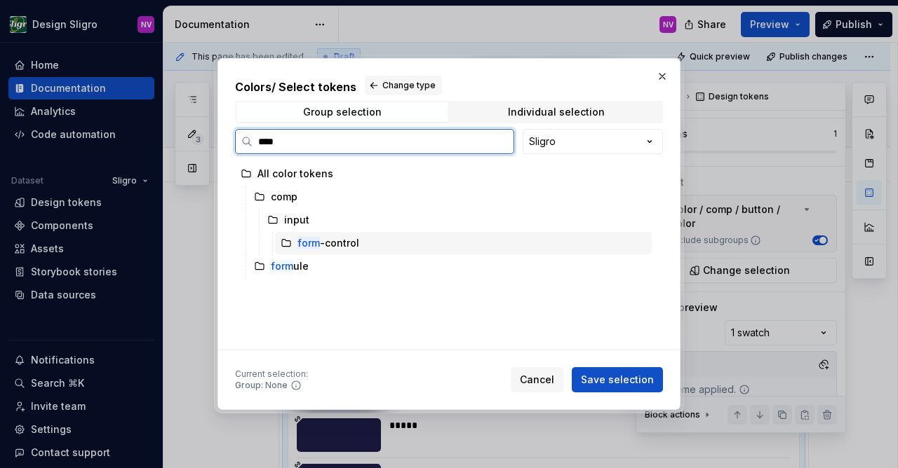
click at [362, 241] on div "form -control" at bounding box center [463, 243] width 377 height 22
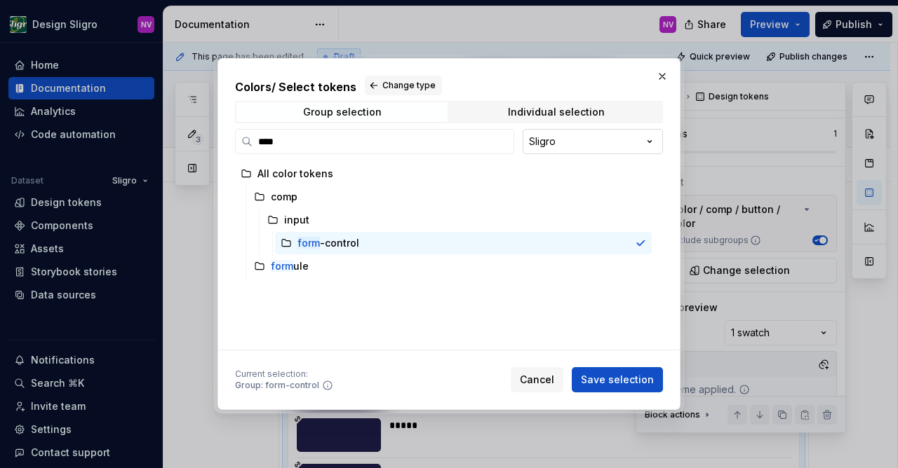
click at [576, 147] on div "Colors / Select tokens Change type Group selection Individual selection **** Sl…" at bounding box center [449, 234] width 898 height 468
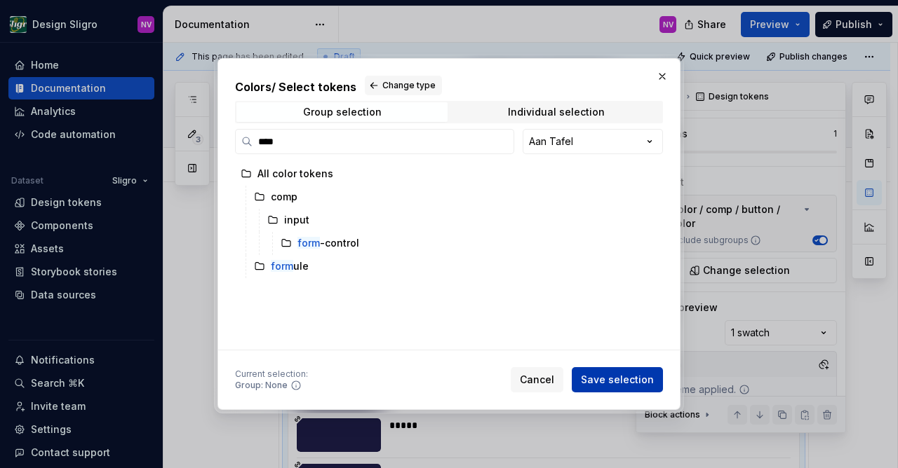
click at [627, 380] on span "Save selection" at bounding box center [617, 380] width 73 height 14
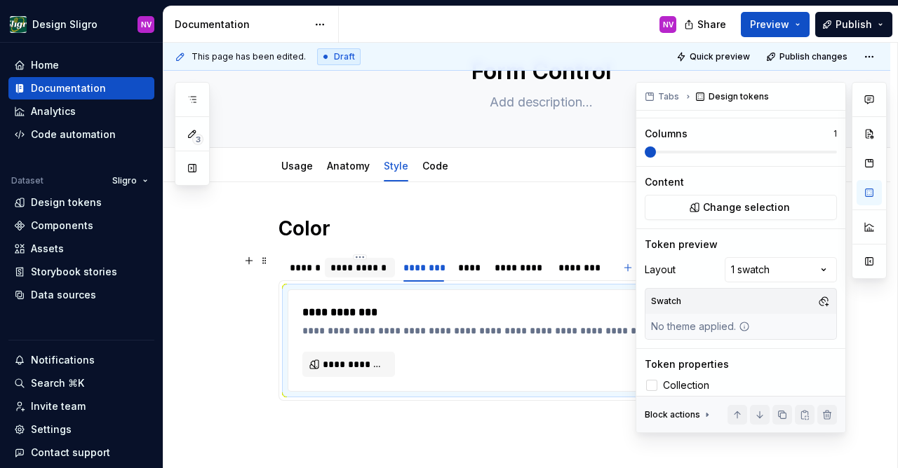
click at [381, 278] on div "**********" at bounding box center [360, 268] width 70 height 22
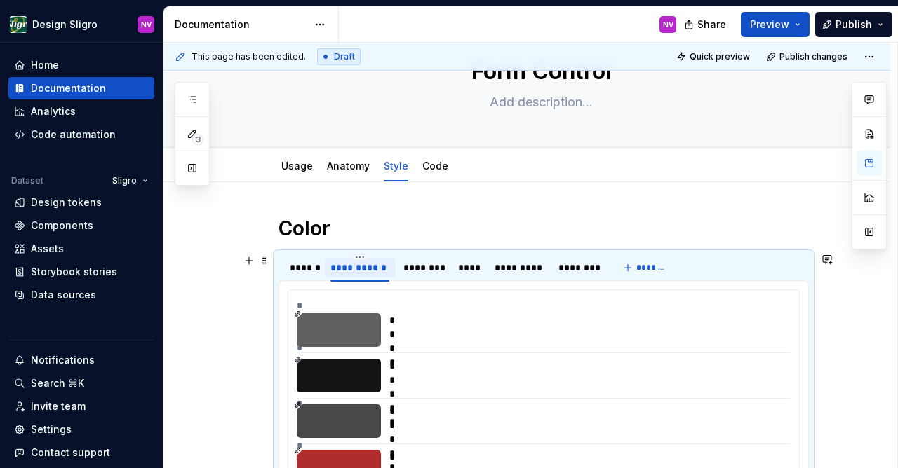
type textarea "*"
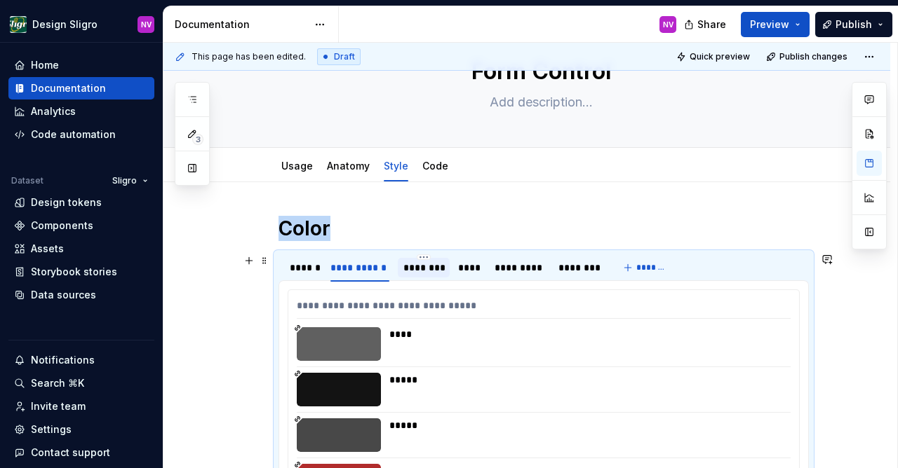
click at [426, 276] on div "********" at bounding box center [424, 268] width 52 height 20
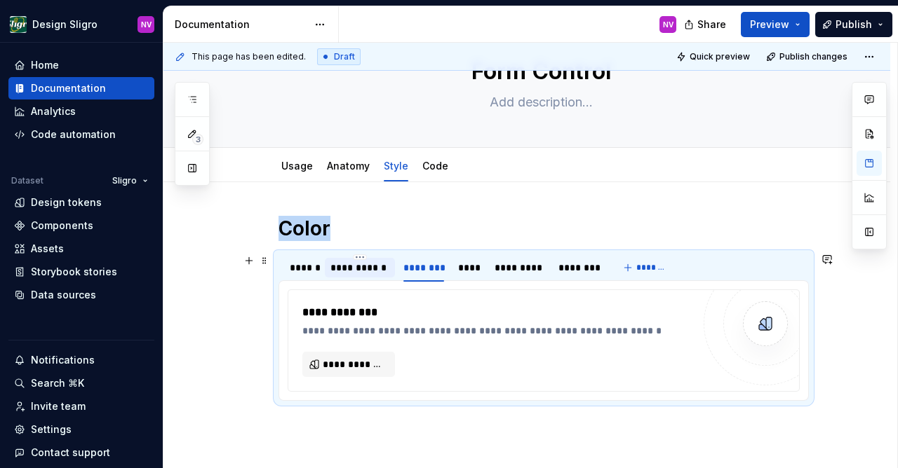
click at [379, 274] on div "**********" at bounding box center [359, 268] width 59 height 14
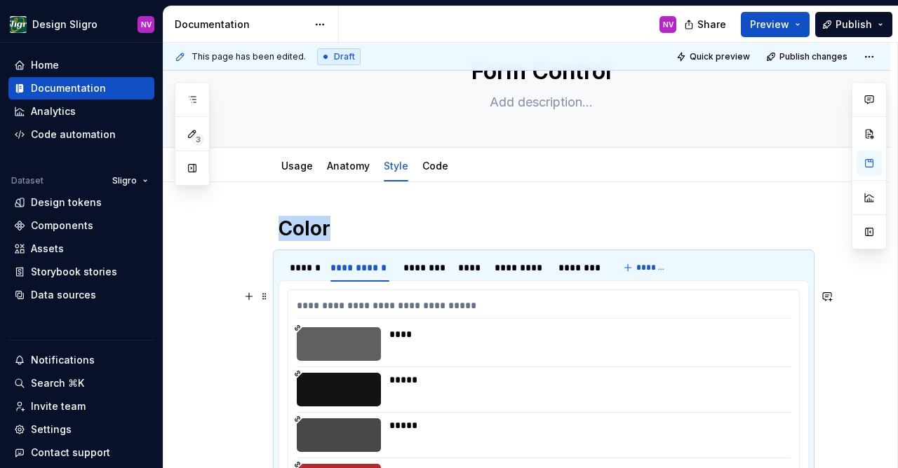
click at [419, 337] on div "****" at bounding box center [585, 335] width 393 height 14
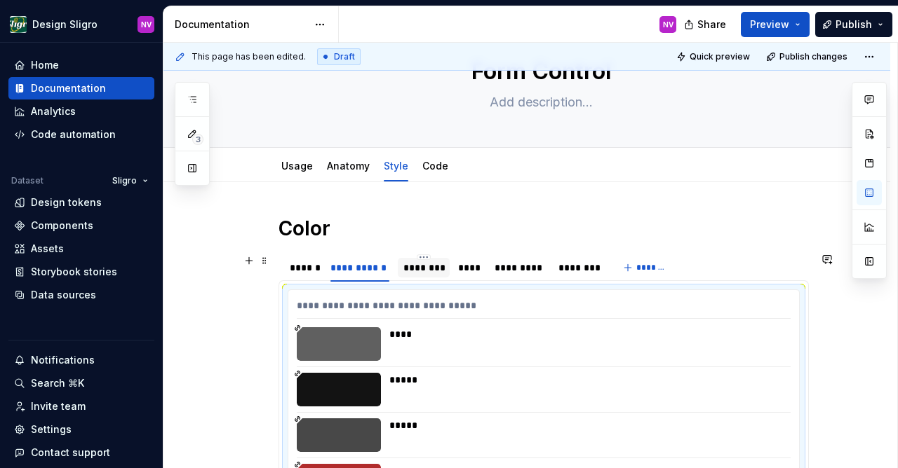
click at [440, 275] on div "********" at bounding box center [424, 268] width 52 height 20
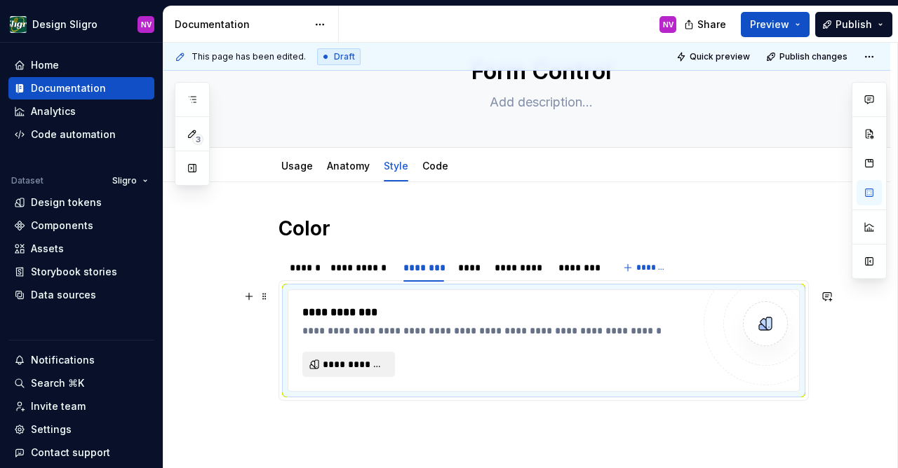
click at [379, 297] on div "**********" at bounding box center [543, 340] width 511 height 101
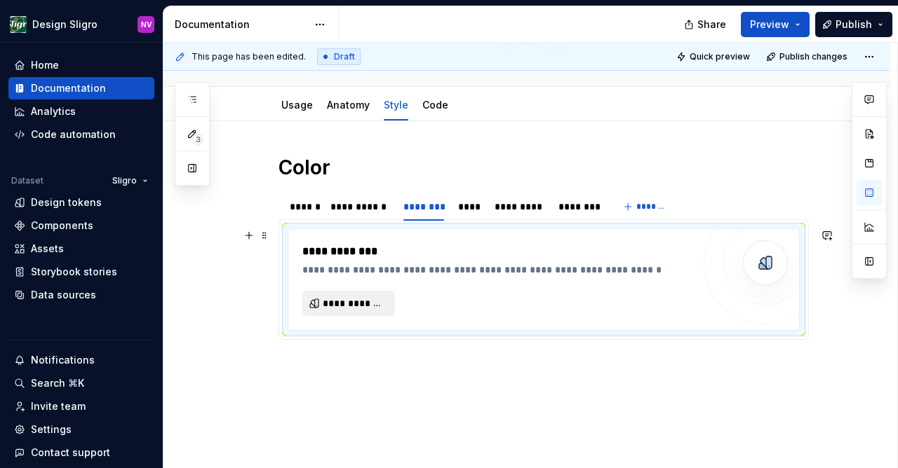
click at [367, 303] on span "**********" at bounding box center [354, 304] width 63 height 14
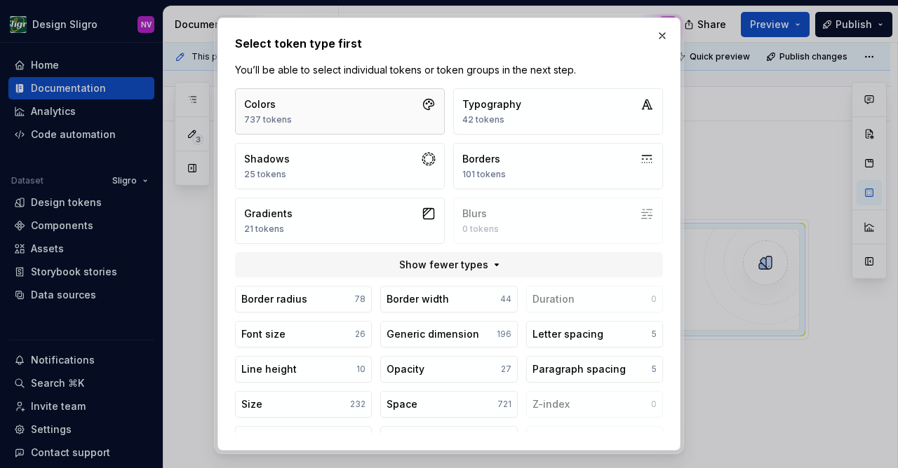
click at [399, 116] on button "Colors 737 tokens" at bounding box center [340, 111] width 210 height 46
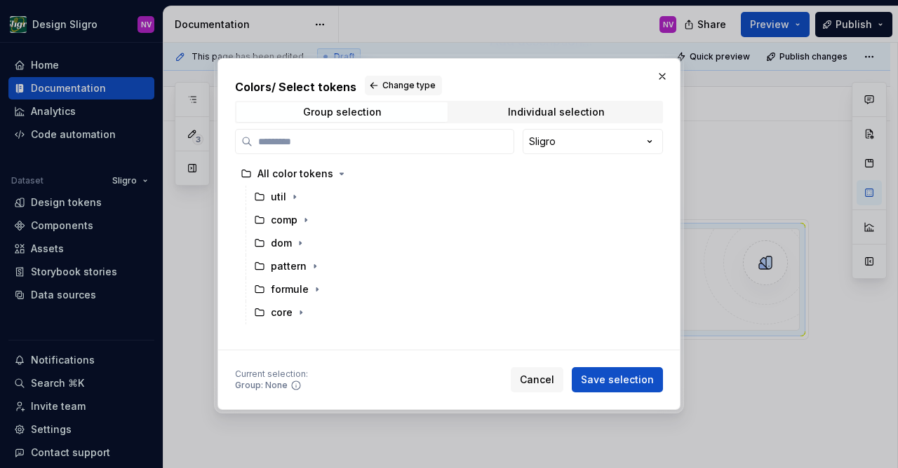
click at [534, 144] on div "Colors / Select tokens Change type Group selection Individual selection Sligro …" at bounding box center [449, 234] width 898 height 468
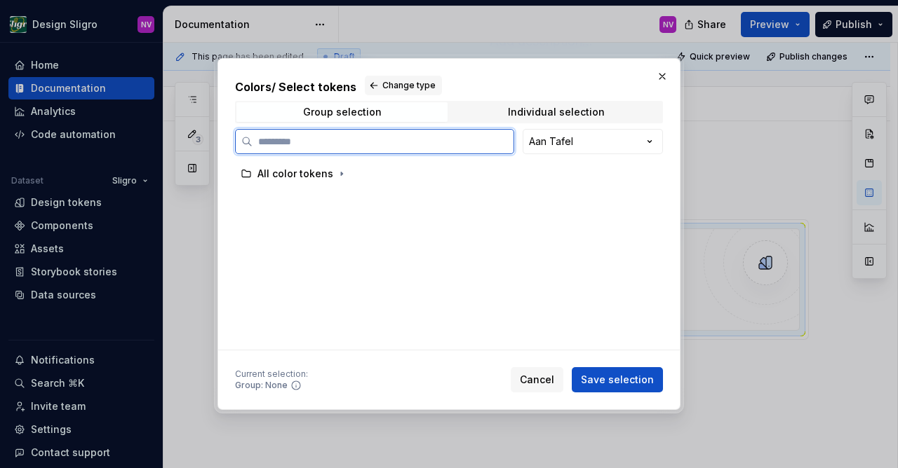
click at [367, 142] on input "search" at bounding box center [382, 142] width 261 height 14
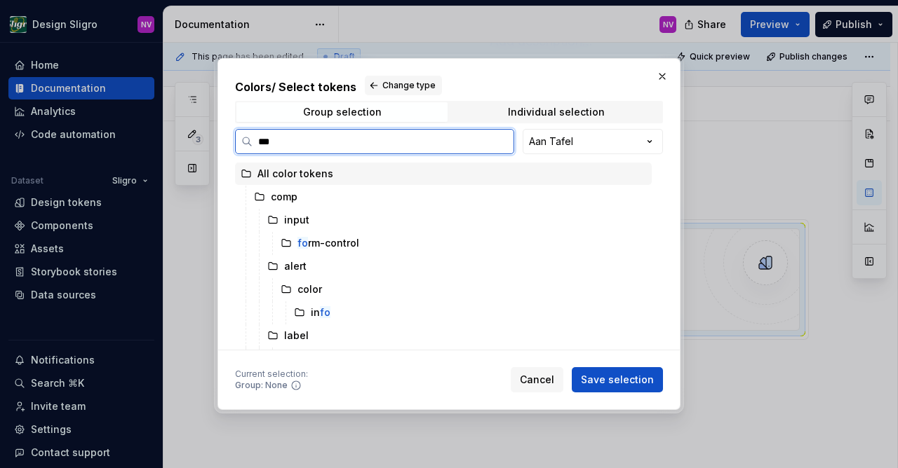
type input "****"
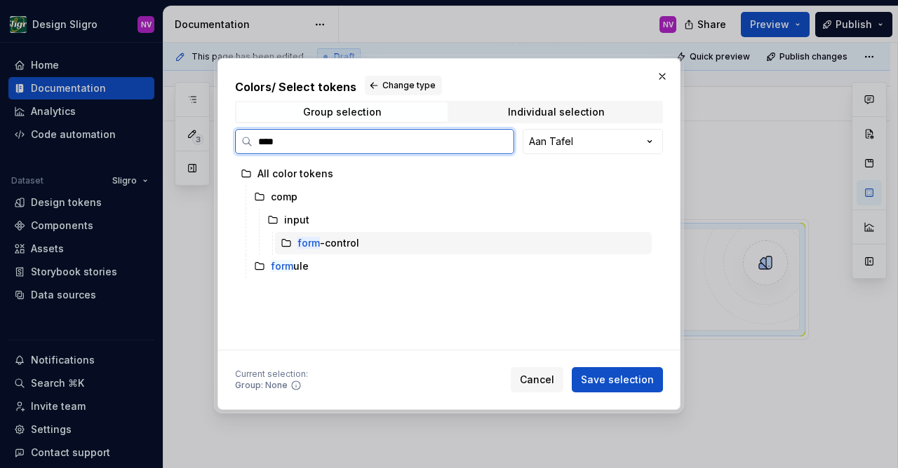
click at [335, 246] on div "form -control" at bounding box center [328, 243] width 62 height 14
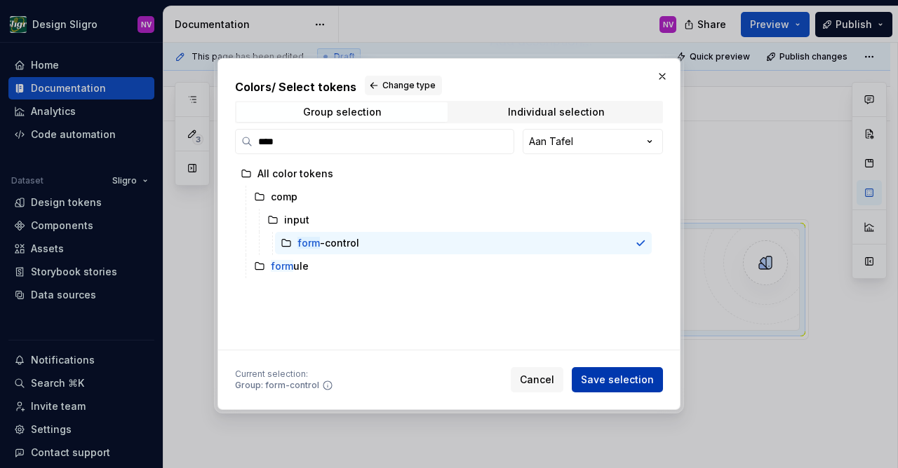
click at [612, 387] on span "Save selection" at bounding box center [617, 380] width 73 height 14
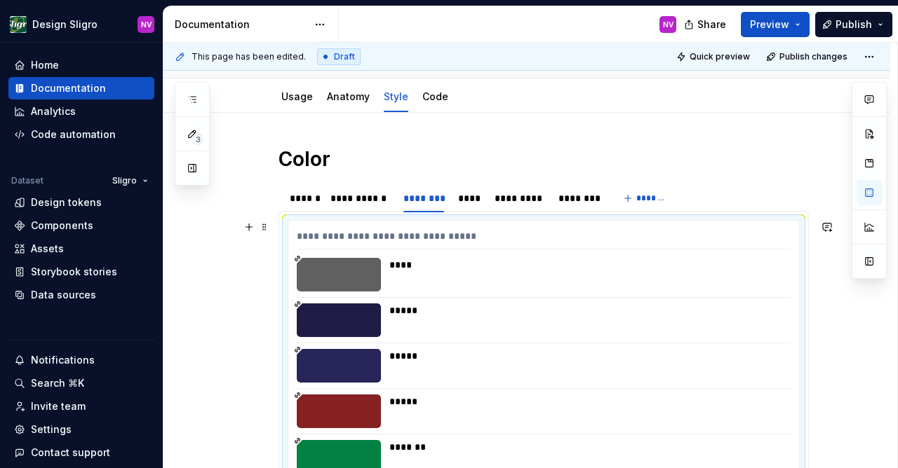
scroll to position [125, 0]
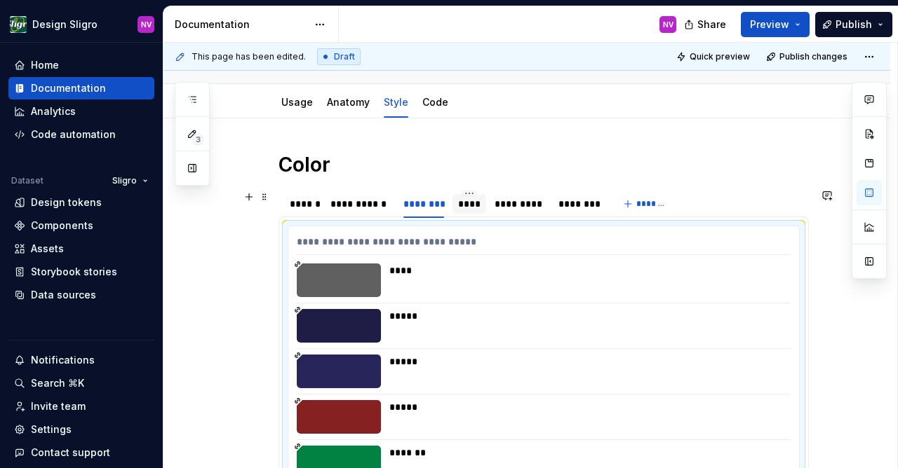
click at [474, 209] on div "****" at bounding box center [469, 204] width 22 height 14
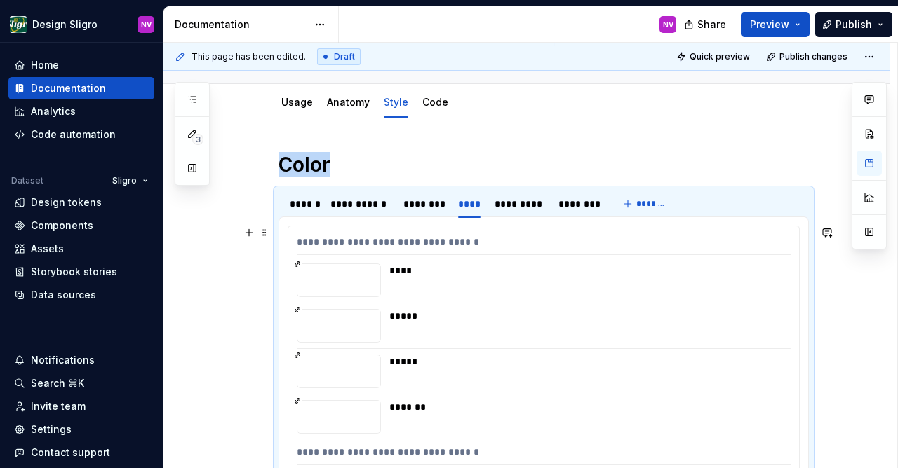
click at [468, 274] on div "****" at bounding box center [585, 271] width 393 height 14
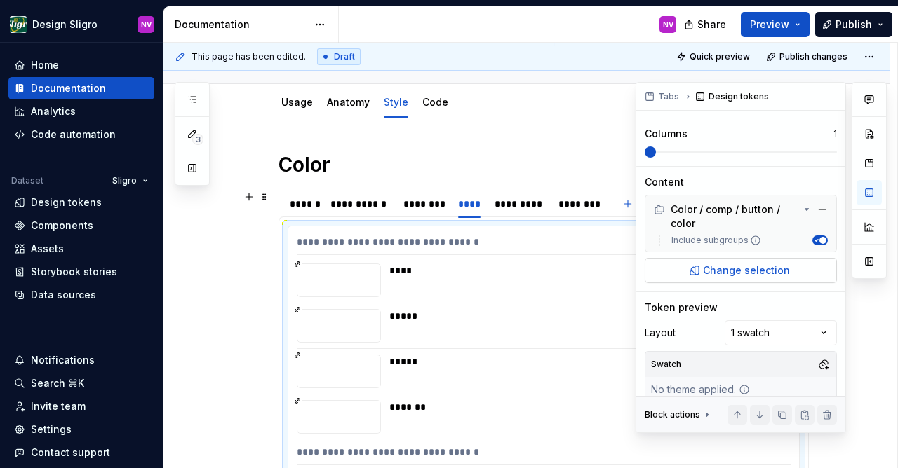
click at [712, 283] on button "Change selection" at bounding box center [740, 270] width 192 height 25
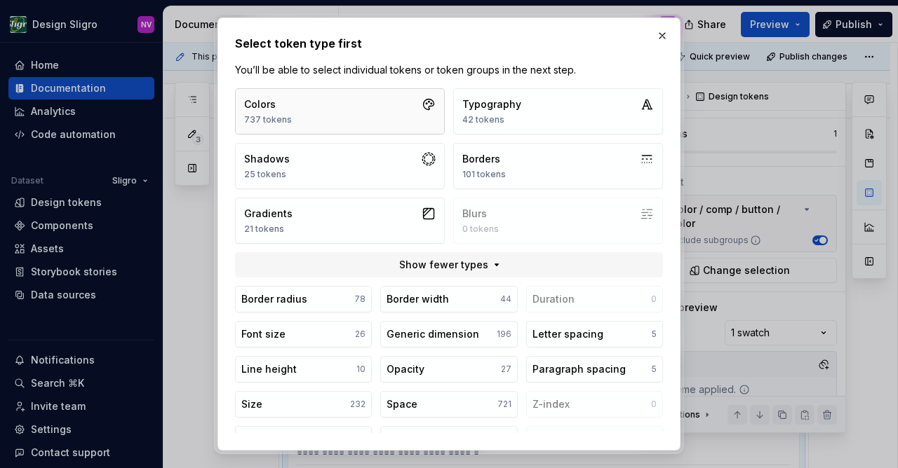
click at [318, 104] on button "Colors 737 tokens" at bounding box center [340, 111] width 210 height 46
type textarea "*"
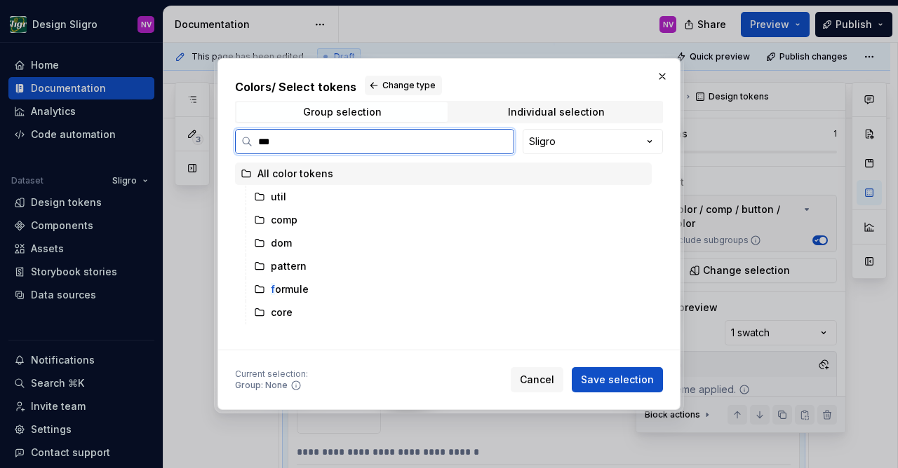
type input "****"
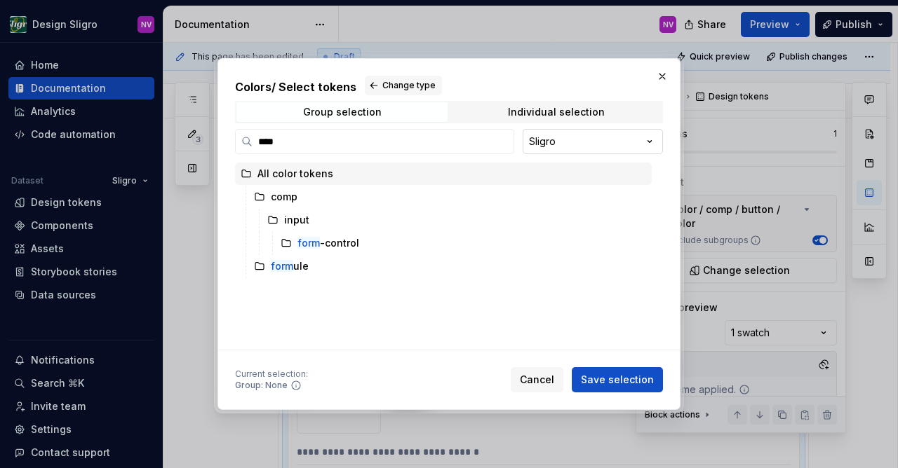
click at [541, 135] on button "Sligro" at bounding box center [592, 141] width 140 height 25
click at [640, 140] on div "Colors / Select tokens Change type Group selection Individual selection **** Sl…" at bounding box center [449, 234] width 898 height 468
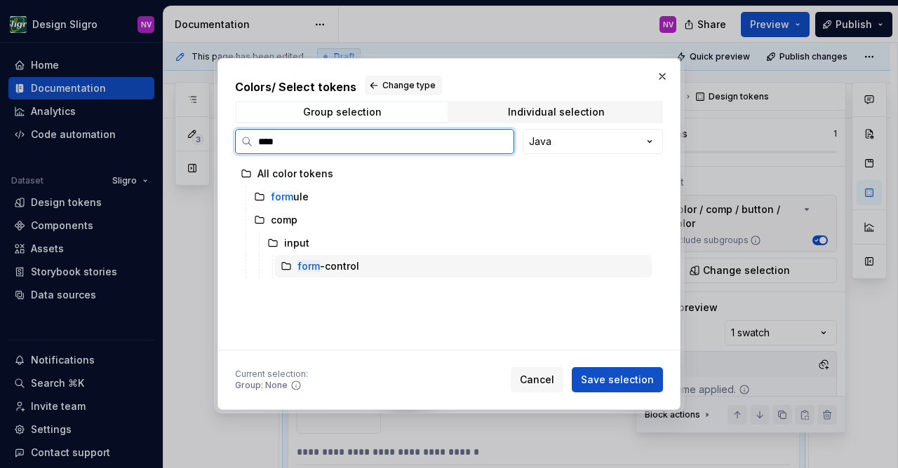
click at [363, 270] on div "form -control" at bounding box center [463, 266] width 377 height 22
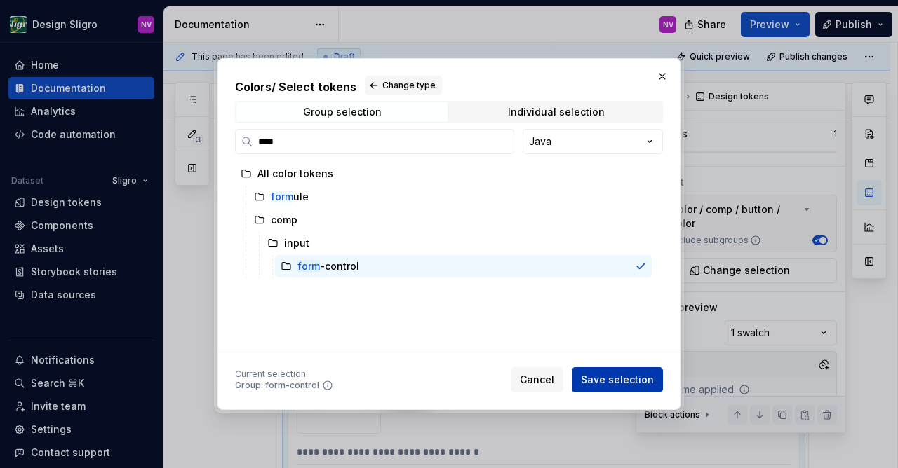
click at [586, 373] on button "Save selection" at bounding box center [617, 379] width 91 height 25
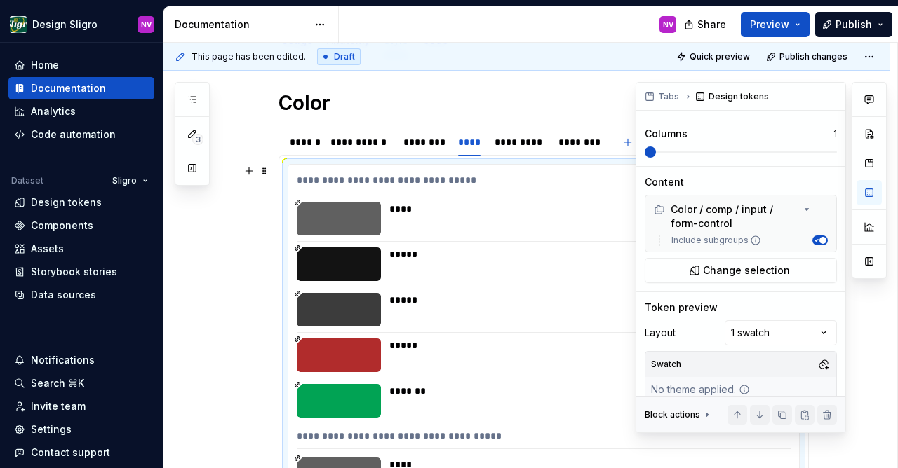
scroll to position [186, 0]
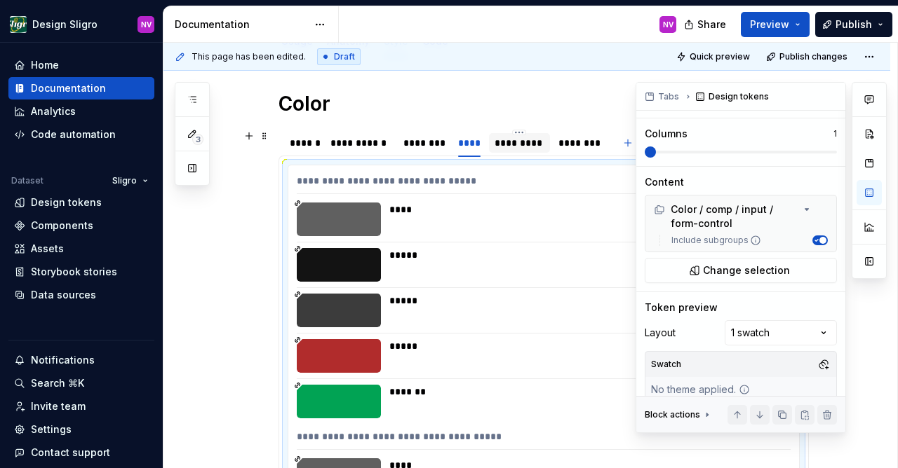
click at [505, 138] on div "*********" at bounding box center [519, 143] width 50 height 14
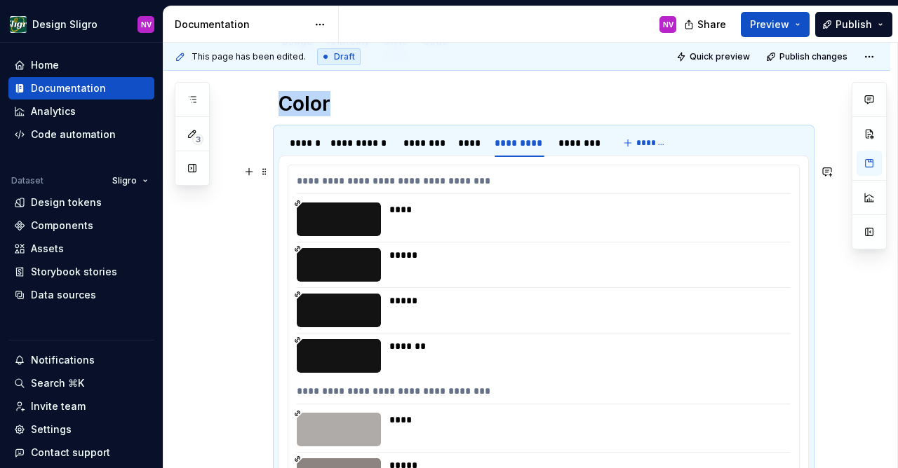
click at [454, 213] on div "****" at bounding box center [585, 210] width 393 height 14
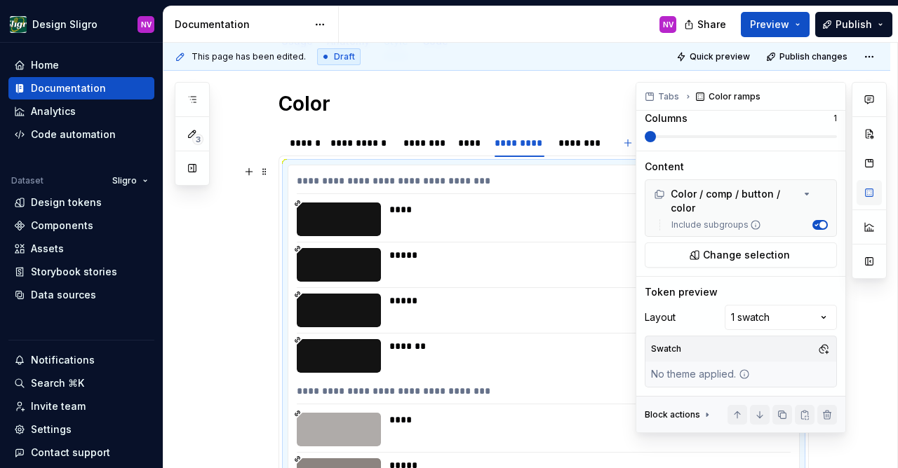
type textarea "*"
click at [706, 262] on span "Change selection" at bounding box center [746, 255] width 87 height 14
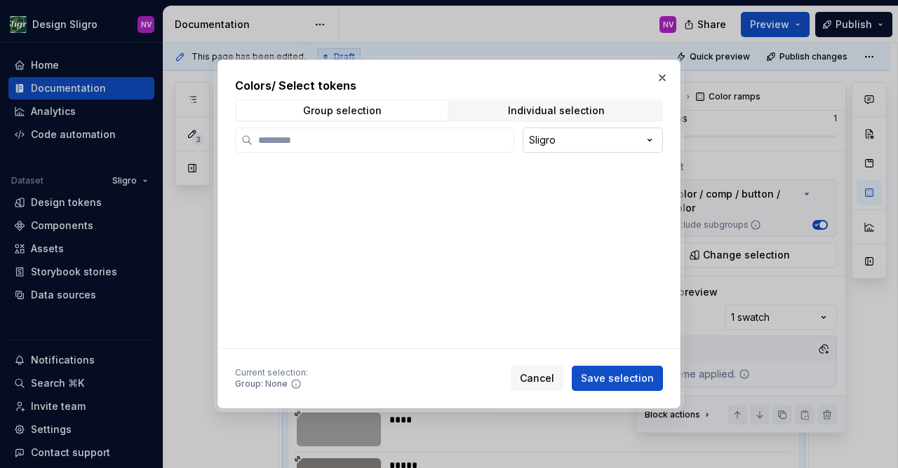
click at [543, 144] on div "Colors / Select tokens Group selection Individual selection Sligro Current sele…" at bounding box center [449, 234] width 898 height 468
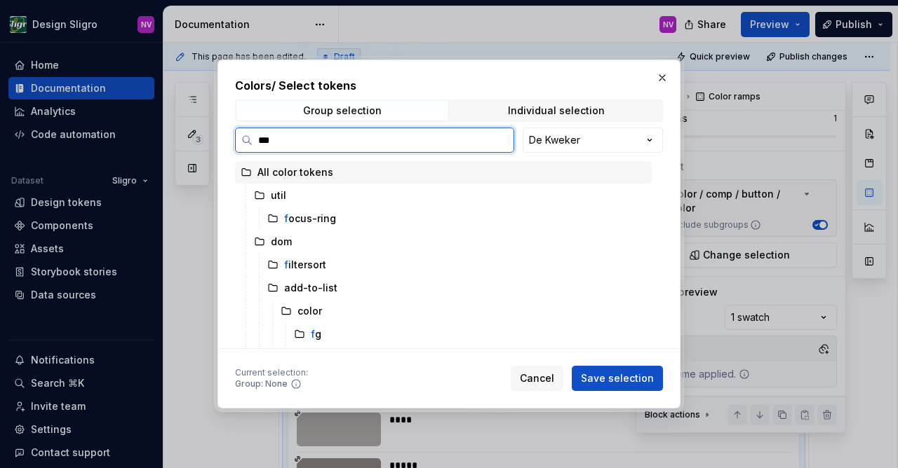
type input "****"
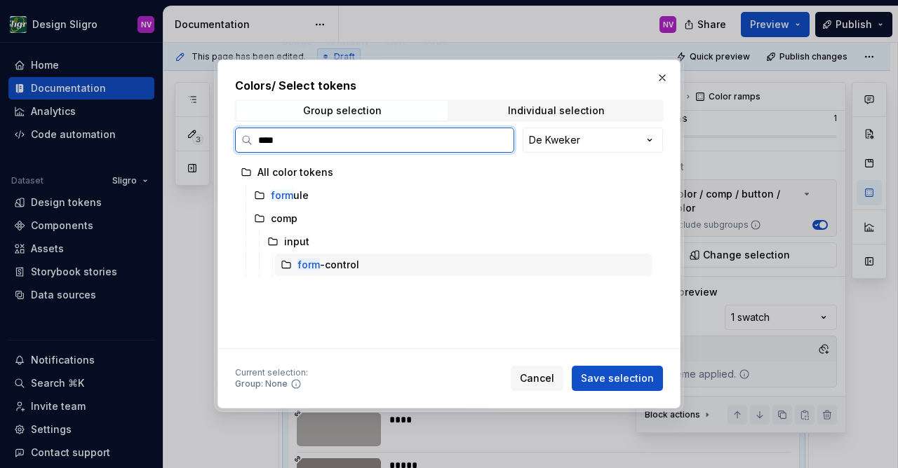
click at [328, 266] on div "form -control" at bounding box center [328, 265] width 62 height 14
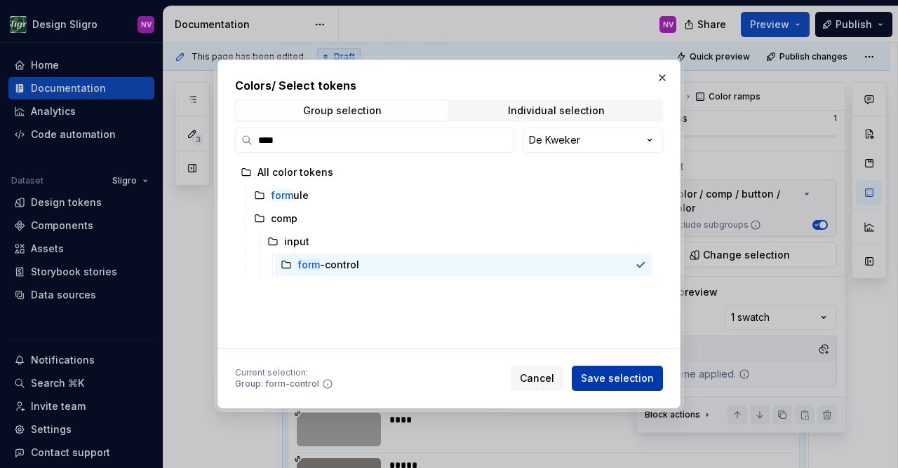
click at [608, 382] on span "Save selection" at bounding box center [617, 379] width 73 height 14
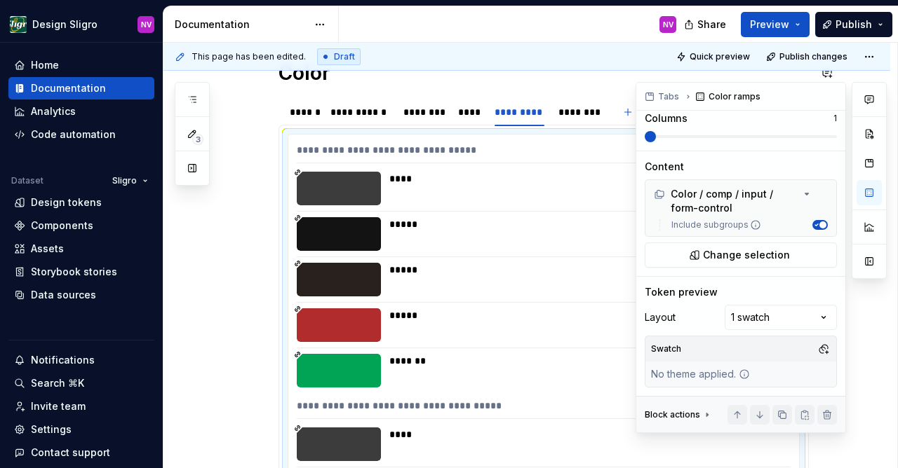
scroll to position [64, 0]
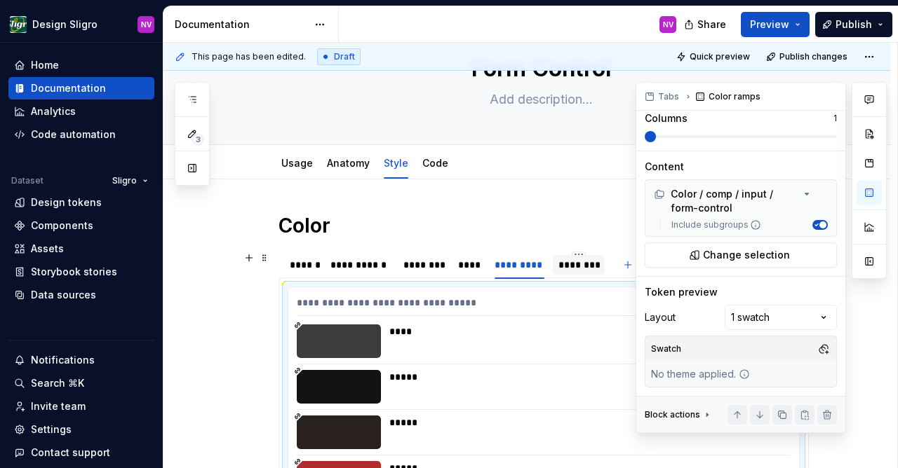
click at [565, 262] on div "********" at bounding box center [578, 265] width 41 height 14
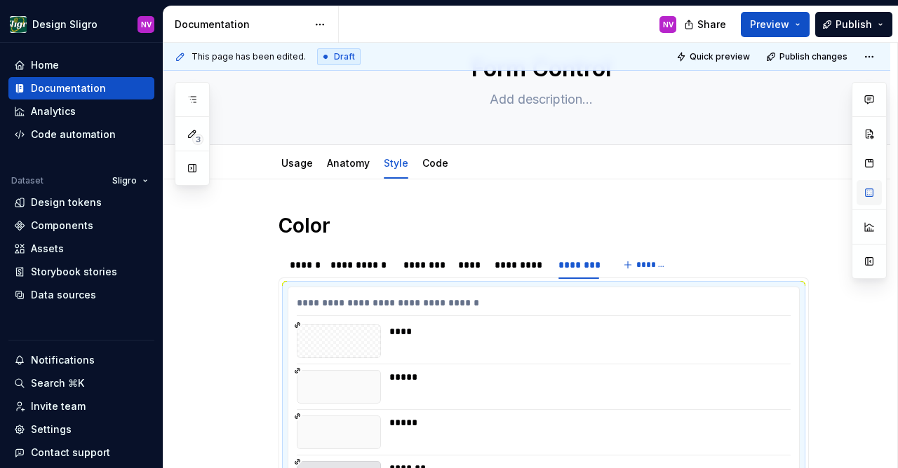
type textarea "*"
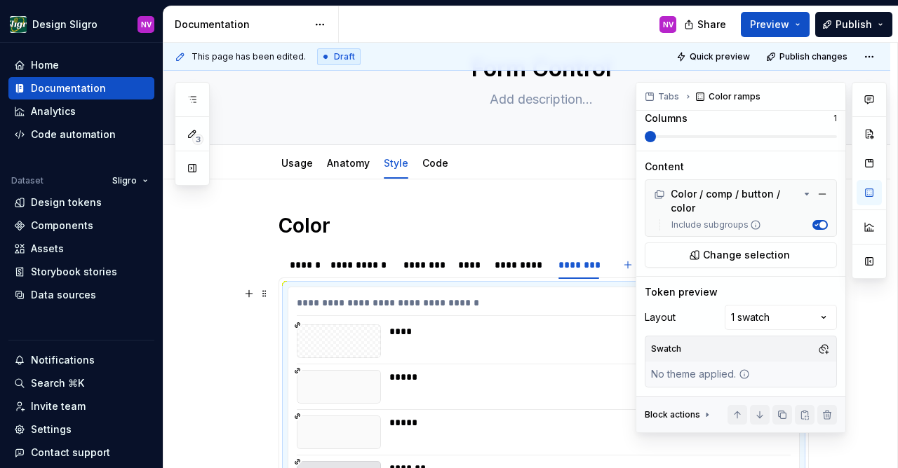
scroll to position [183, 0]
click at [731, 262] on span "Change selection" at bounding box center [746, 255] width 87 height 14
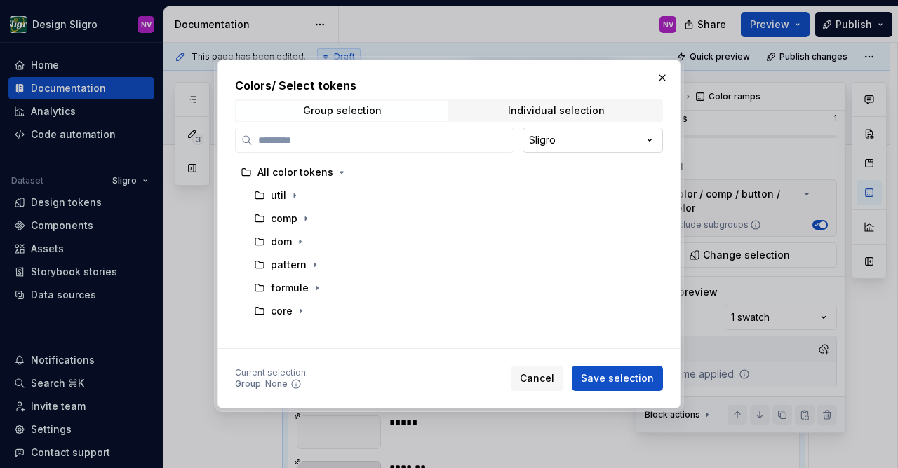
click at [539, 137] on div "Colors / Select tokens Group selection Individual selection Sligro All color to…" at bounding box center [449, 234] width 898 height 468
click at [347, 144] on input "search" at bounding box center [382, 140] width 261 height 14
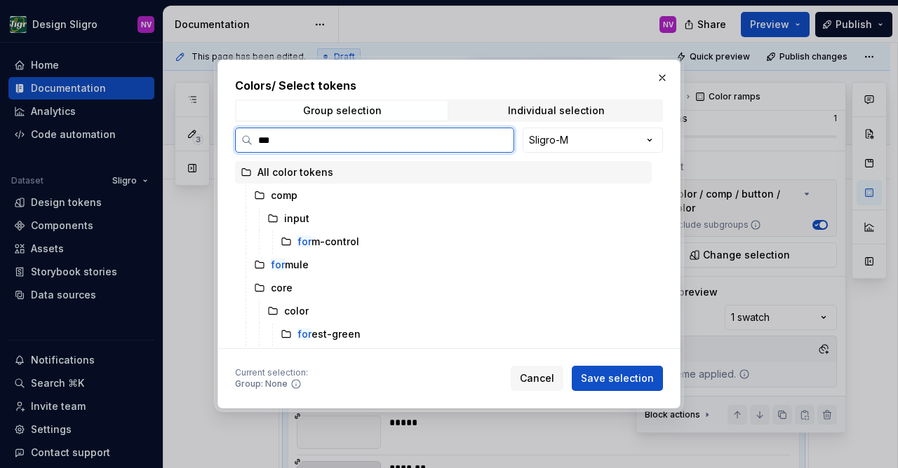
type input "****"
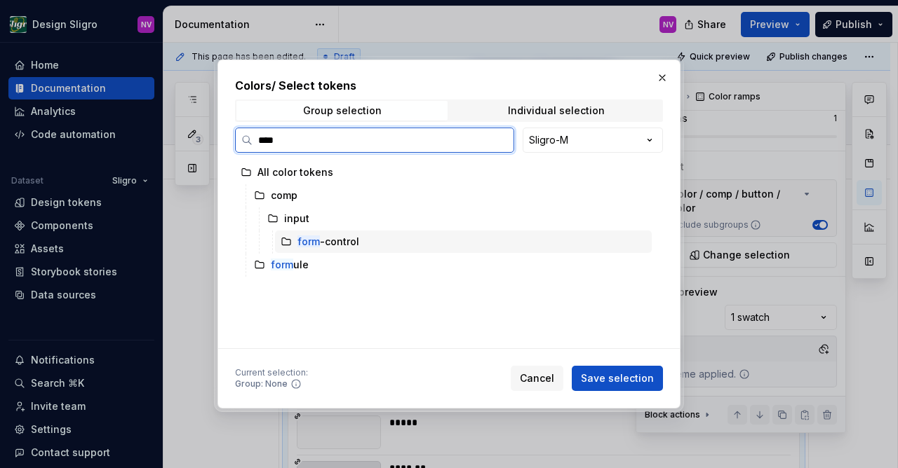
click at [332, 243] on div "form -control" at bounding box center [328, 242] width 62 height 14
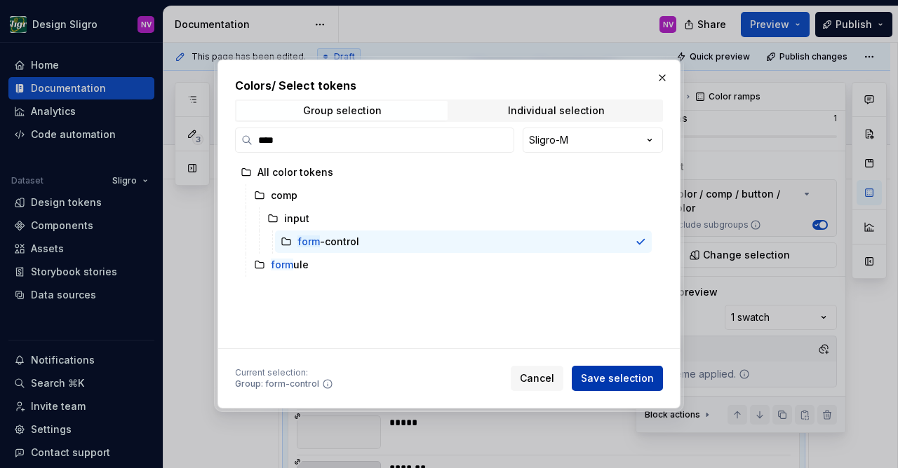
click at [619, 373] on span "Save selection" at bounding box center [617, 379] width 73 height 14
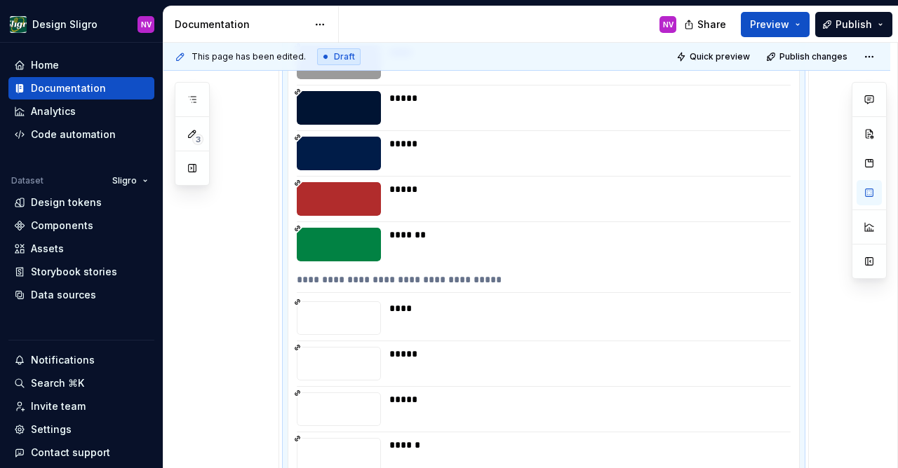
scroll to position [170, 0]
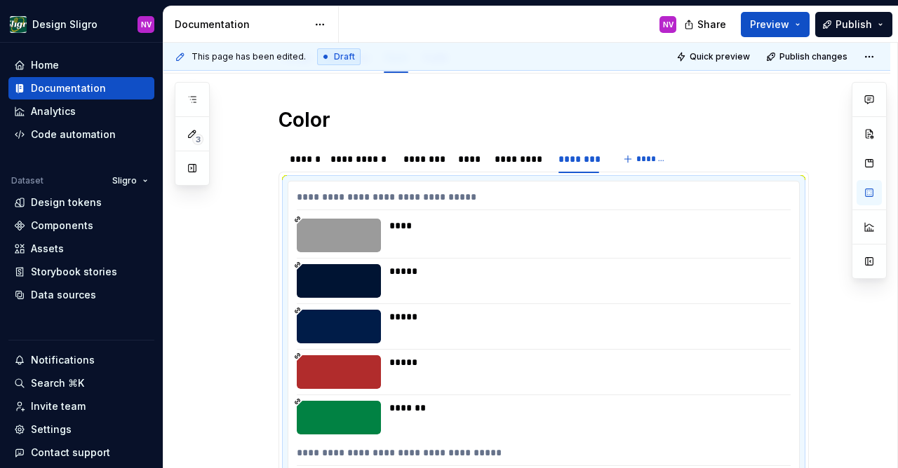
type textarea "*"
